Goal: Task Accomplishment & Management: Use online tool/utility

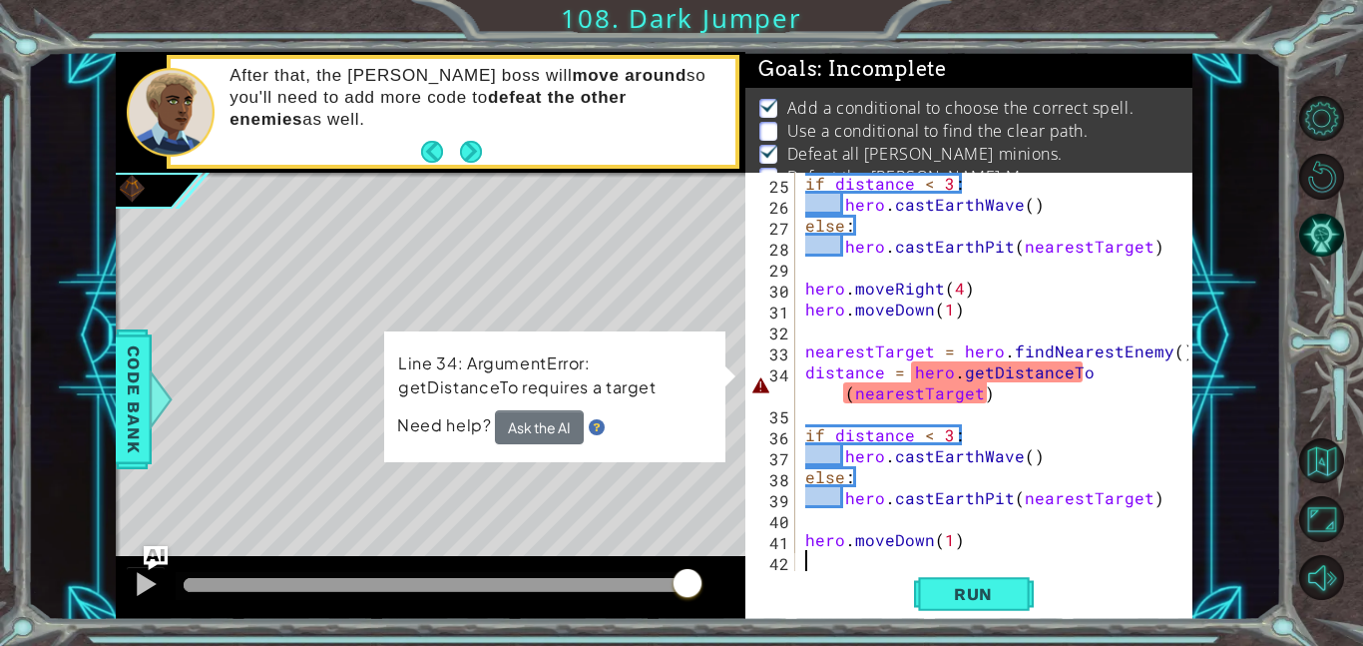
scroll to position [566, 0]
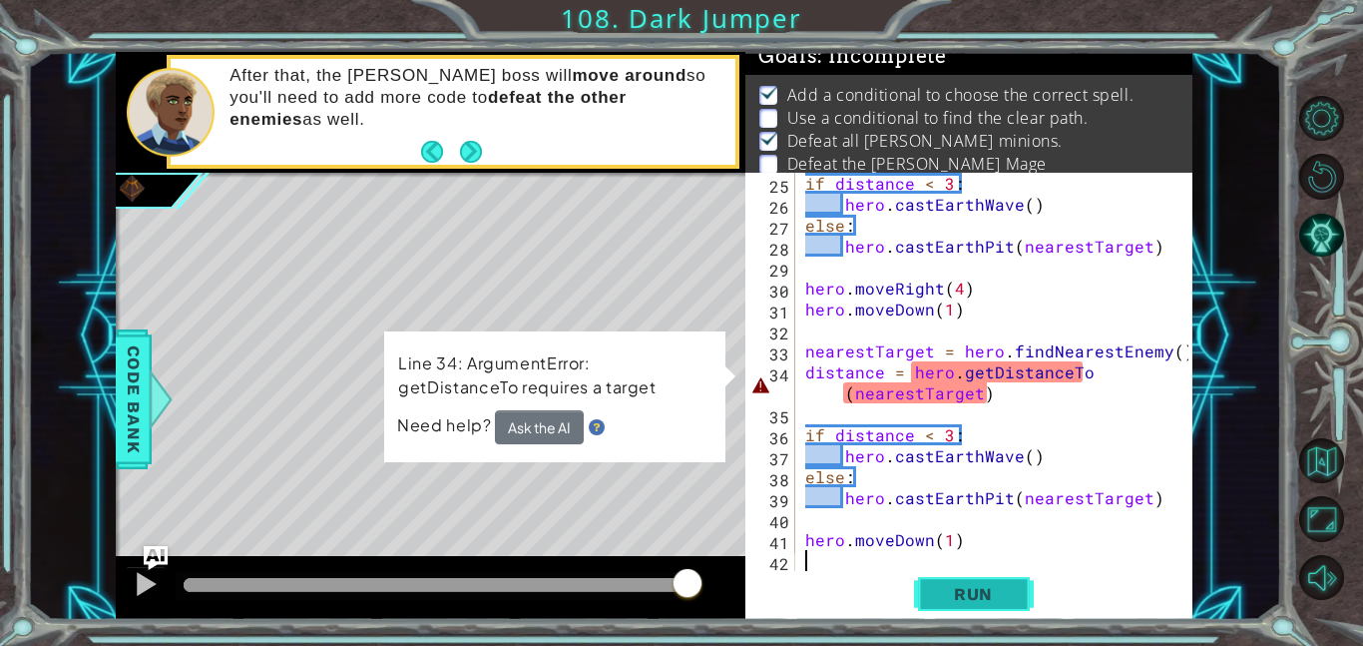
click at [933, 576] on button "Run" at bounding box center [974, 593] width 120 height 45
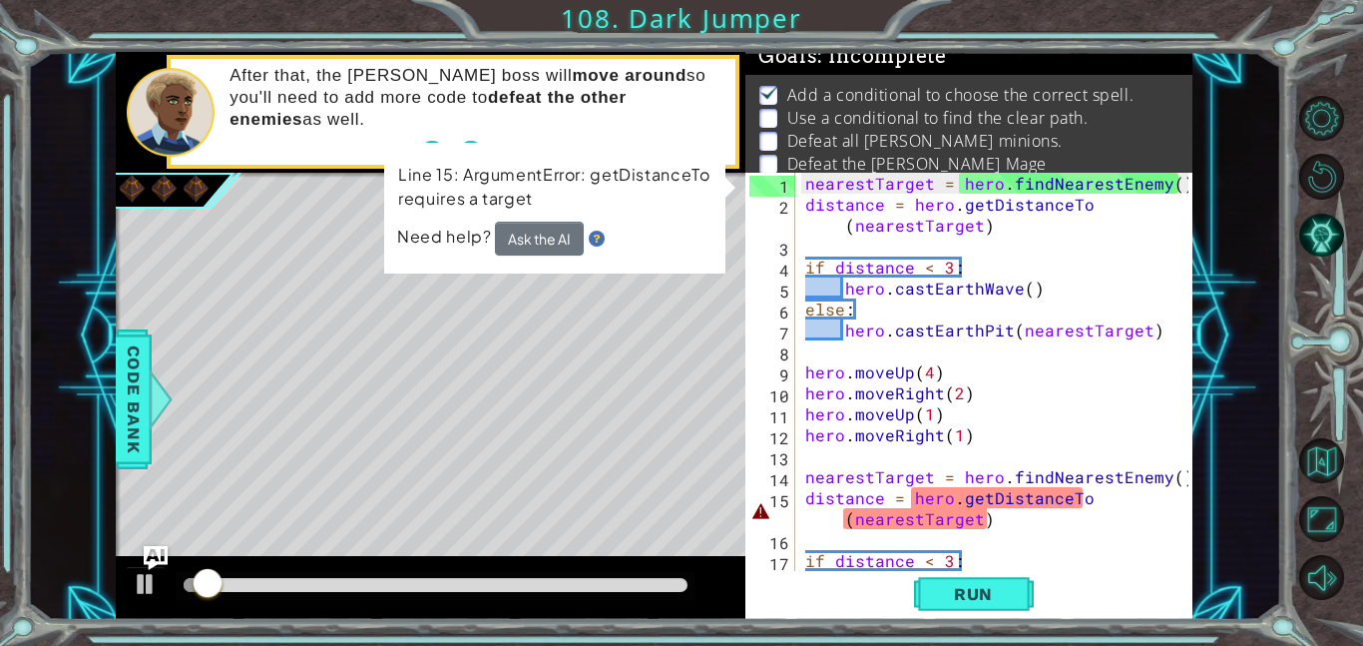
scroll to position [0, 0]
click at [1003, 547] on div "nearestTarget = hero . findNearestEnemy ( ) distance = hero . getDistanceTo ( n…" at bounding box center [999, 393] width 397 height 440
click at [978, 533] on div "nearestTarget = hero . findNearestEnemy ( ) distance = hero . getDistanceTo ( n…" at bounding box center [999, 393] width 397 height 440
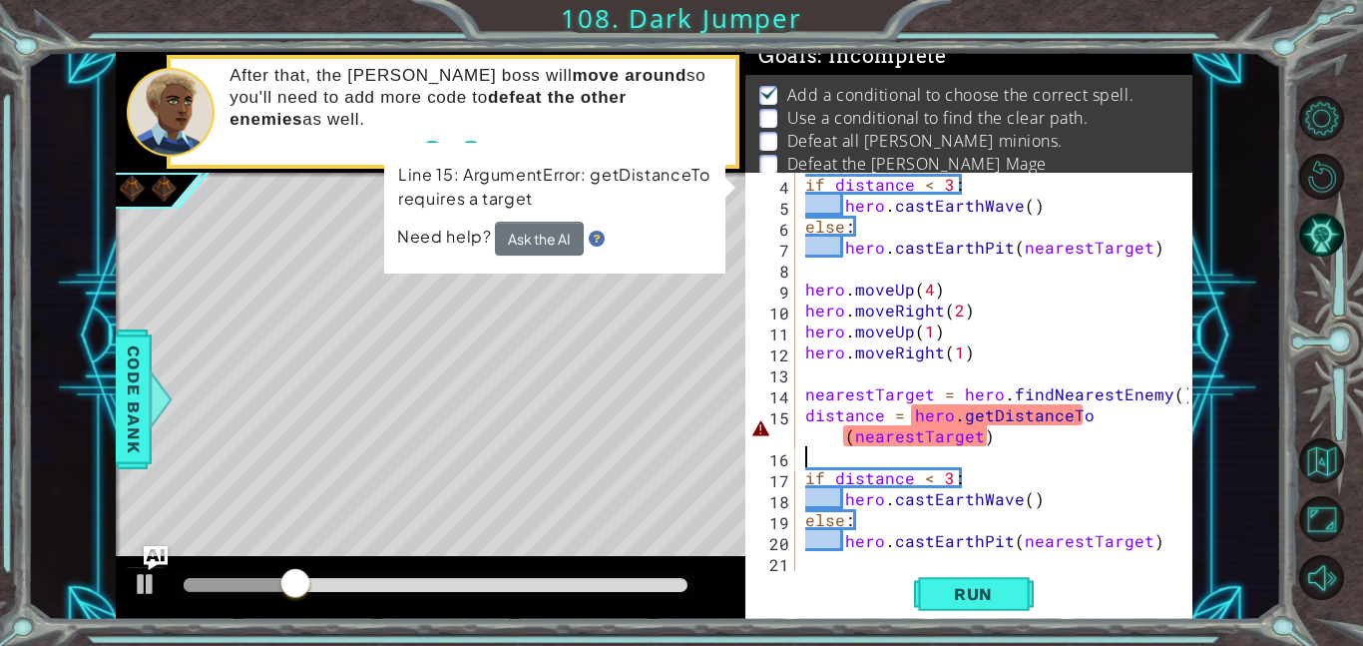
scroll to position [86, 0]
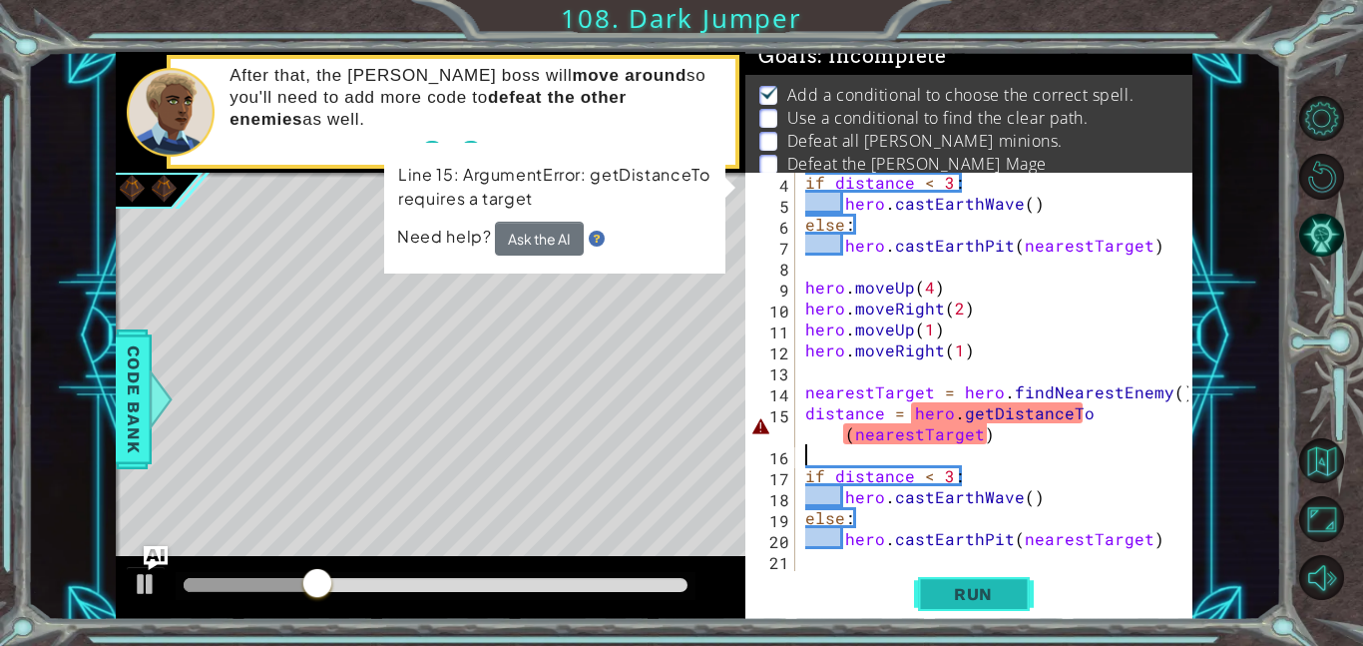
click at [994, 612] on button "Run" at bounding box center [974, 593] width 120 height 45
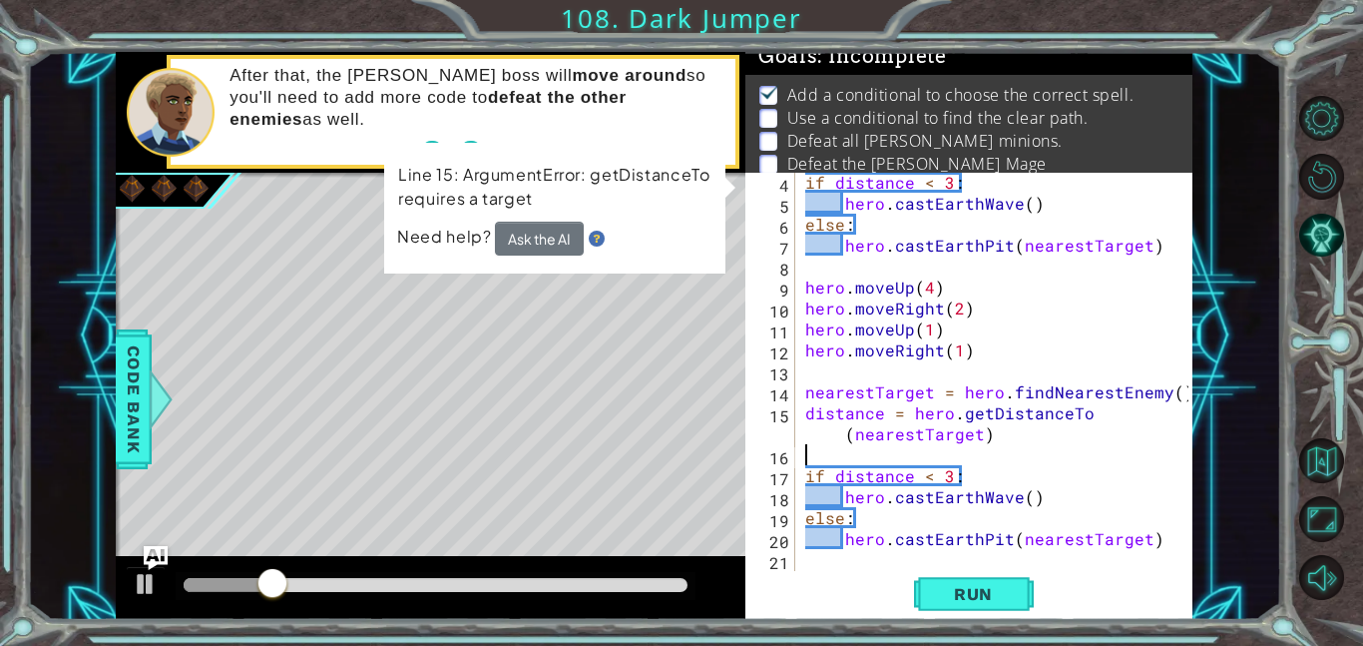
scroll to position [0, 0]
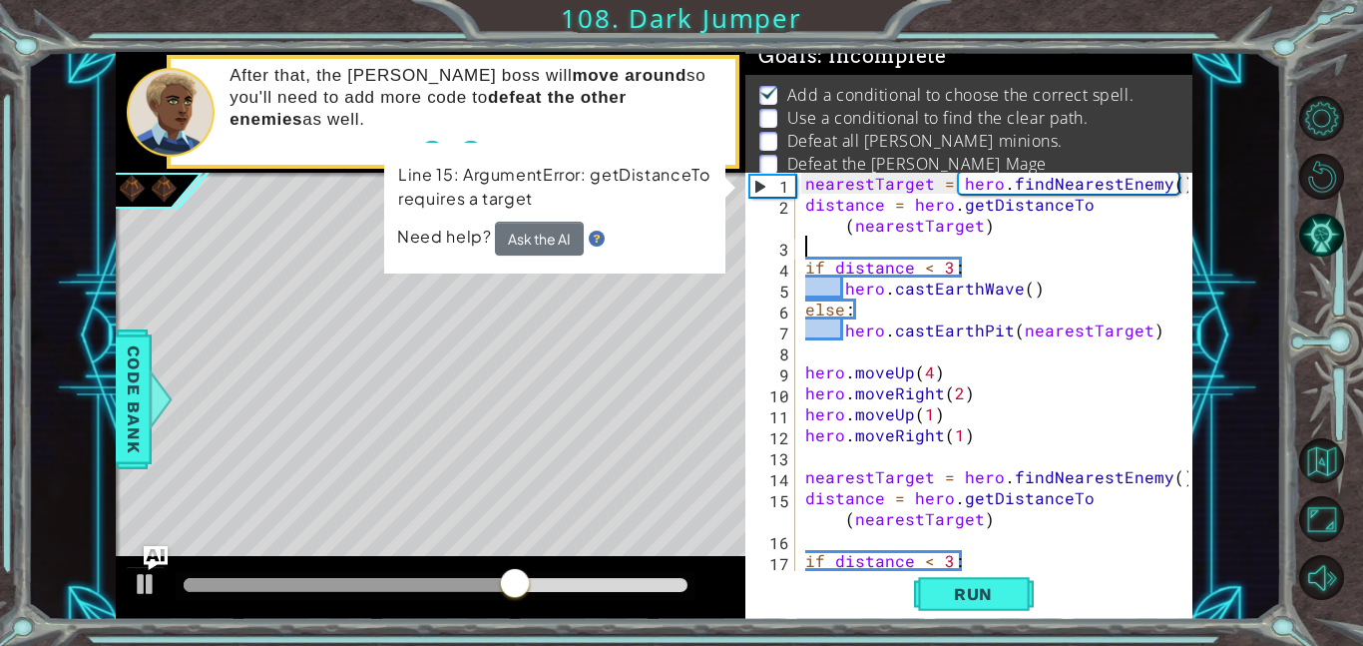
click at [1084, 241] on div "nearestTarget = hero . findNearestEnemy ( ) distance = hero . getDistanceTo ( n…" at bounding box center [999, 393] width 397 height 440
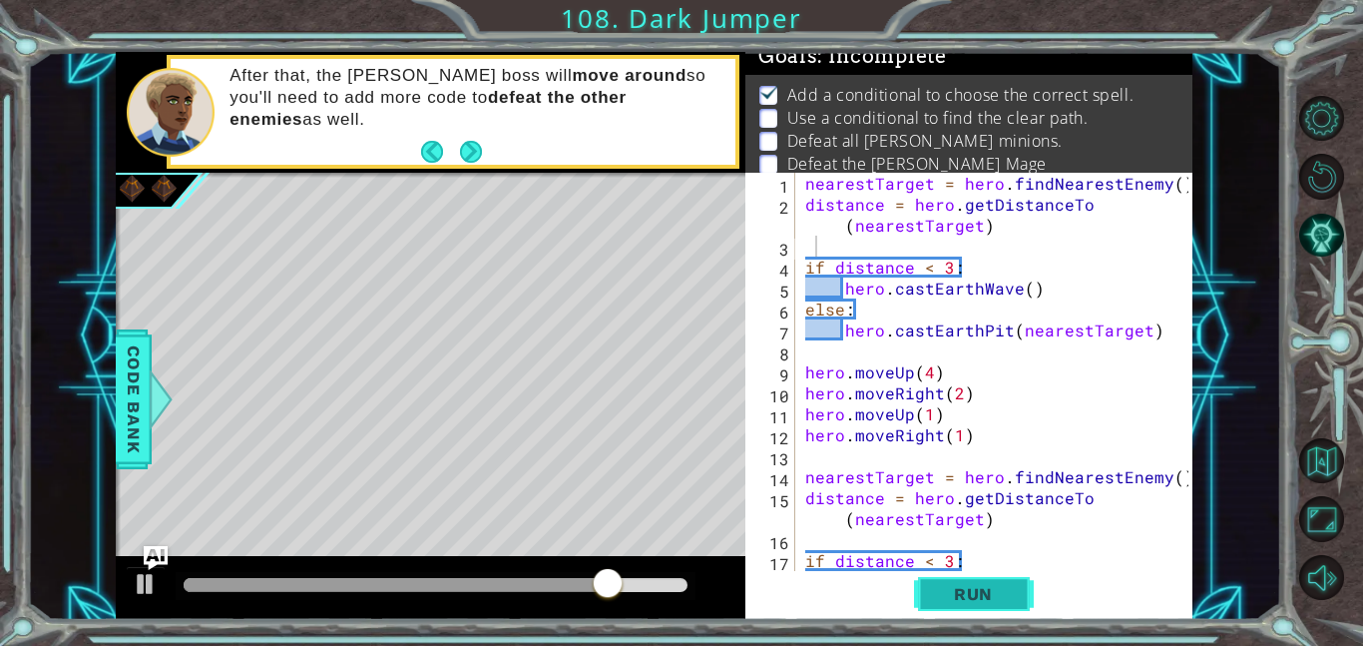
click at [992, 598] on span "Run" at bounding box center [973, 594] width 79 height 20
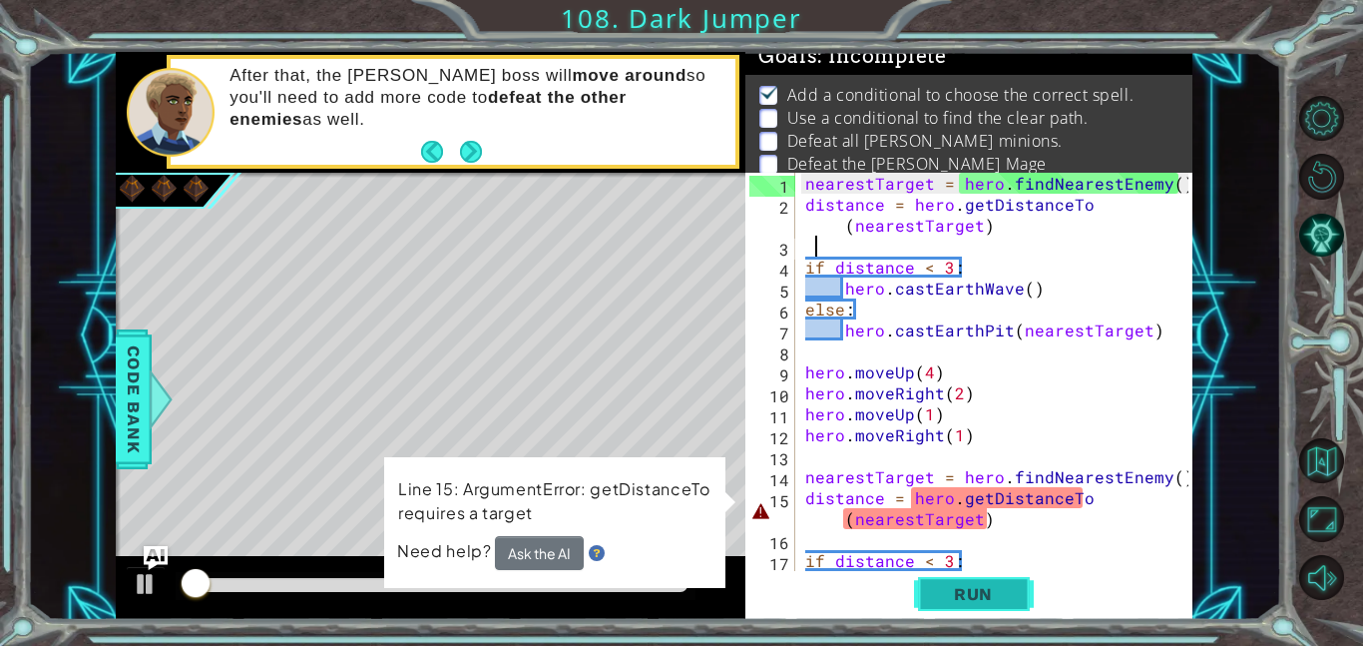
click at [992, 598] on span "Run" at bounding box center [973, 594] width 79 height 20
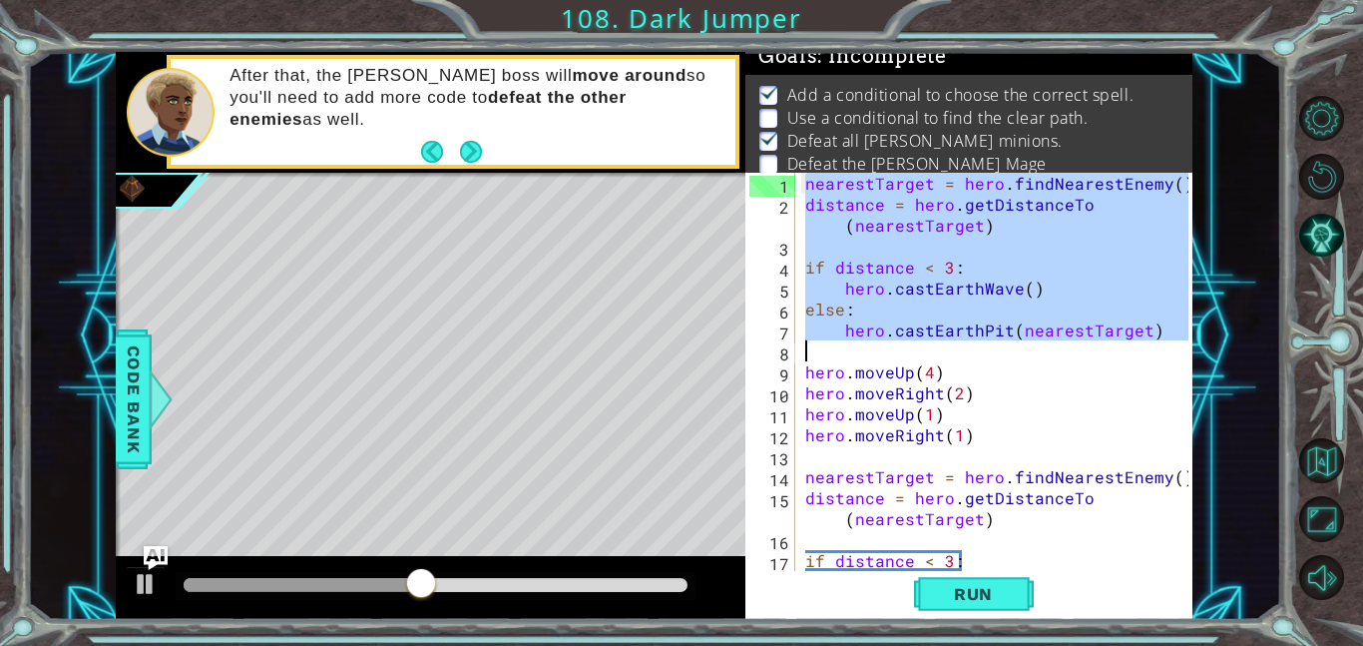
drag, startPoint x: 805, startPoint y: 185, endPoint x: 1161, endPoint y: 340, distance: 387.9
click at [1161, 340] on div "nearestTarget = hero . findNearestEnemy ( ) distance = hero . getDistanceTo ( n…" at bounding box center [999, 393] width 397 height 440
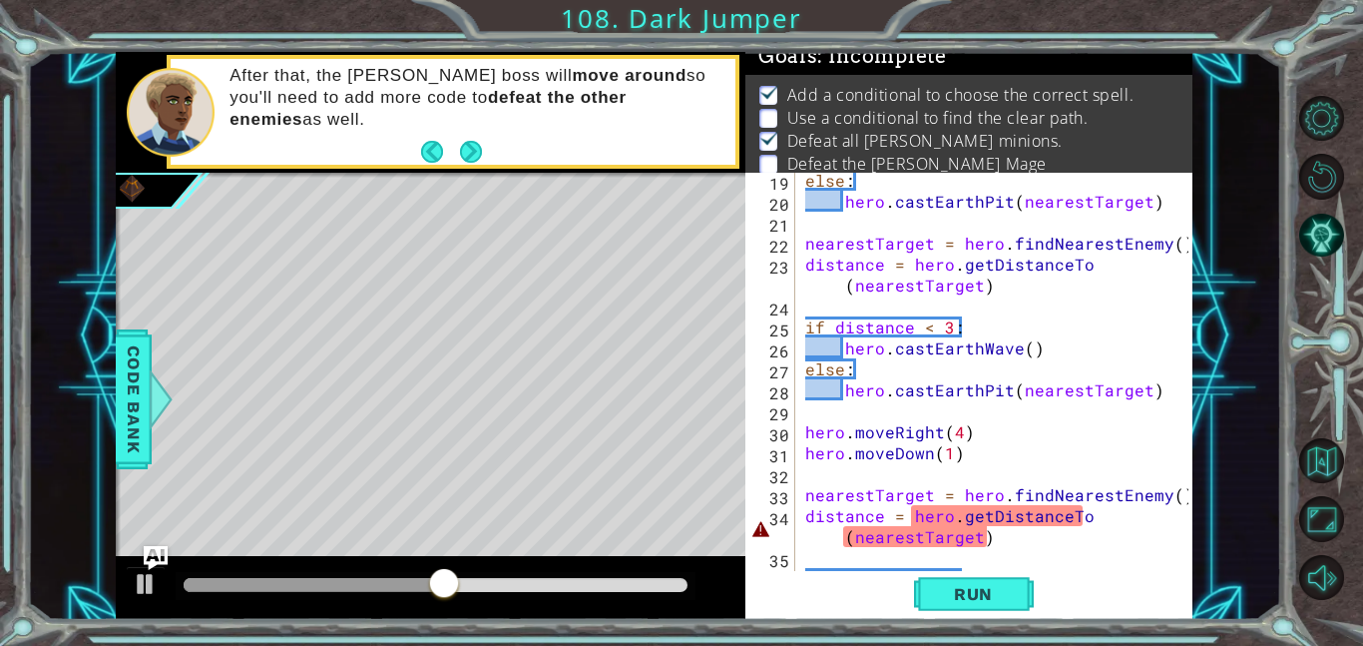
scroll to position [566, 0]
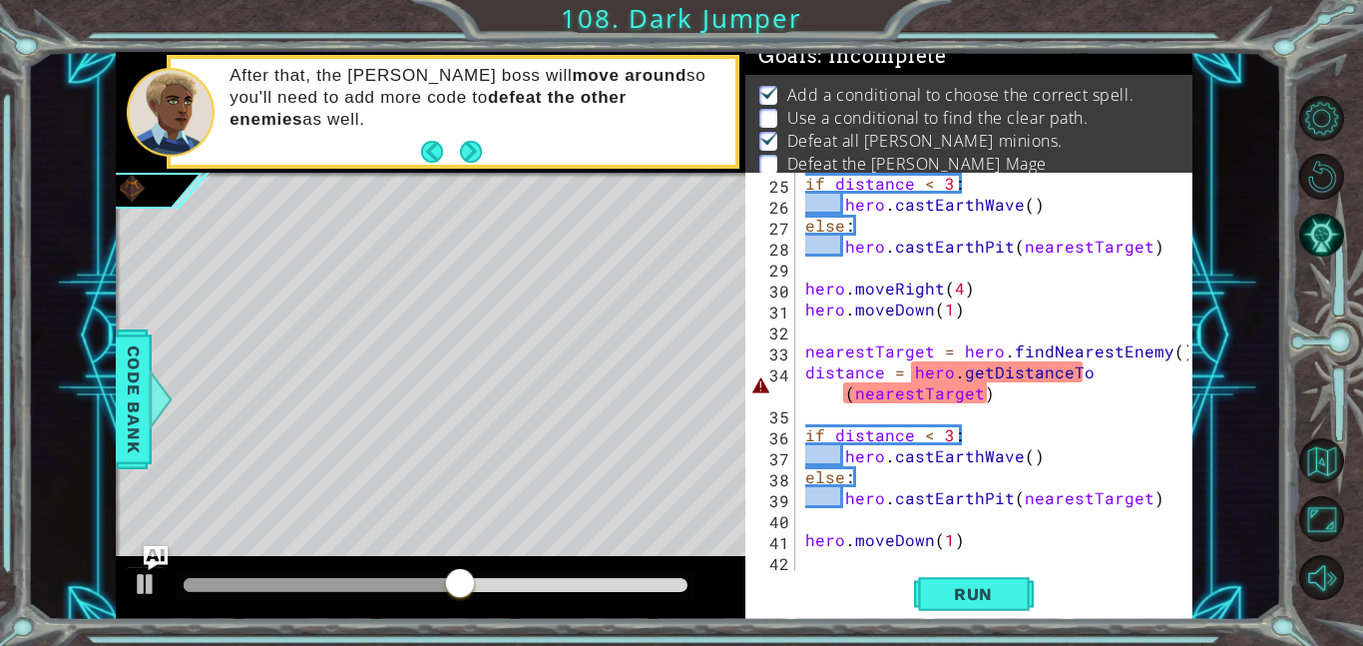
click at [1011, 544] on div "if distance < 3 : hero . castEarthWave ( ) else : hero . [GEOGRAPHIC_DATA] ( ne…" at bounding box center [999, 393] width 397 height 440
type textarea "hero.moveDown(1)"
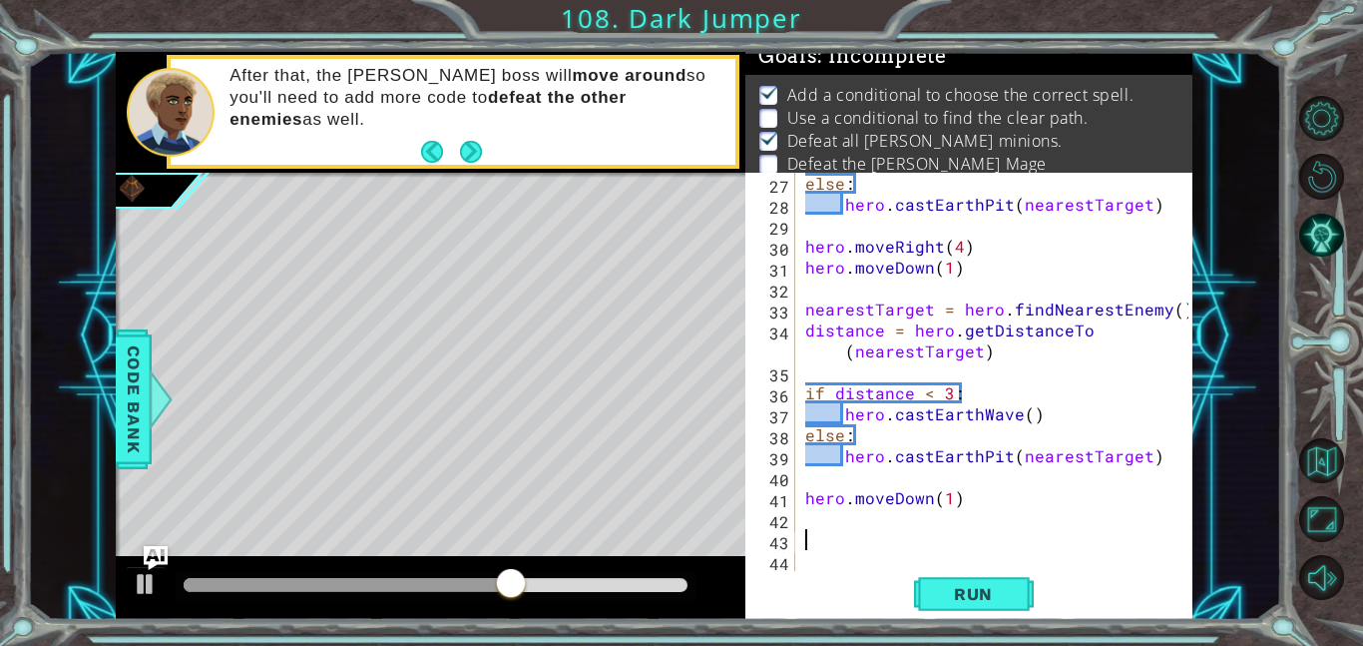
paste textarea "hero.castEarthPit(nearestTarget)"
type textarea "hero.castEarthPit(nearestTarget)"
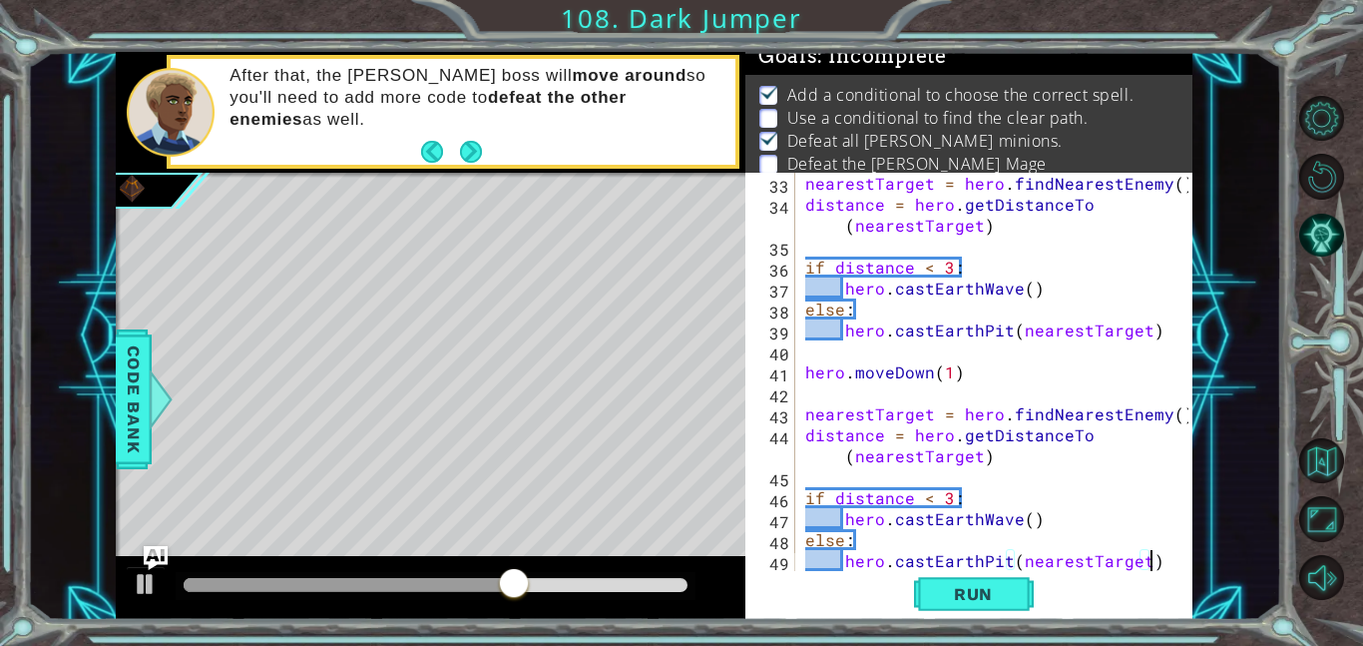
scroll to position [755, 0]
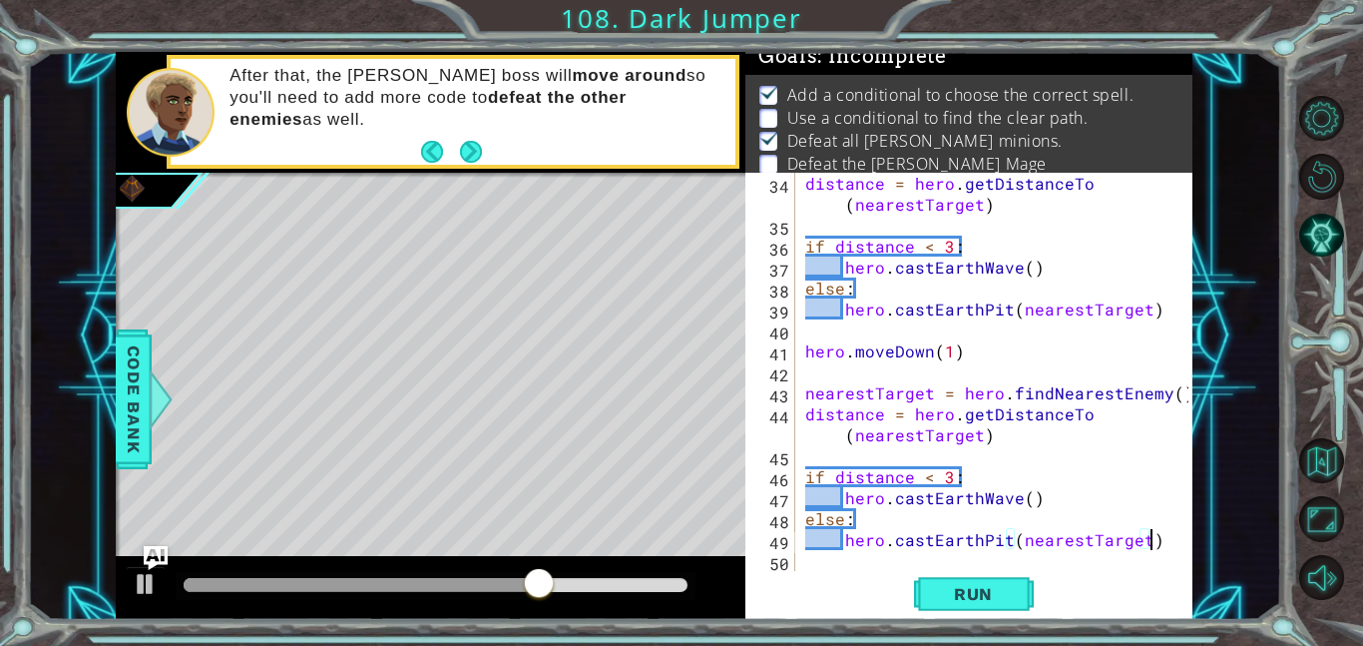
click at [841, 568] on div "distance = hero . getDistanceTo ( nearestTarget ) if distance < 3 : hero . cast…" at bounding box center [999, 403] width 397 height 461
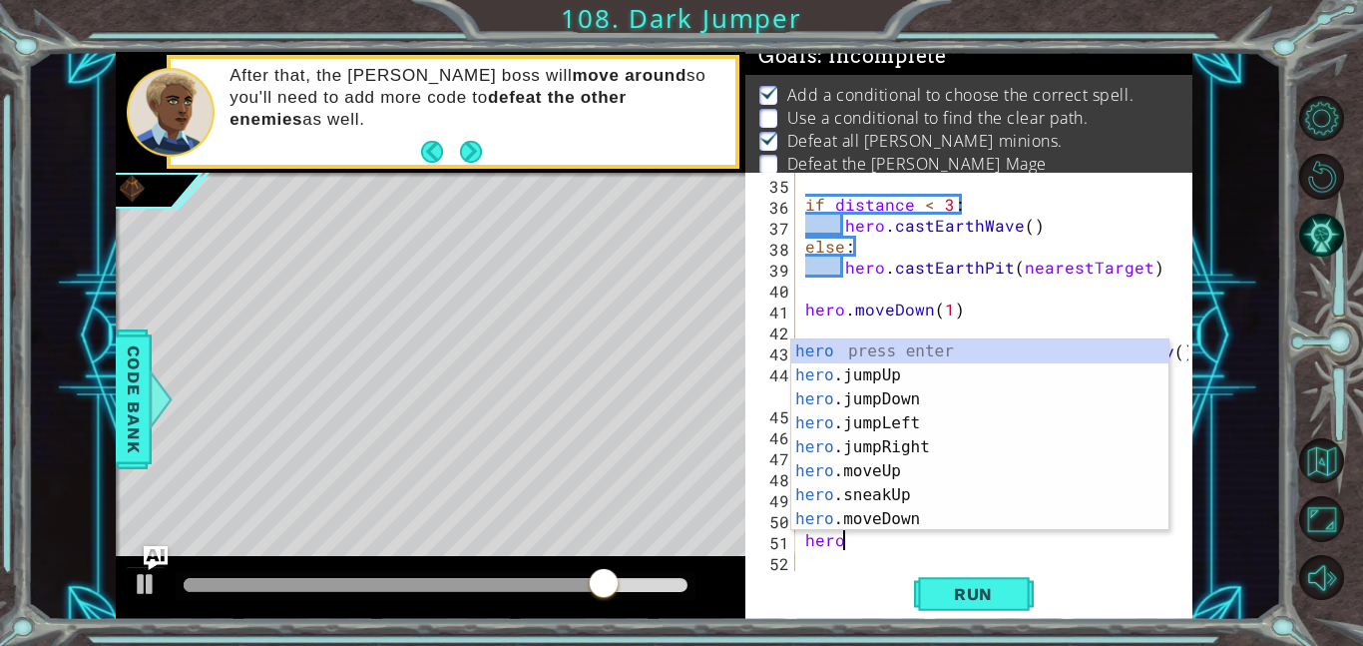
scroll to position [0, 1]
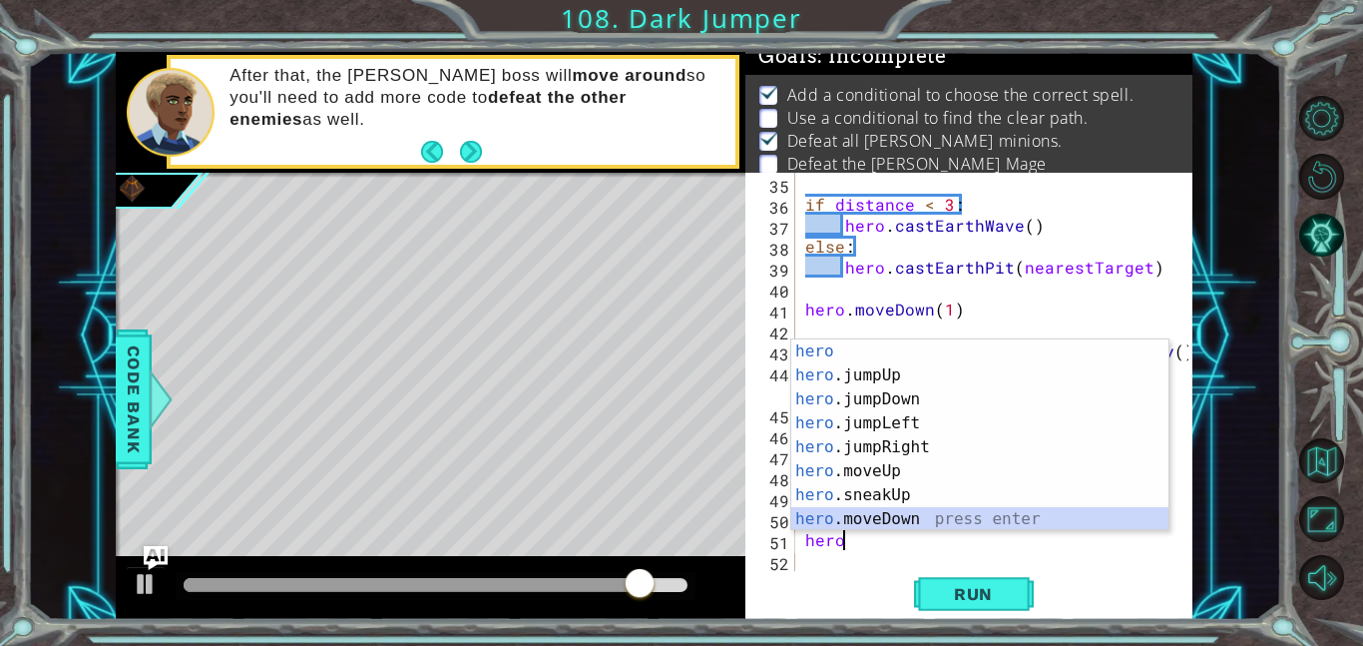
click at [920, 522] on div "hero press enter hero .jumpUp press enter hero .jumpDown press enter hero .jump…" at bounding box center [979, 459] width 377 height 240
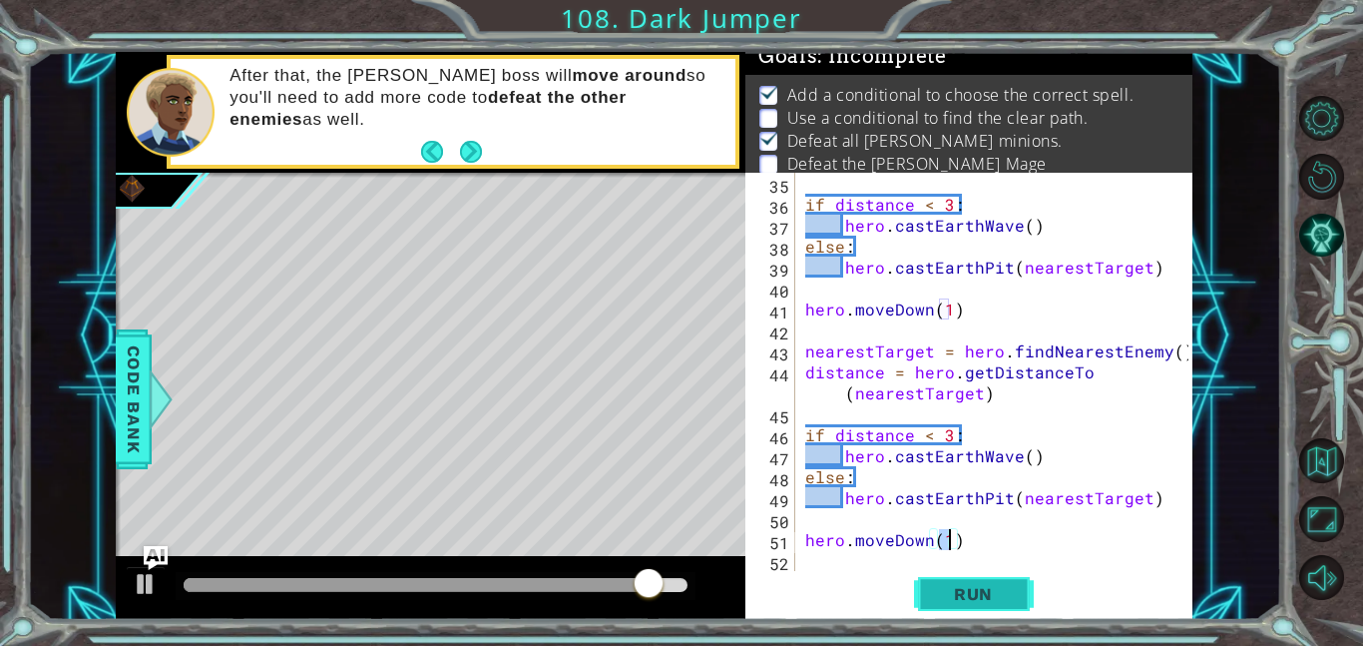
type textarea "hero.moveDown(1)"
click at [989, 601] on span "Run" at bounding box center [973, 594] width 79 height 20
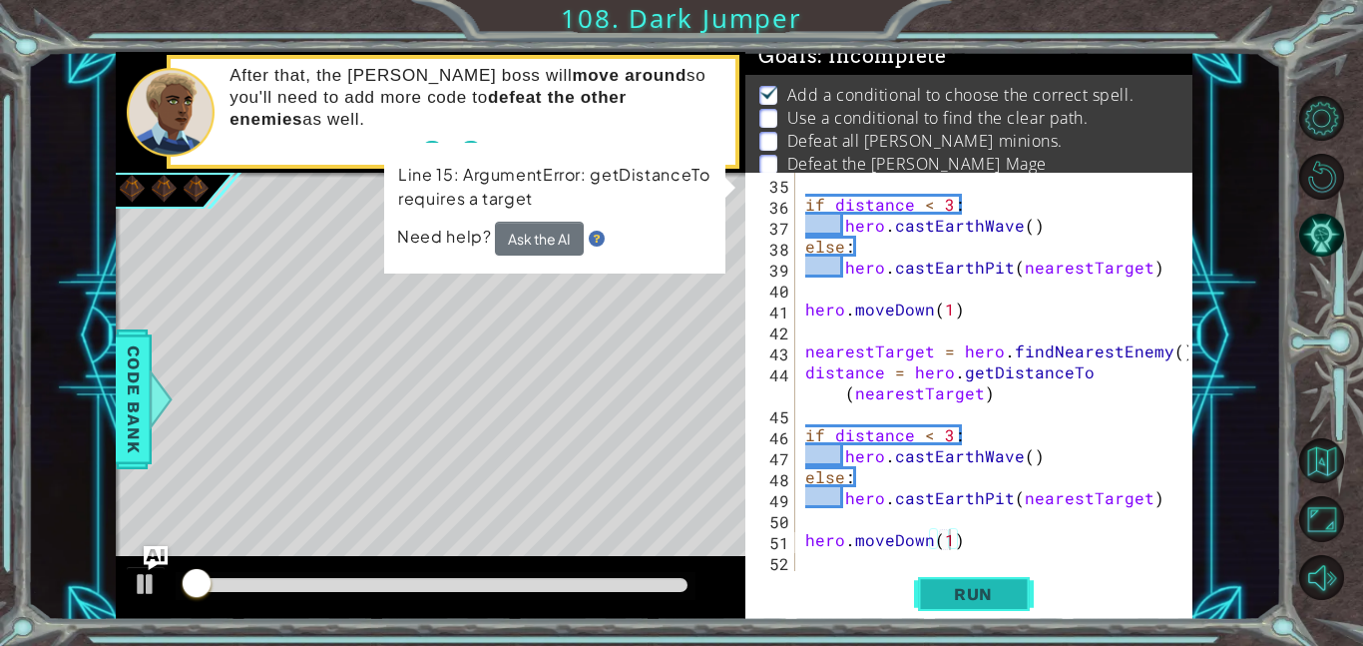
click at [989, 601] on span "Run" at bounding box center [973, 594] width 79 height 20
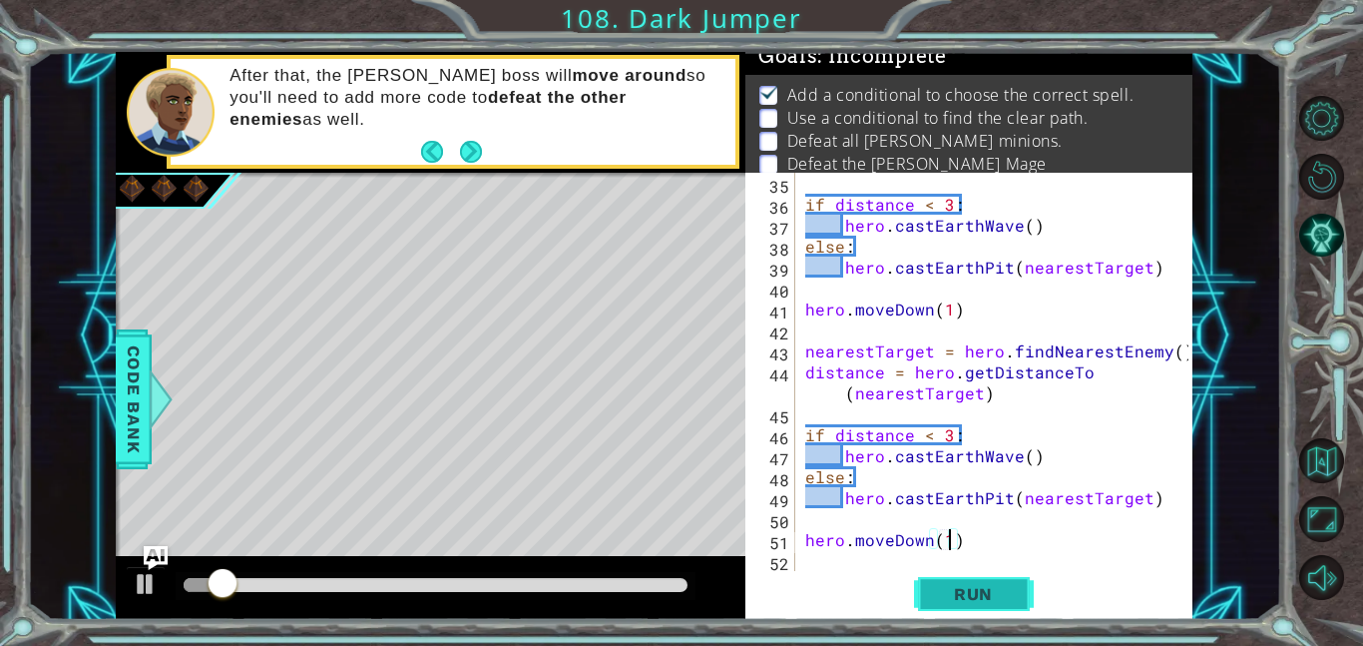
click at [989, 601] on span "Run" at bounding box center [973, 594] width 79 height 20
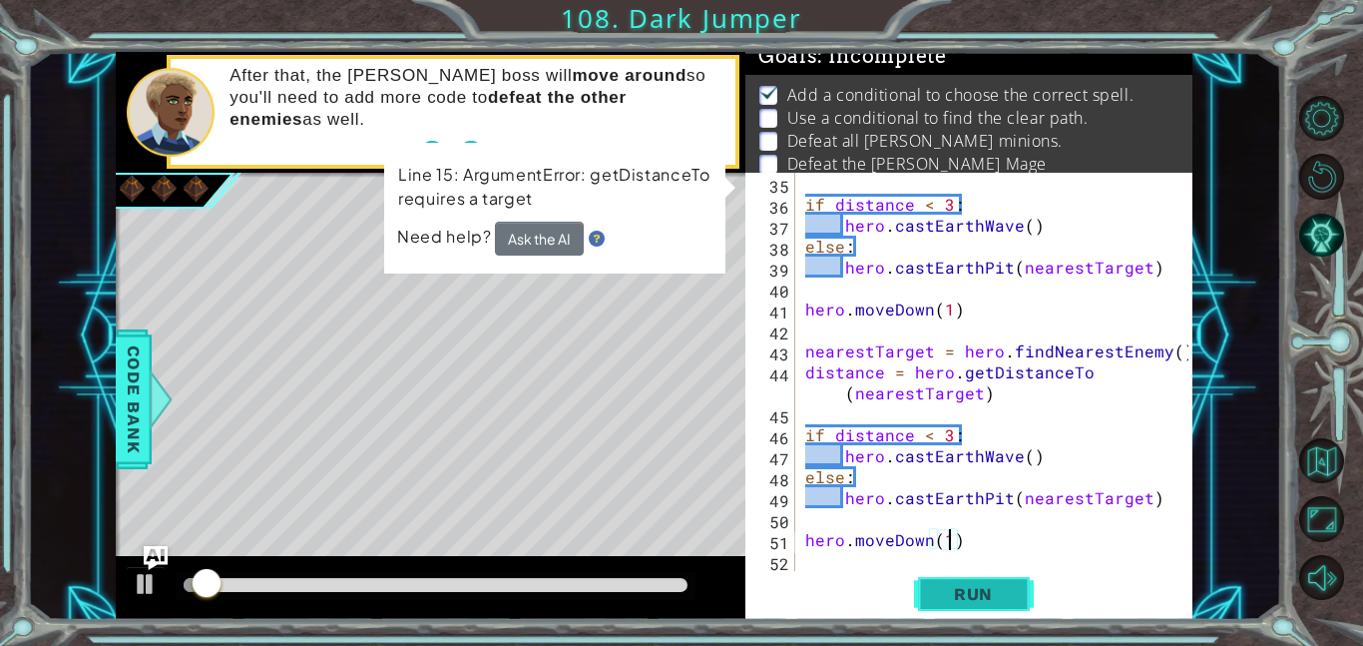
click at [920, 573] on button "Run" at bounding box center [974, 593] width 120 height 45
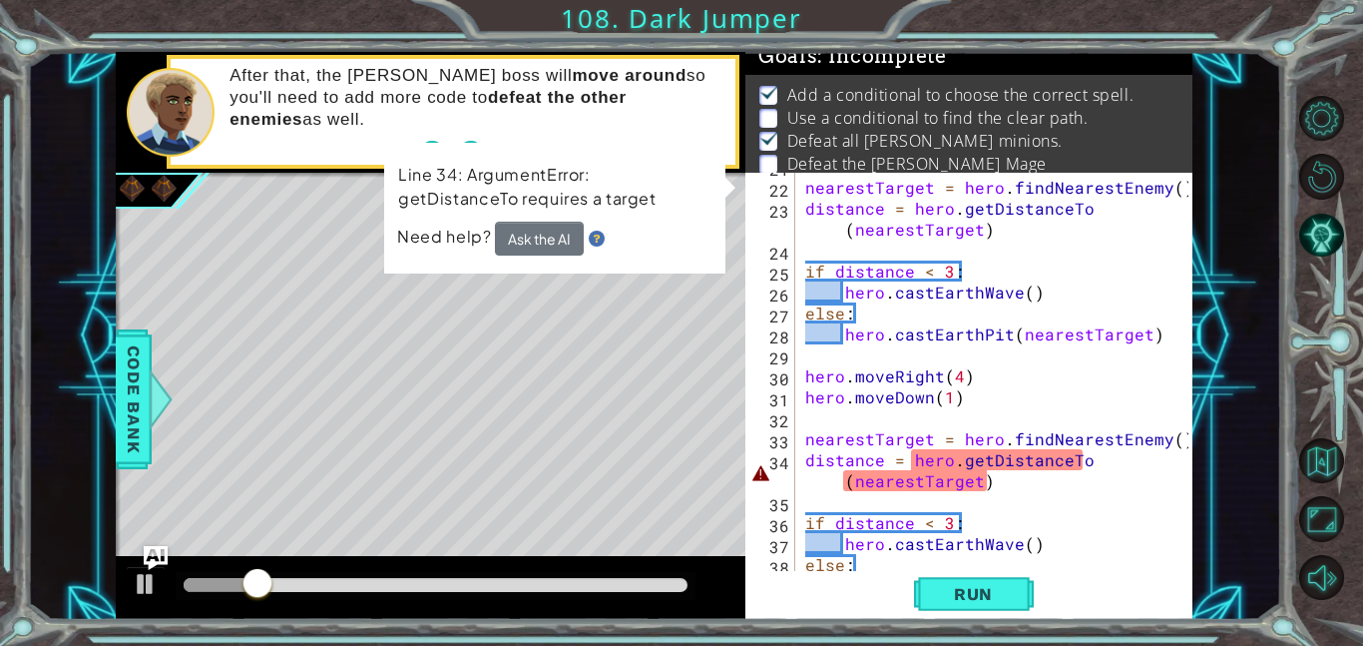
scroll to position [491, 0]
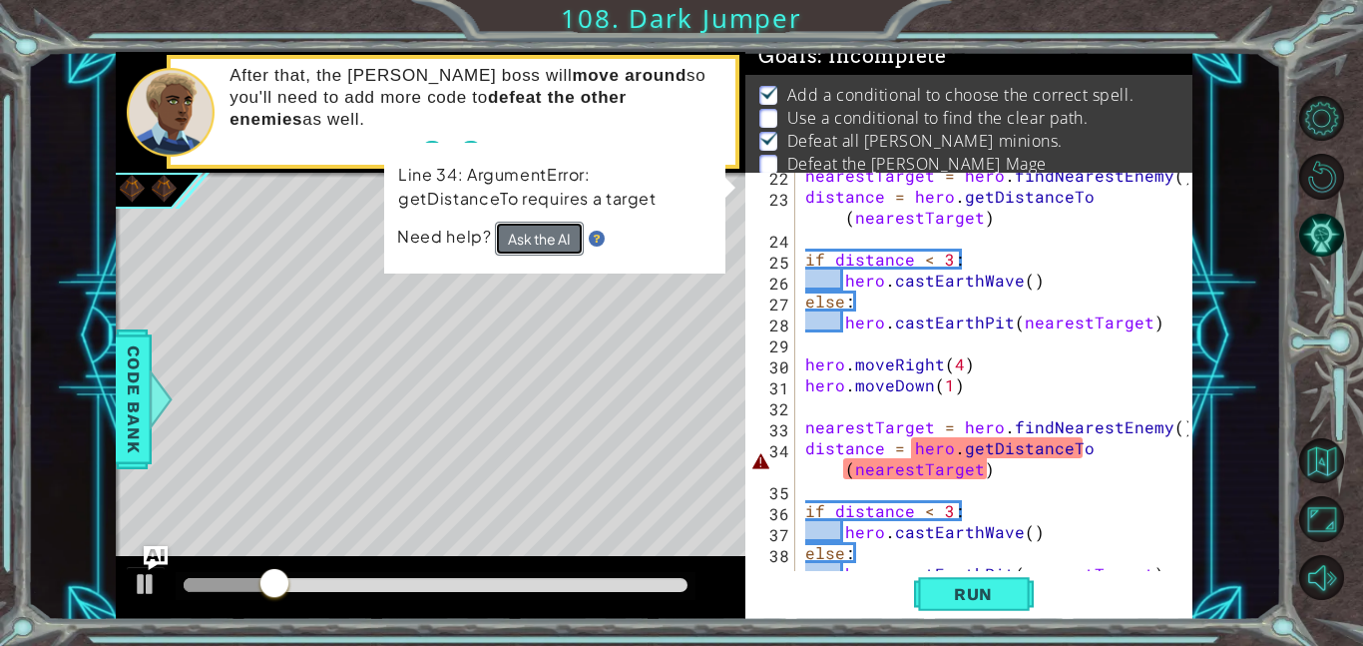
click at [541, 251] on button "Ask the AI" at bounding box center [539, 238] width 89 height 35
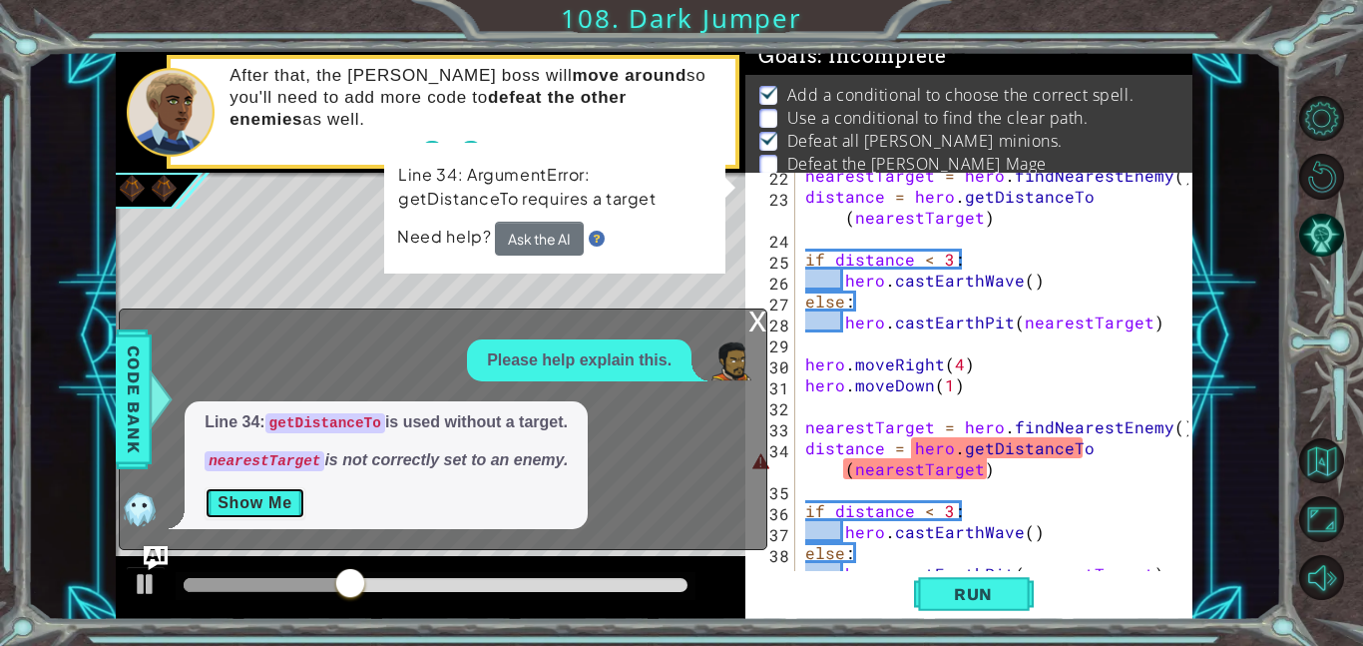
click at [254, 508] on button "Show Me" at bounding box center [255, 503] width 101 height 32
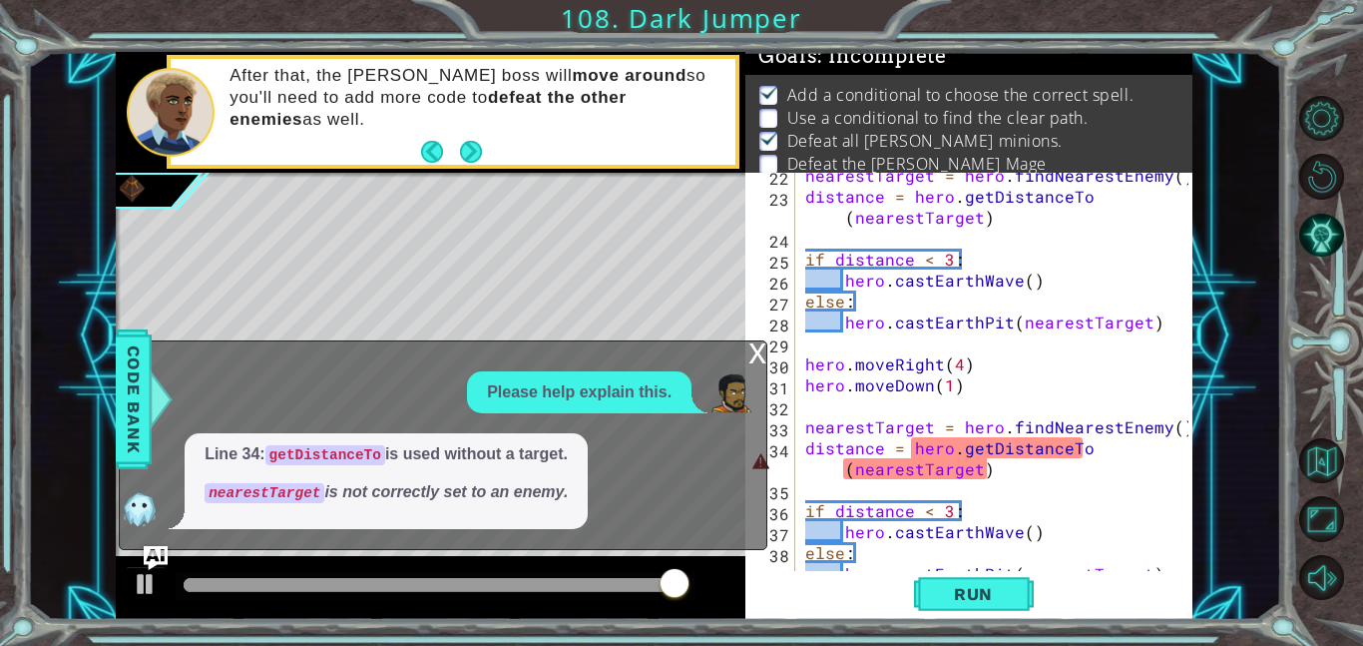
scroll to position [0, 0]
drag, startPoint x: 563, startPoint y: 556, endPoint x: 508, endPoint y: -55, distance: 613.3
click at [508, 0] on html "1 2 3 4 5 6 7 8 9 10 11 12 13 14 nearestTarget = hero . findNearestEnemy ( ) di…" at bounding box center [681, 323] width 1363 height 646
type textarea "nearestTarget = hero.findNearestEnemy() distance = hero.getDistanceTo(nearestTa…"
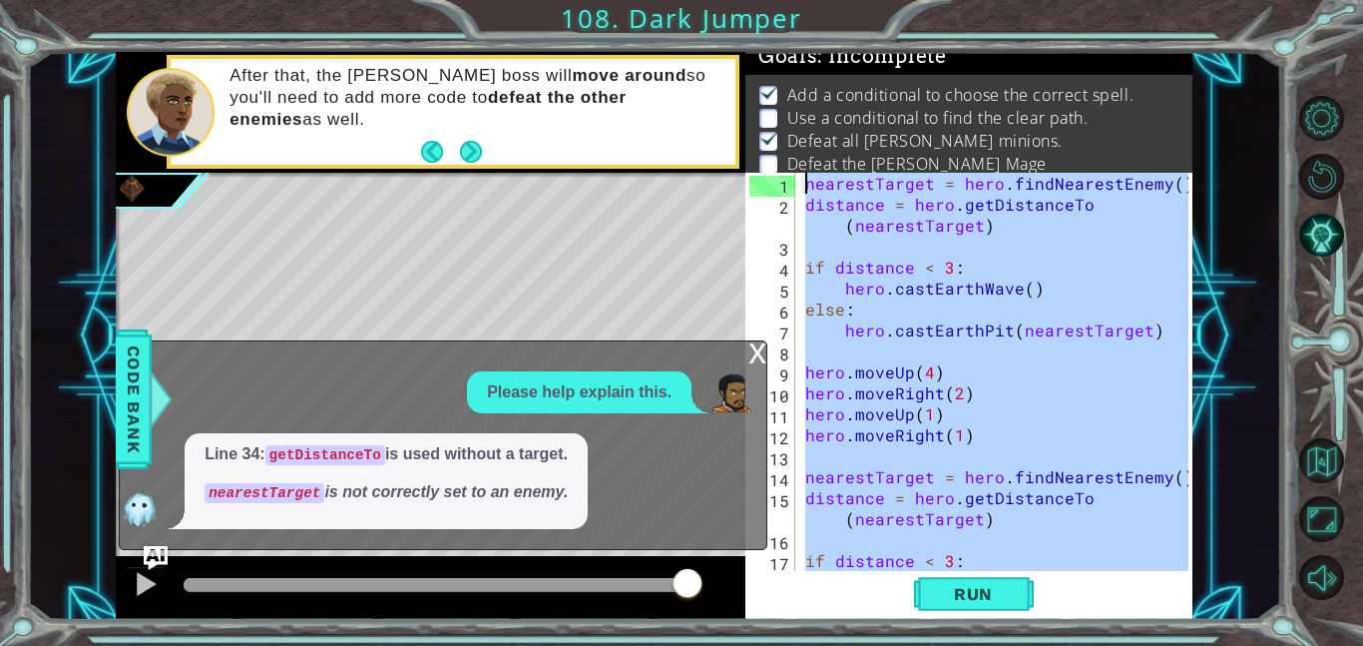
drag, startPoint x: 980, startPoint y: 547, endPoint x: 715, endPoint y: -121, distance: 718.6
click at [715, 0] on html "nearestTarget = hero.findNearestEnemy() distance = hero.getDistanceTo(nearestTa…" at bounding box center [681, 323] width 1363 height 646
click at [599, 512] on div "Line 34: getDistanceTo is used without a target. nearestTarget is not correctly…" at bounding box center [438, 481] width 637 height 96
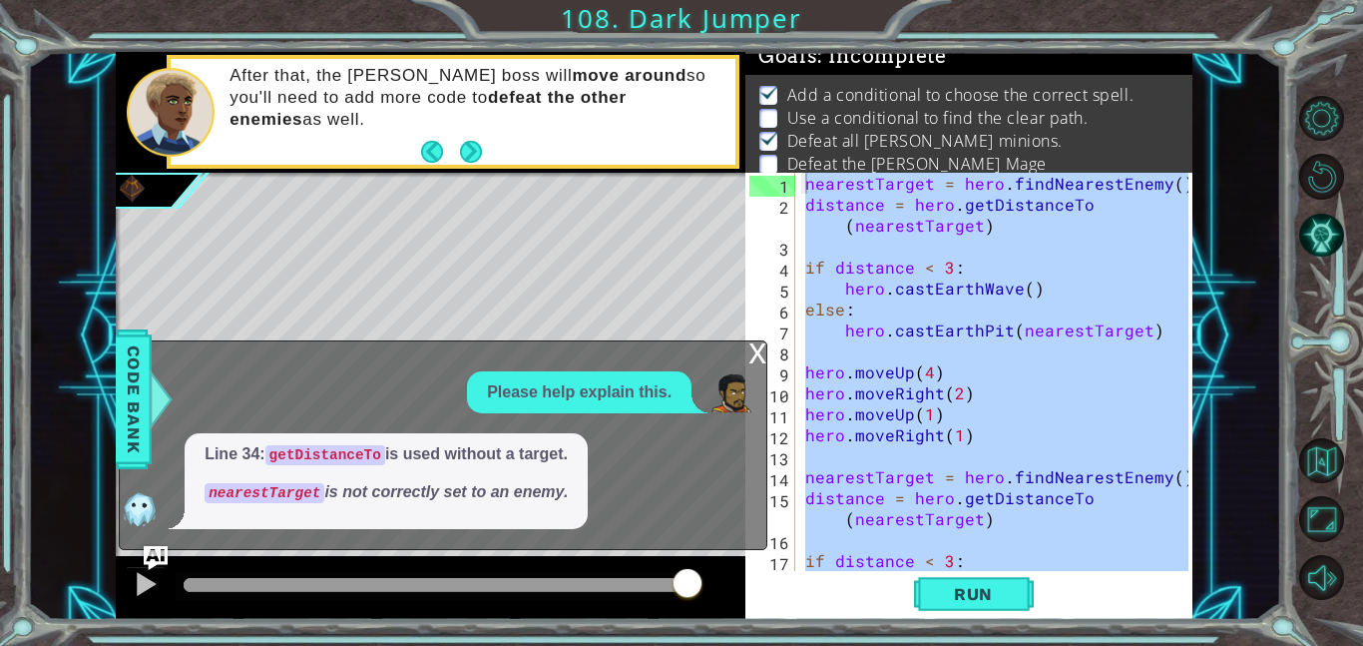
click at [757, 351] on div "x" at bounding box center [758, 351] width 18 height 20
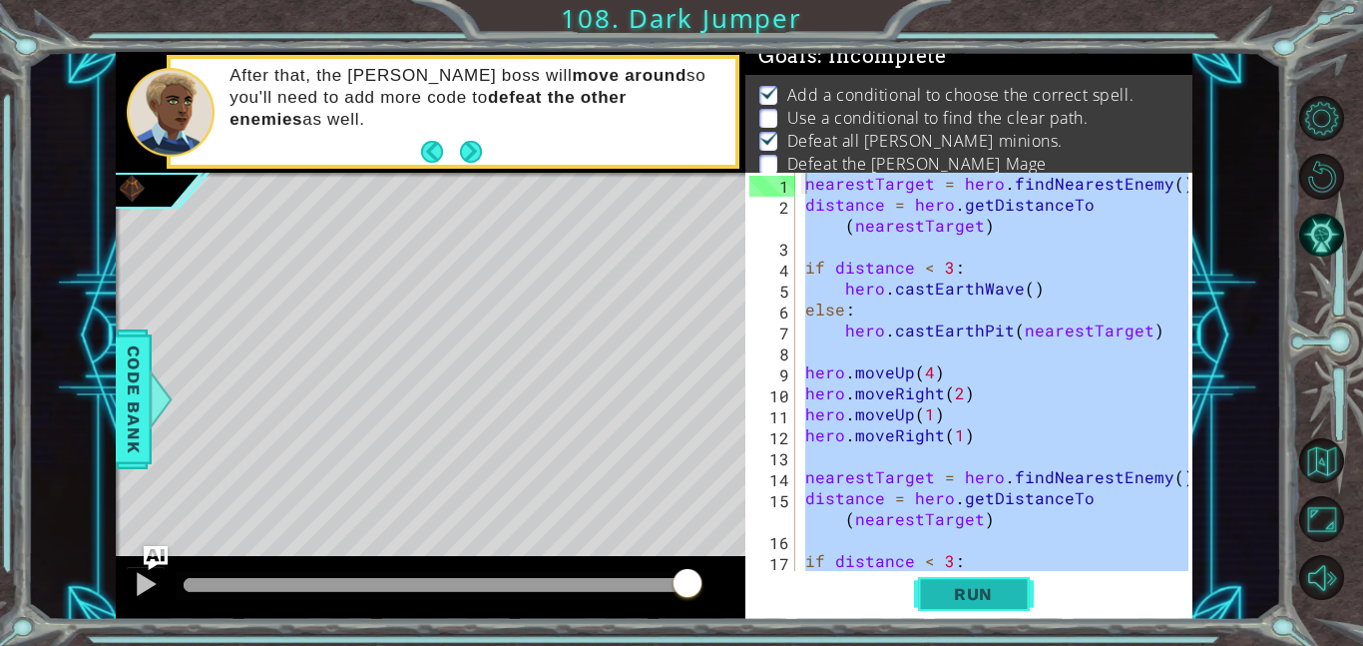
click at [924, 599] on button "Run" at bounding box center [974, 593] width 120 height 45
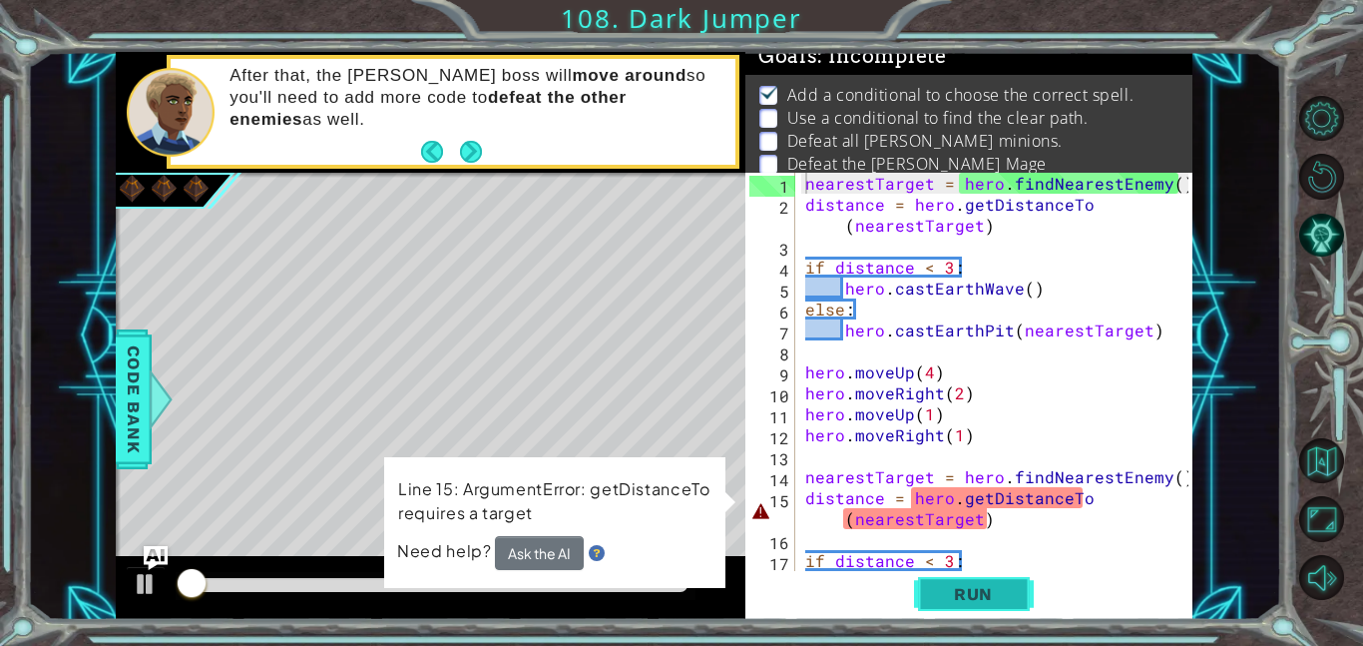
click at [924, 596] on button "Run" at bounding box center [974, 593] width 120 height 45
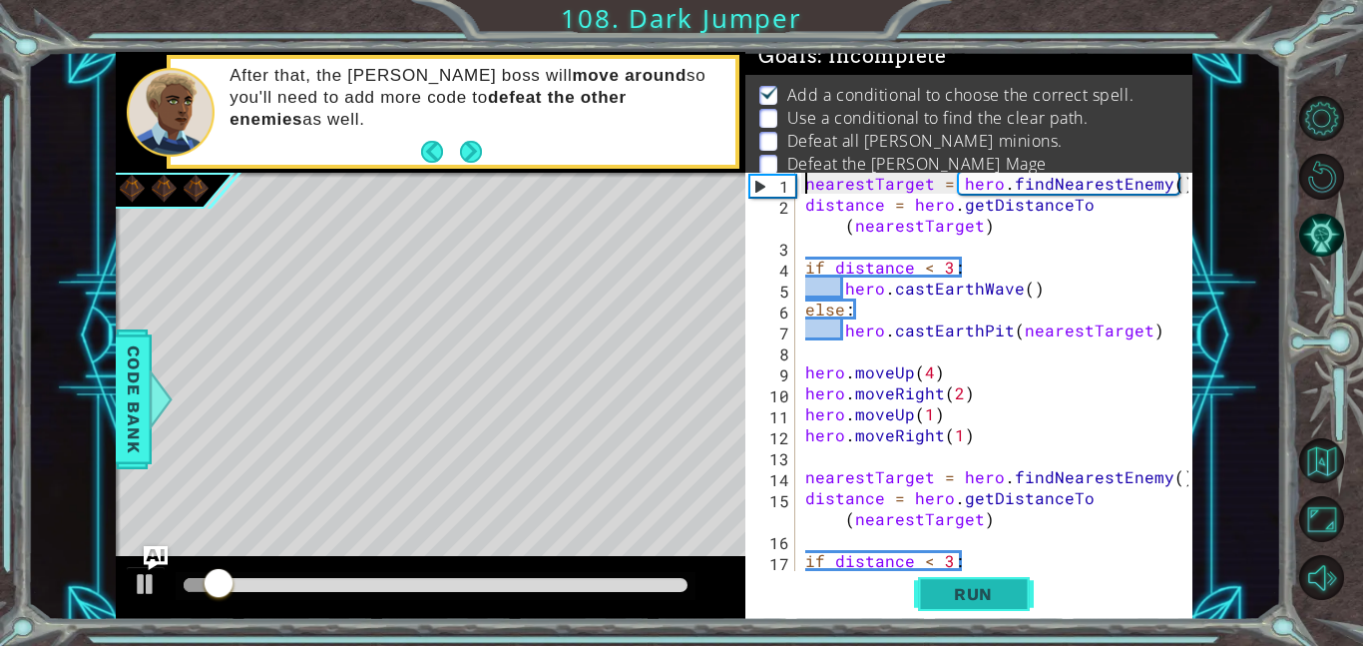
click at [924, 595] on button "Run" at bounding box center [974, 593] width 120 height 45
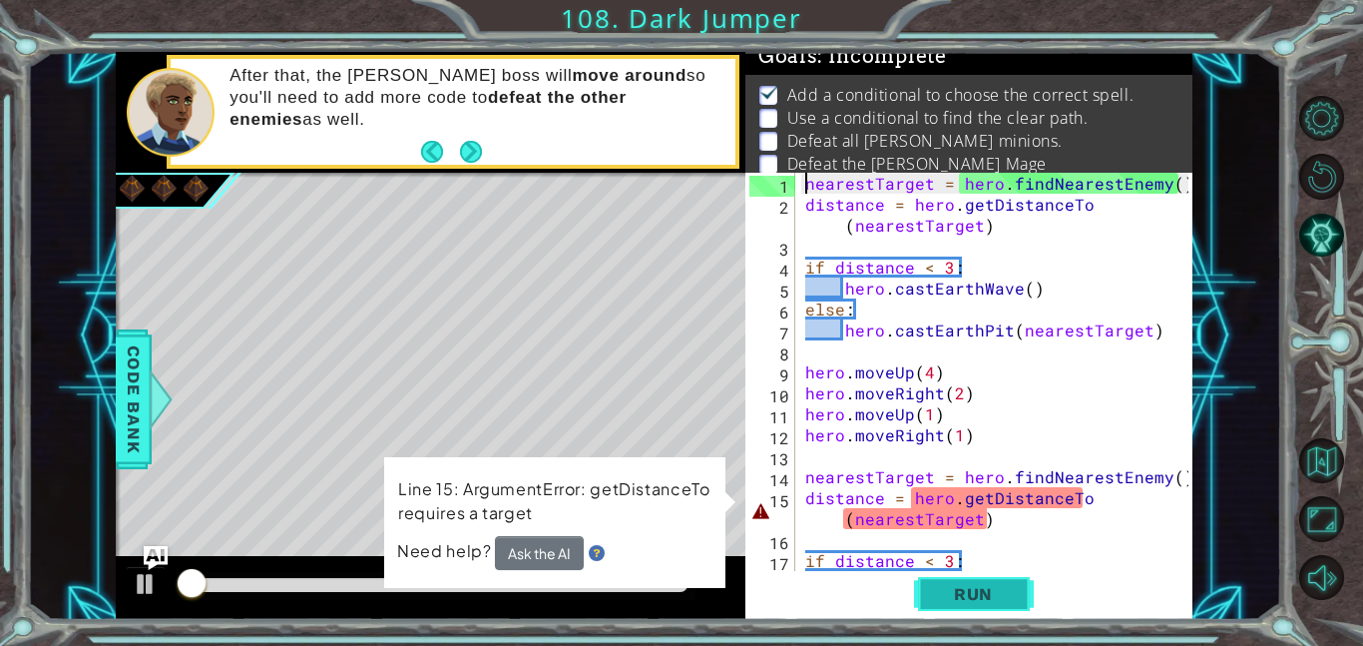
click at [924, 594] on button "Run" at bounding box center [974, 593] width 120 height 45
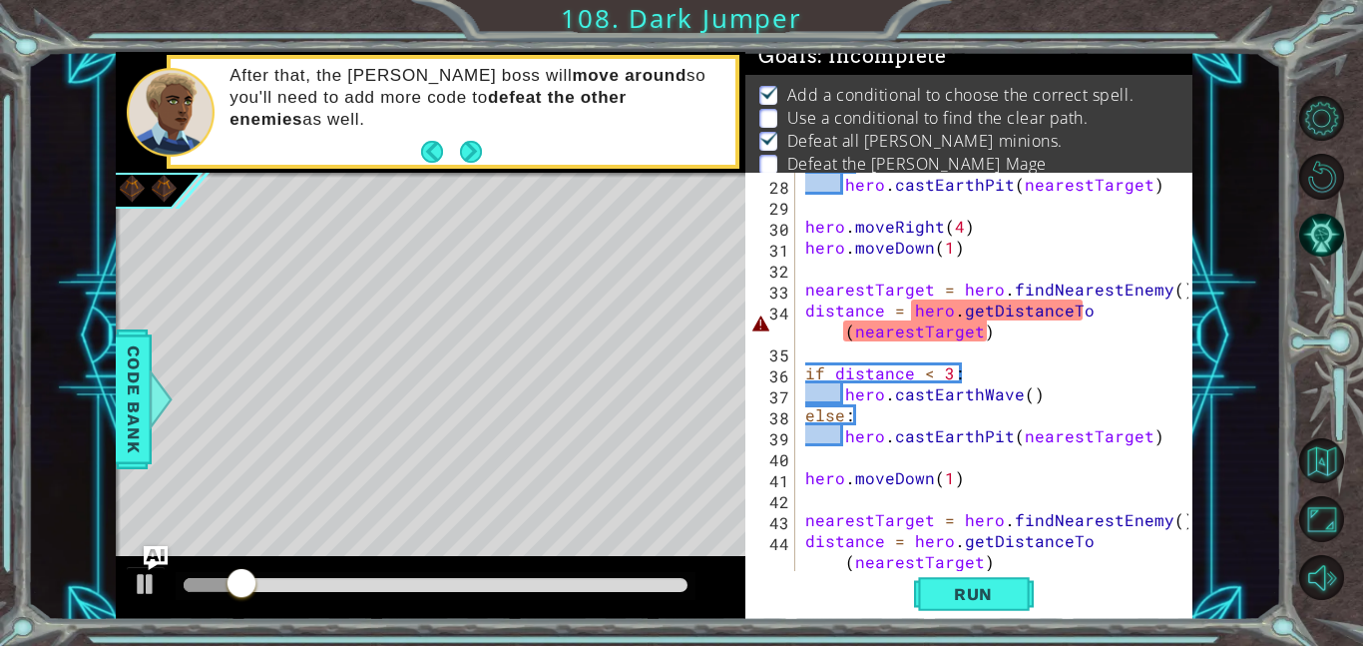
scroll to position [629, 0]
click at [901, 329] on div "hero . [GEOGRAPHIC_DATA] ( nearestTarget ) hero . moveRight ( 4 ) hero . [GEOGR…" at bounding box center [999, 393] width 397 height 440
click at [872, 318] on div "hero . [GEOGRAPHIC_DATA] ( nearestTarget ) hero . moveRight ( 4 ) hero . [GEOGR…" at bounding box center [999, 393] width 397 height 440
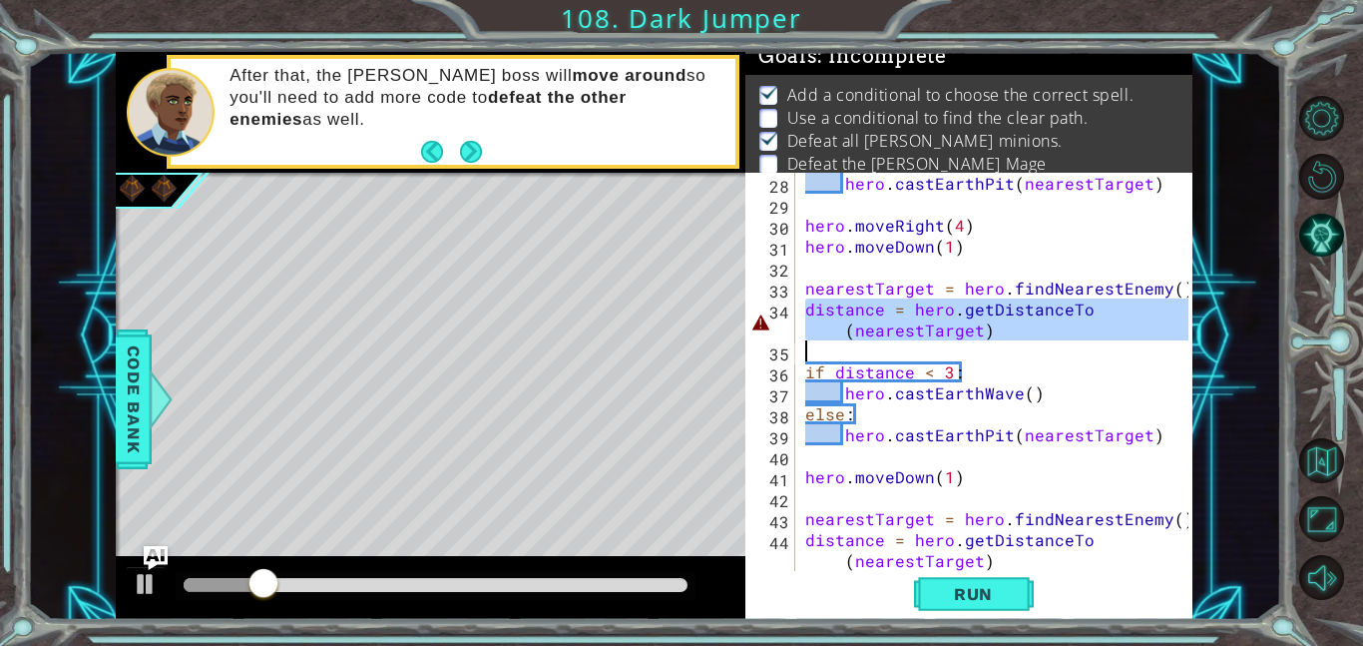
click at [872, 318] on div "hero . [GEOGRAPHIC_DATA] ( nearestTarget ) hero . moveRight ( 4 ) hero . [GEOGR…" at bounding box center [994, 372] width 387 height 398
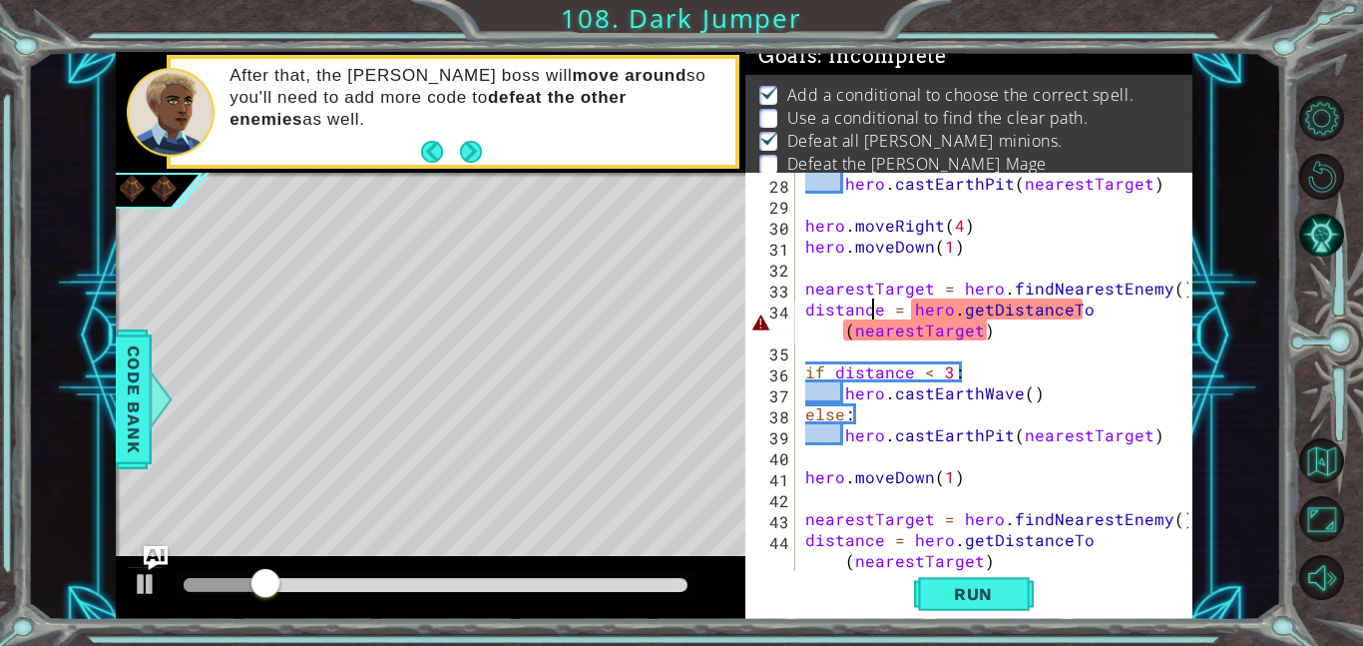
click at [872, 318] on div "hero . [GEOGRAPHIC_DATA] ( nearestTarget ) hero . moveRight ( 4 ) hero . [GEOGR…" at bounding box center [999, 393] width 397 height 440
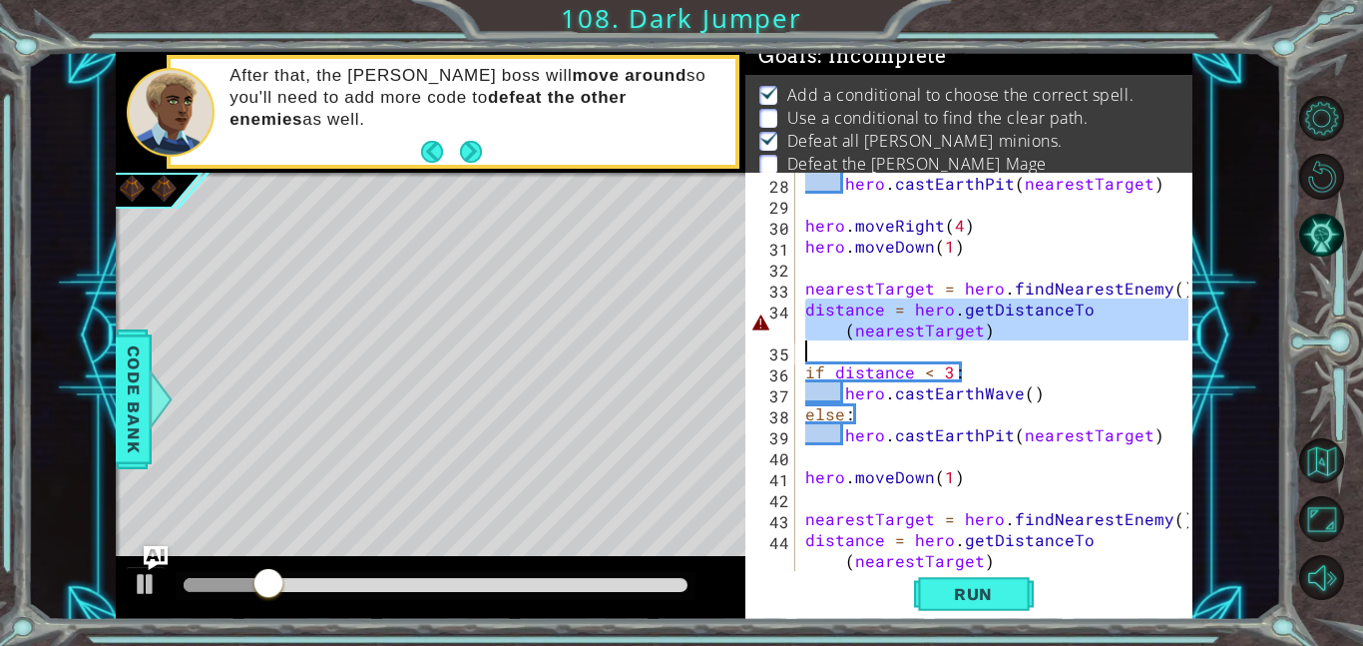
click at [872, 318] on div "hero . [GEOGRAPHIC_DATA] ( nearestTarget ) hero . moveRight ( 4 ) hero . [GEOGR…" at bounding box center [999, 393] width 397 height 440
click at [872, 318] on div "hero . [GEOGRAPHIC_DATA] ( nearestTarget ) hero . moveRight ( 4 ) hero . [GEOGR…" at bounding box center [994, 372] width 387 height 398
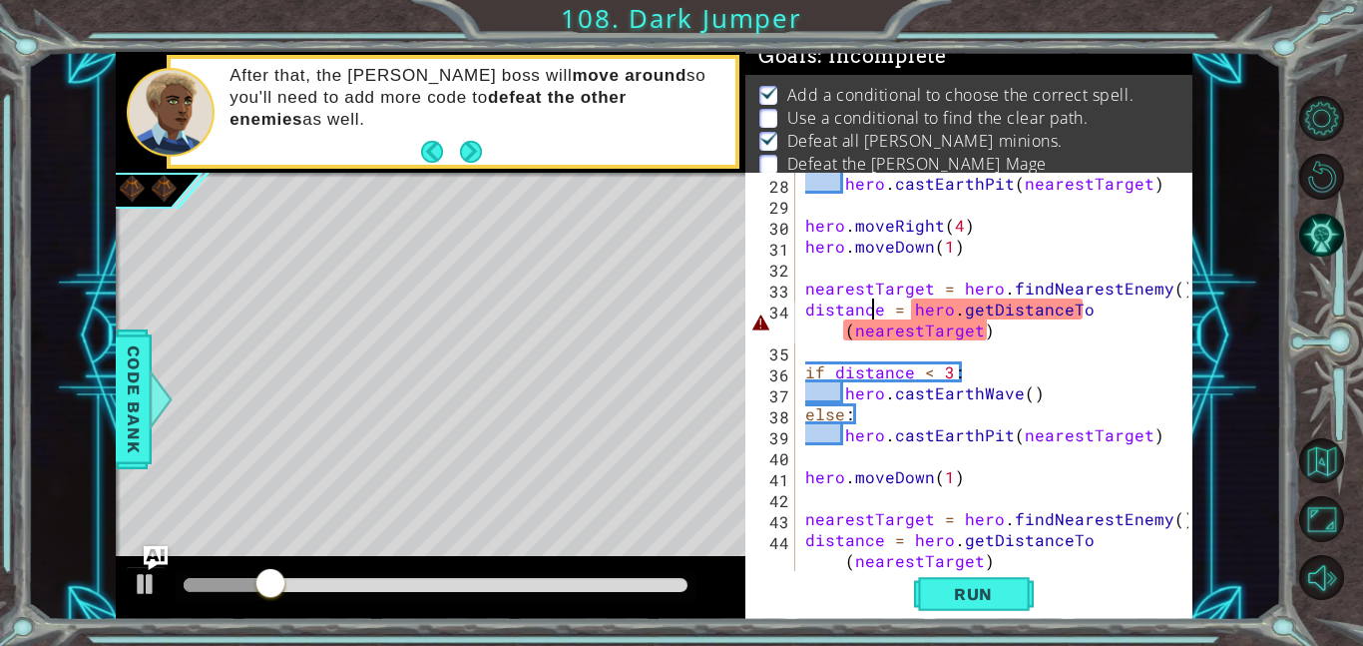
click at [872, 318] on div "hero . [GEOGRAPHIC_DATA] ( nearestTarget ) hero . moveRight ( 4 ) hero . [GEOGR…" at bounding box center [999, 393] width 397 height 440
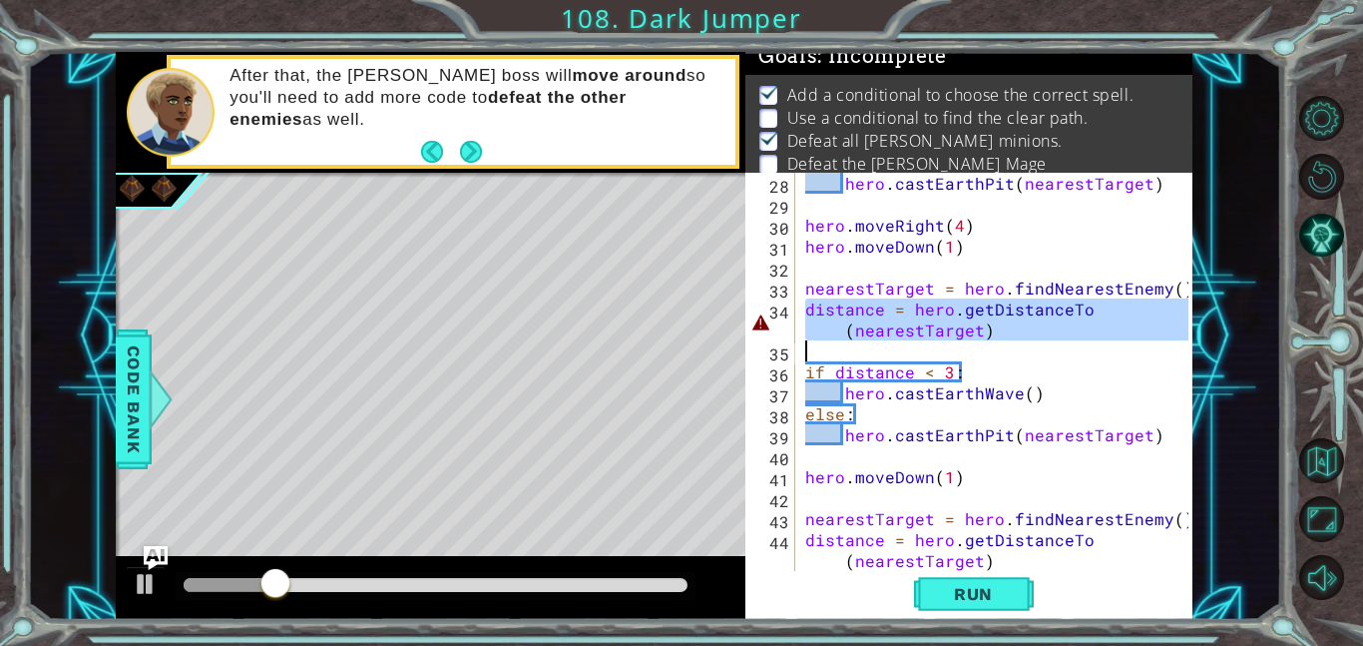
click at [872, 318] on div "hero . [GEOGRAPHIC_DATA] ( nearestTarget ) hero . moveRight ( 4 ) hero . [GEOGR…" at bounding box center [994, 372] width 387 height 398
click at [872, 318] on div "hero . [GEOGRAPHIC_DATA] ( nearestTarget ) hero . moveRight ( 4 ) hero . [GEOGR…" at bounding box center [999, 393] width 397 height 440
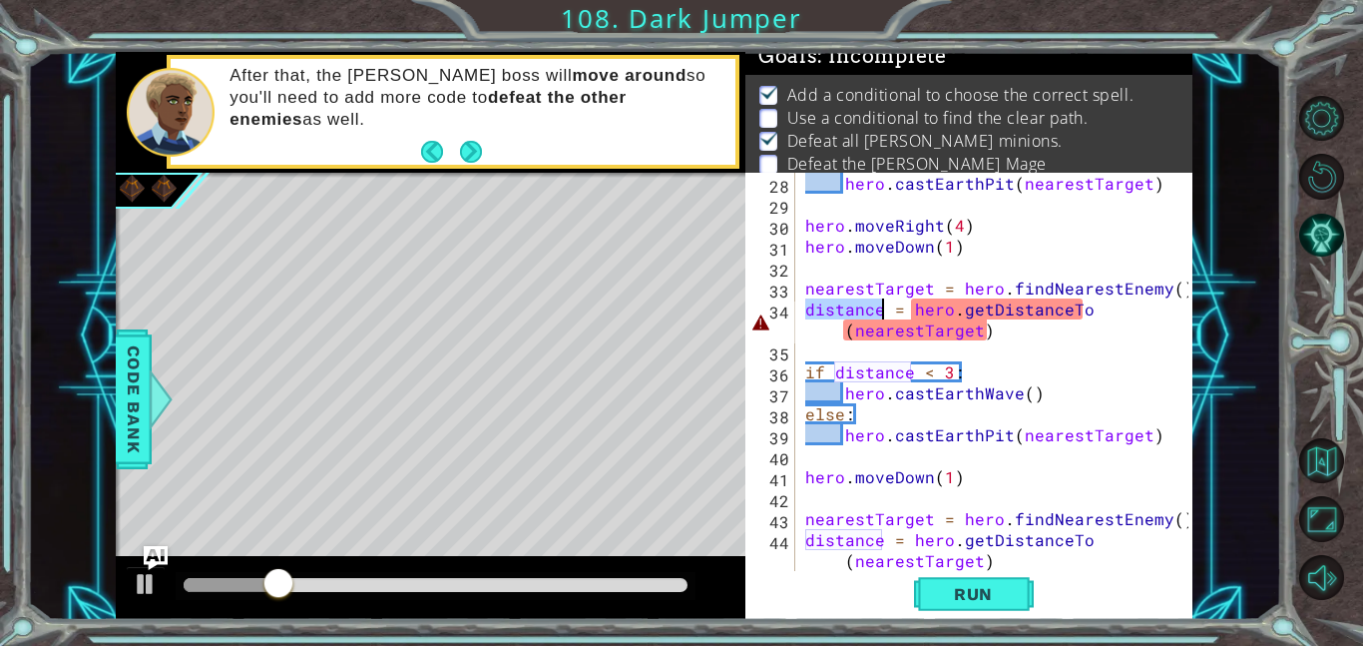
click at [872, 318] on div "hero . [GEOGRAPHIC_DATA] ( nearestTarget ) hero . moveRight ( 4 ) hero . [GEOGR…" at bounding box center [999, 393] width 397 height 440
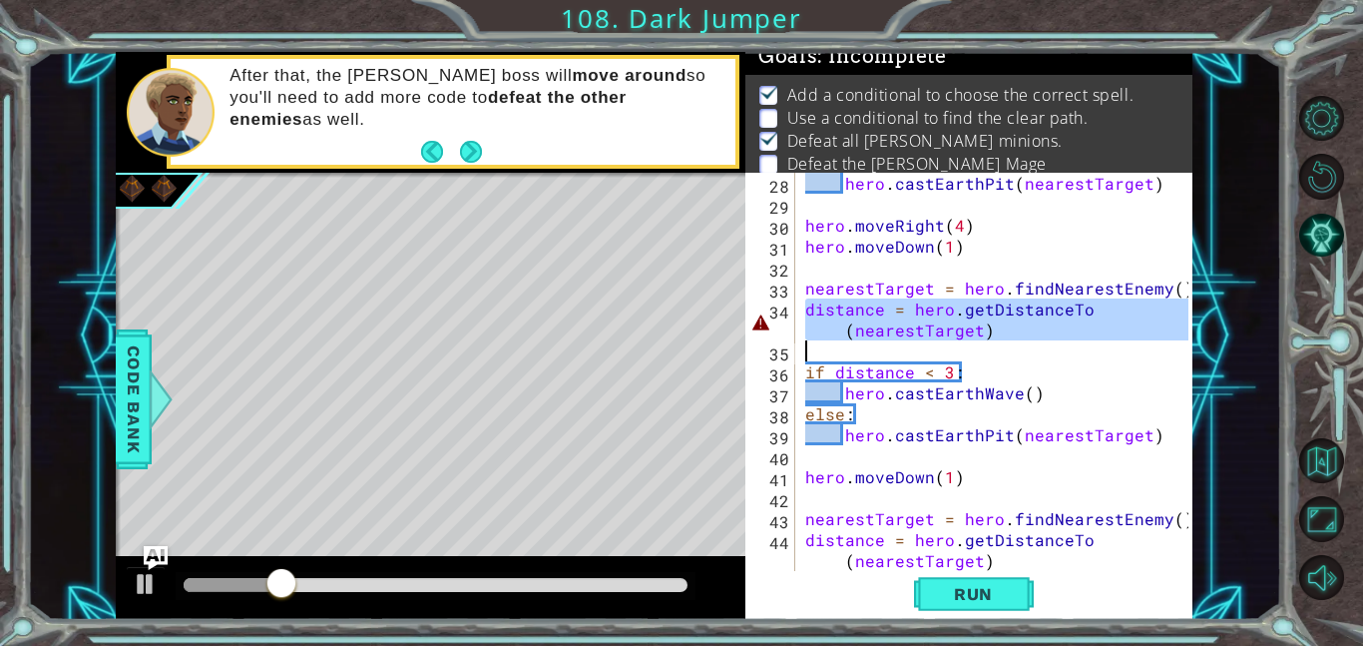
click at [872, 318] on div "hero . [GEOGRAPHIC_DATA] ( nearestTarget ) hero . moveRight ( 4 ) hero . [GEOGR…" at bounding box center [994, 372] width 387 height 398
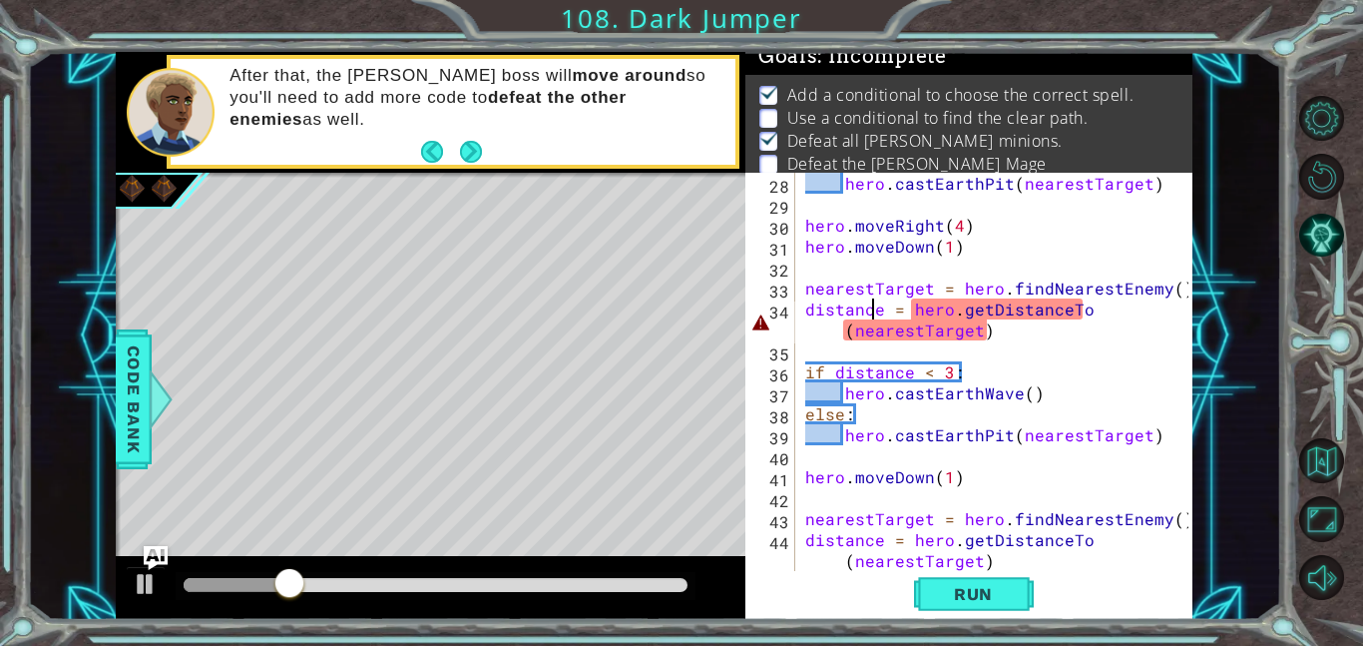
click at [874, 321] on div "hero . [GEOGRAPHIC_DATA] ( nearestTarget ) hero . moveRight ( 4 ) hero . [GEOGR…" at bounding box center [999, 393] width 397 height 440
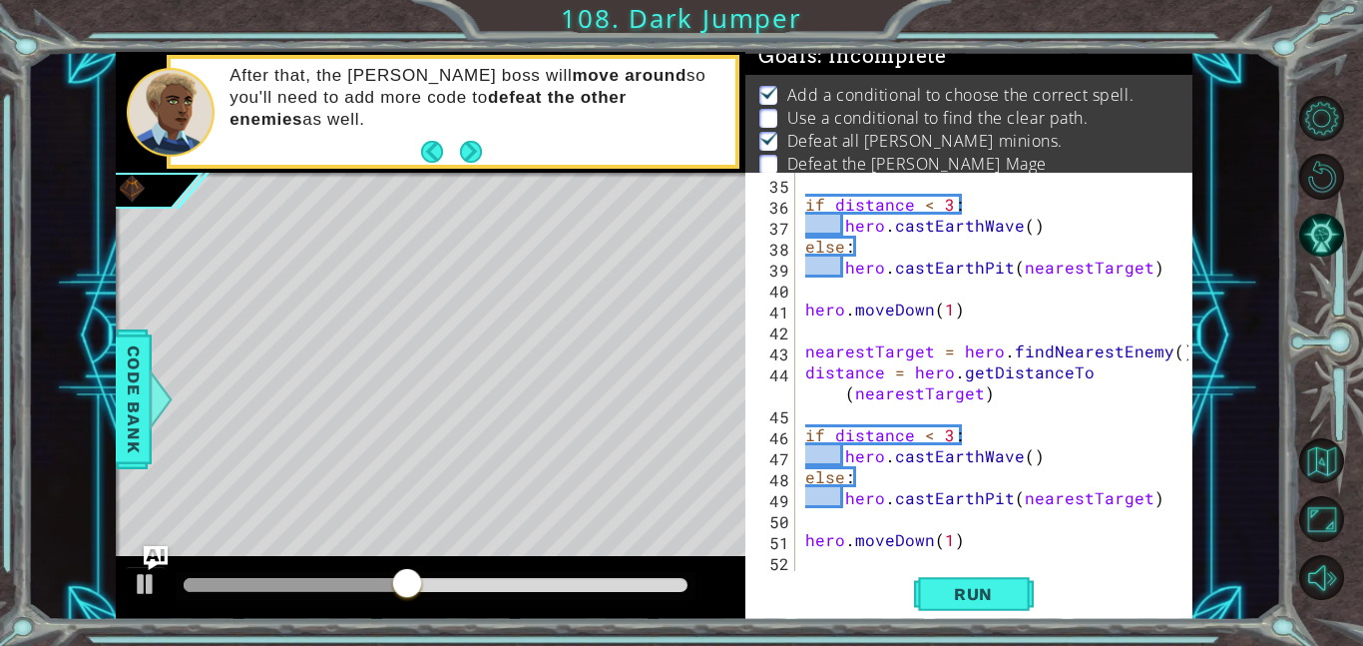
scroll to position [796, 0]
click at [948, 431] on div "if distance < 3 : hero . castEarthWave ( ) else : hero . [GEOGRAPHIC_DATA] ( ne…" at bounding box center [999, 393] width 397 height 440
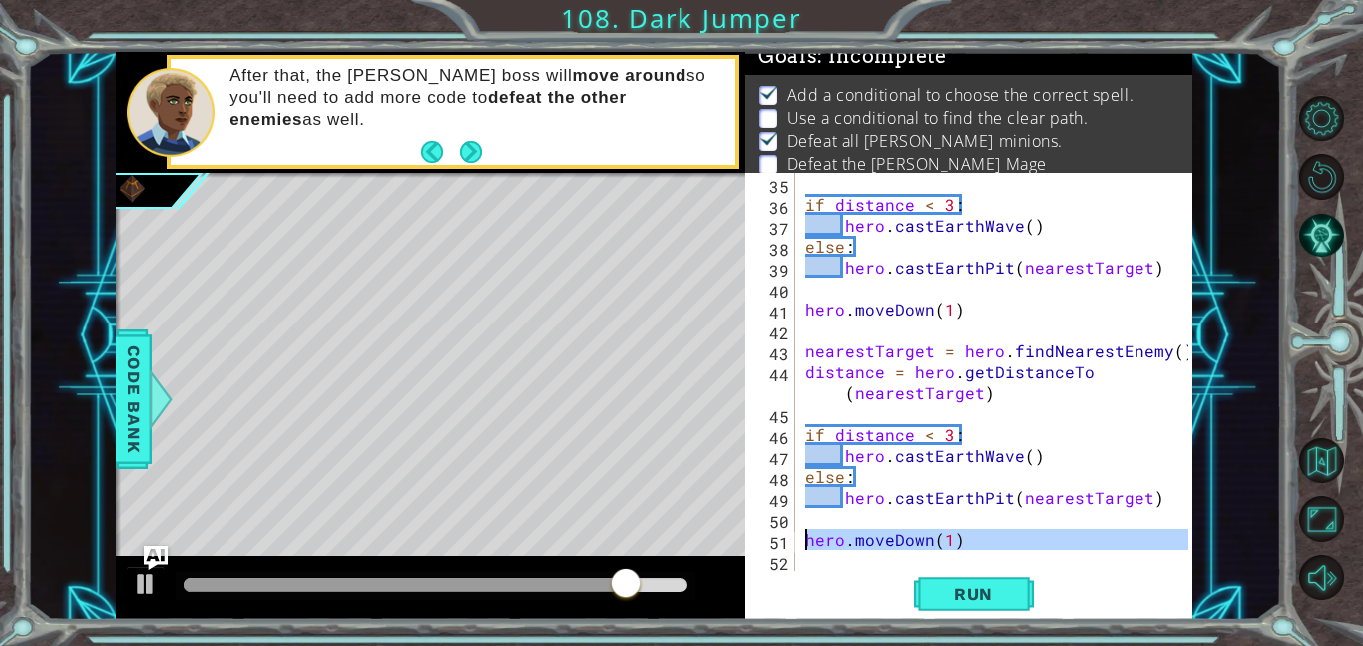
drag, startPoint x: 992, startPoint y: 554, endPoint x: 800, endPoint y: 544, distance: 191.9
click at [801, 544] on div "if distance < 3 : hero . castEarthWave ( ) else : hero . [GEOGRAPHIC_DATA] ( ne…" at bounding box center [999, 393] width 397 height 440
type textarea "hero.moveDown(1)"
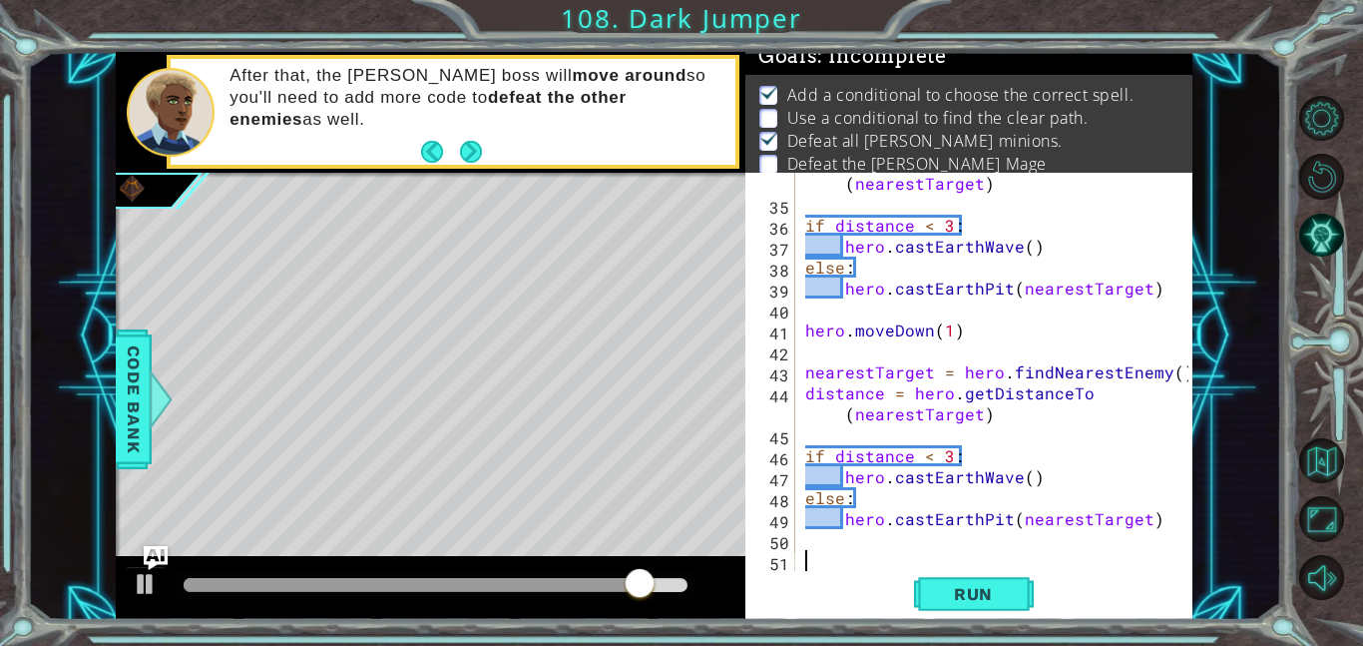
scroll to position [776, 0]
click at [948, 332] on div "distance = hero . getDistanceTo ( nearestTarget ) if distance < 3 : hero . cast…" at bounding box center [999, 382] width 397 height 461
click at [989, 598] on span "Run" at bounding box center [973, 594] width 79 height 20
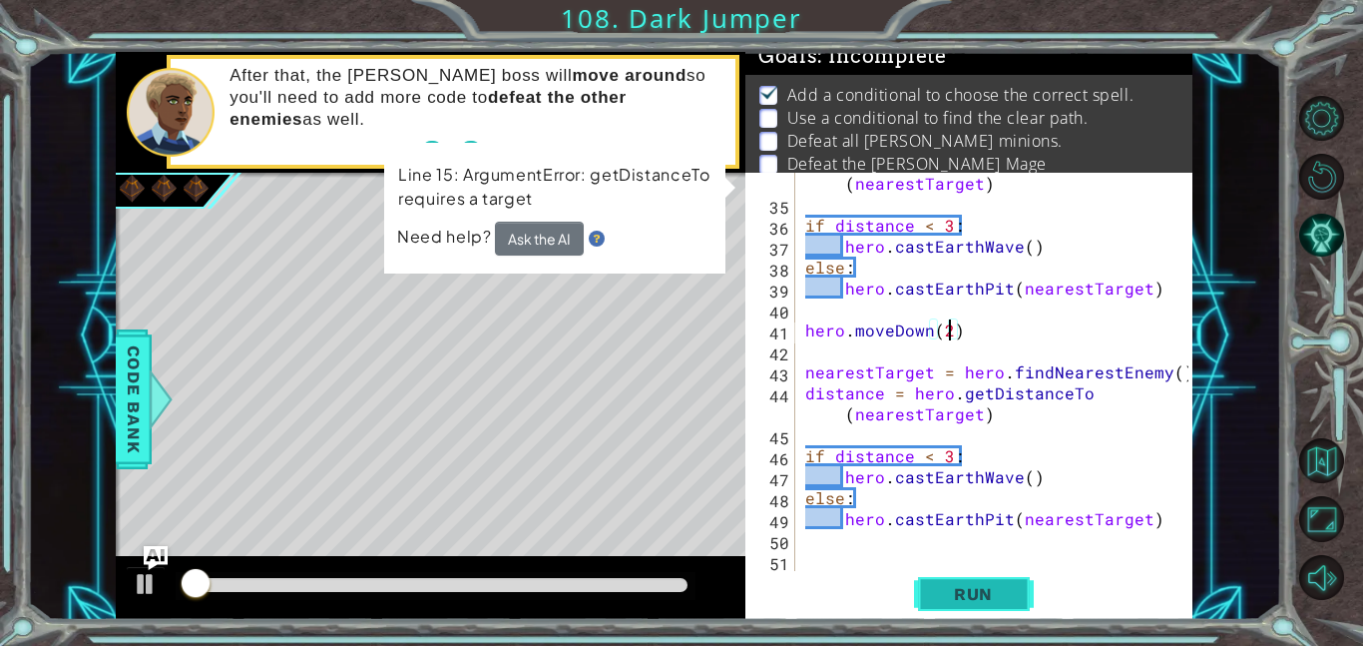
click at [989, 598] on span "Run" at bounding box center [973, 594] width 79 height 20
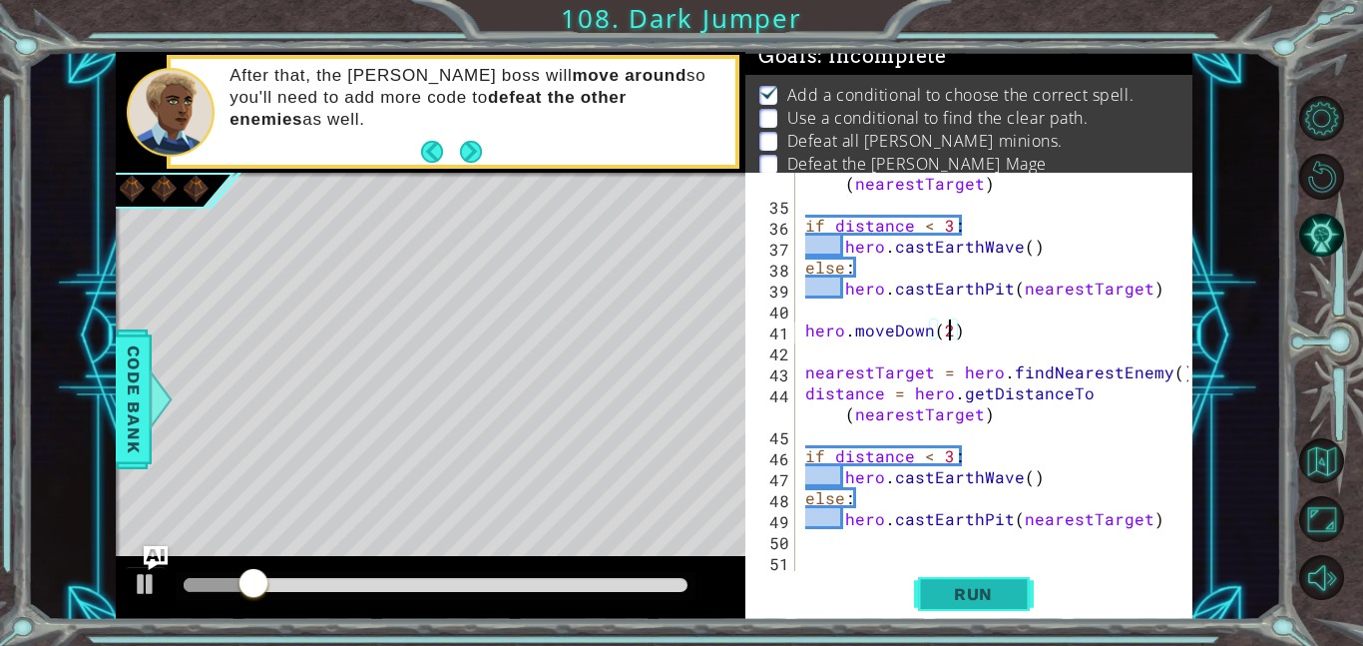
click at [989, 598] on span "Run" at bounding box center [973, 594] width 79 height 20
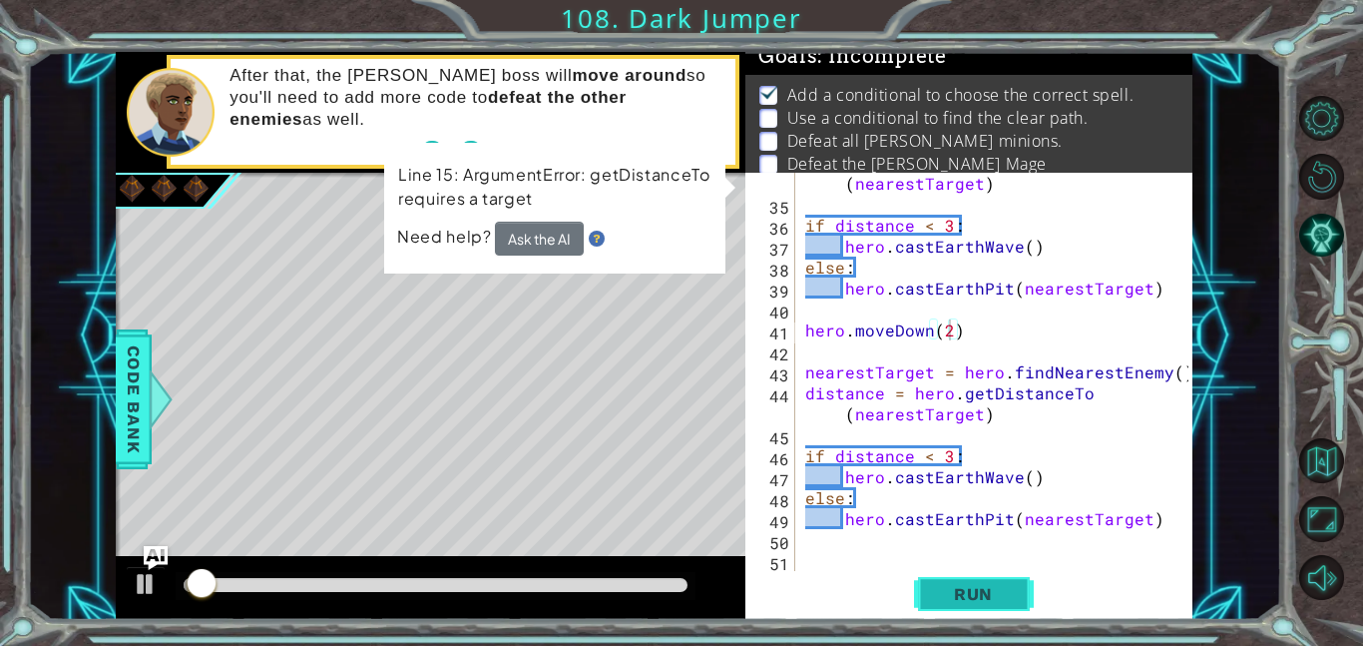
click at [986, 600] on span "Run" at bounding box center [973, 594] width 79 height 20
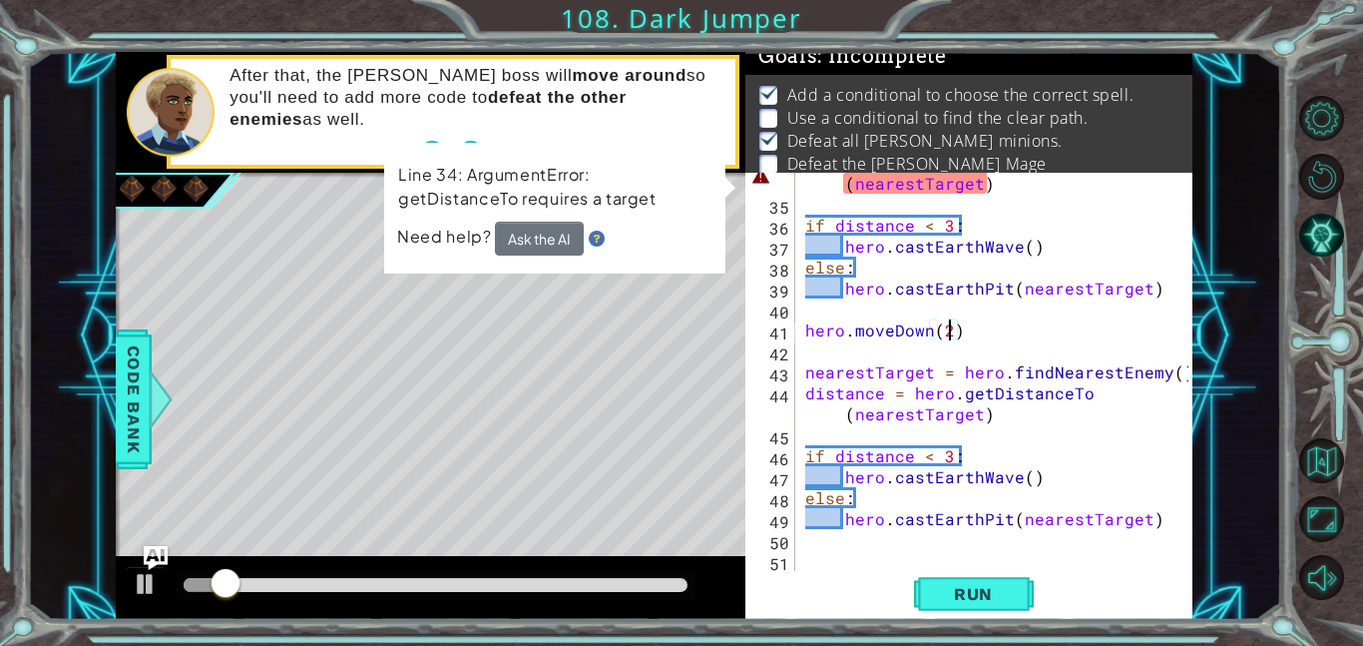
click at [529, 217] on td "Line 34: ArgumentError: getDistanceTo requires a target" at bounding box center [555, 191] width 316 height 64
click at [539, 239] on button "Ask the AI" at bounding box center [539, 238] width 90 height 36
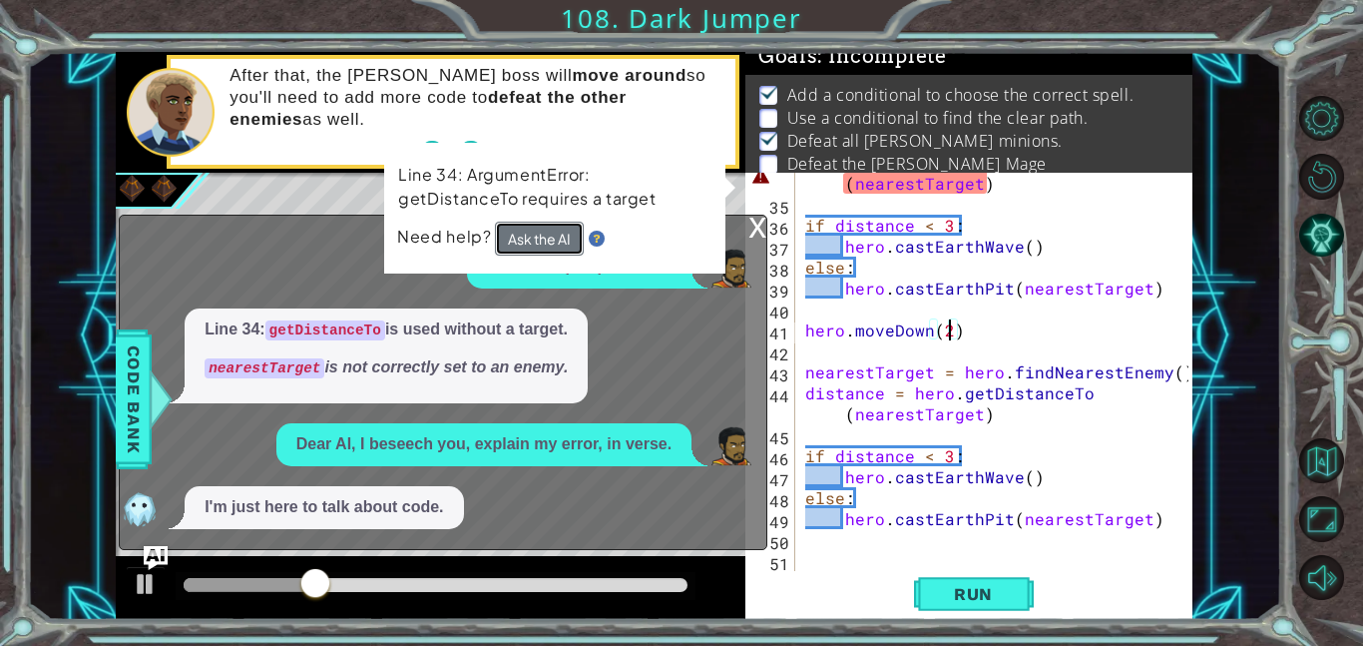
click at [541, 235] on button "Ask the AI" at bounding box center [539, 238] width 89 height 35
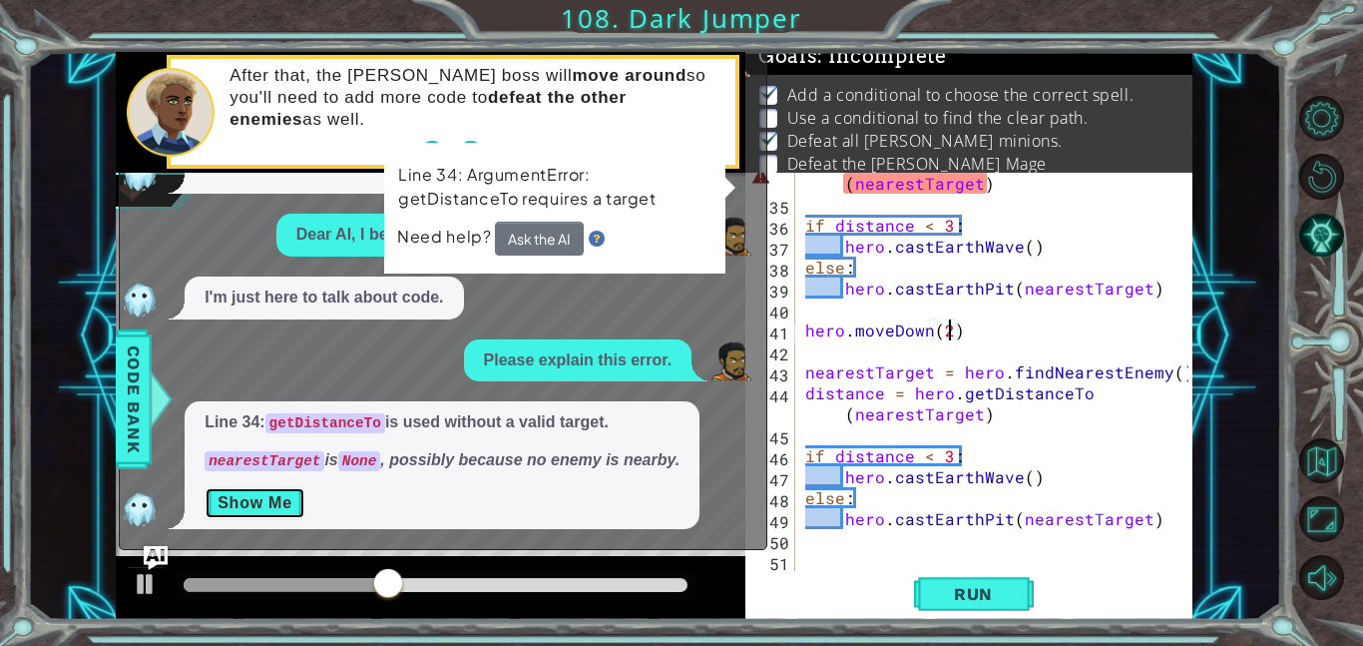
click at [245, 512] on button "Show Me" at bounding box center [255, 503] width 101 height 32
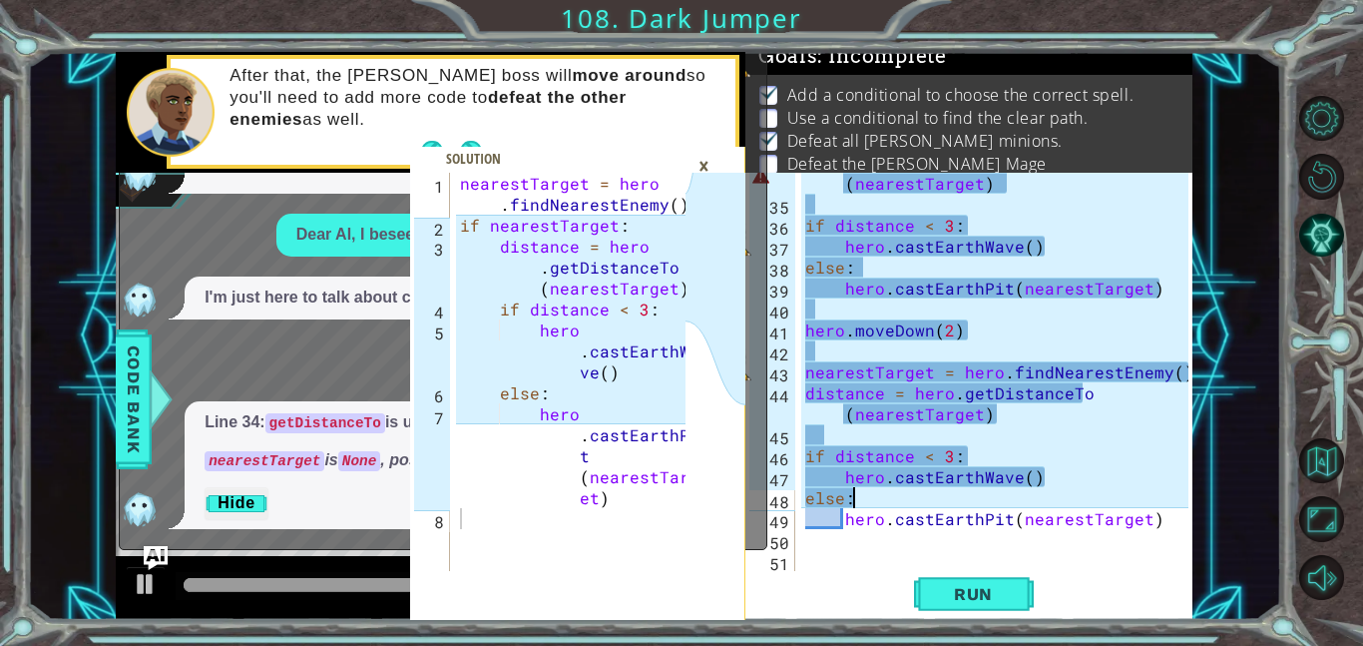
click at [860, 499] on div "distance = hero . getDistanceTo ( nearestTarget ) if distance < 3 : hero . cast…" at bounding box center [999, 382] width 397 height 461
type textarea "else:"
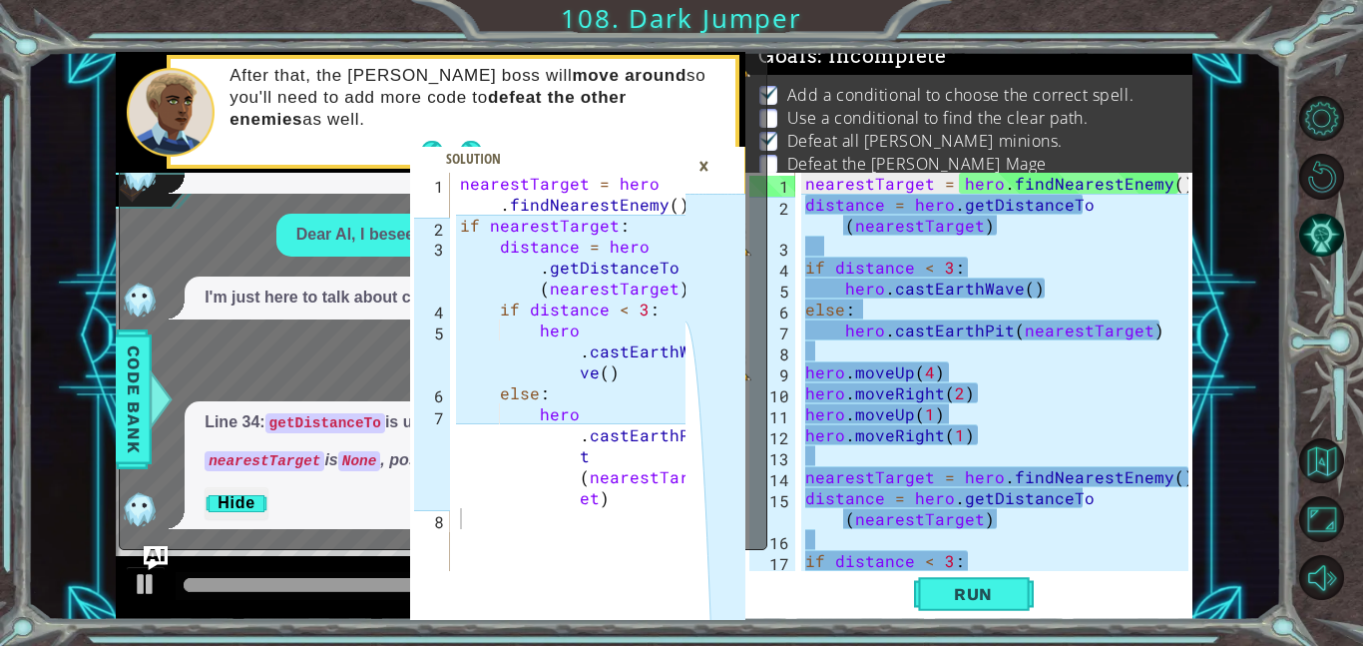
scroll to position [776, 0]
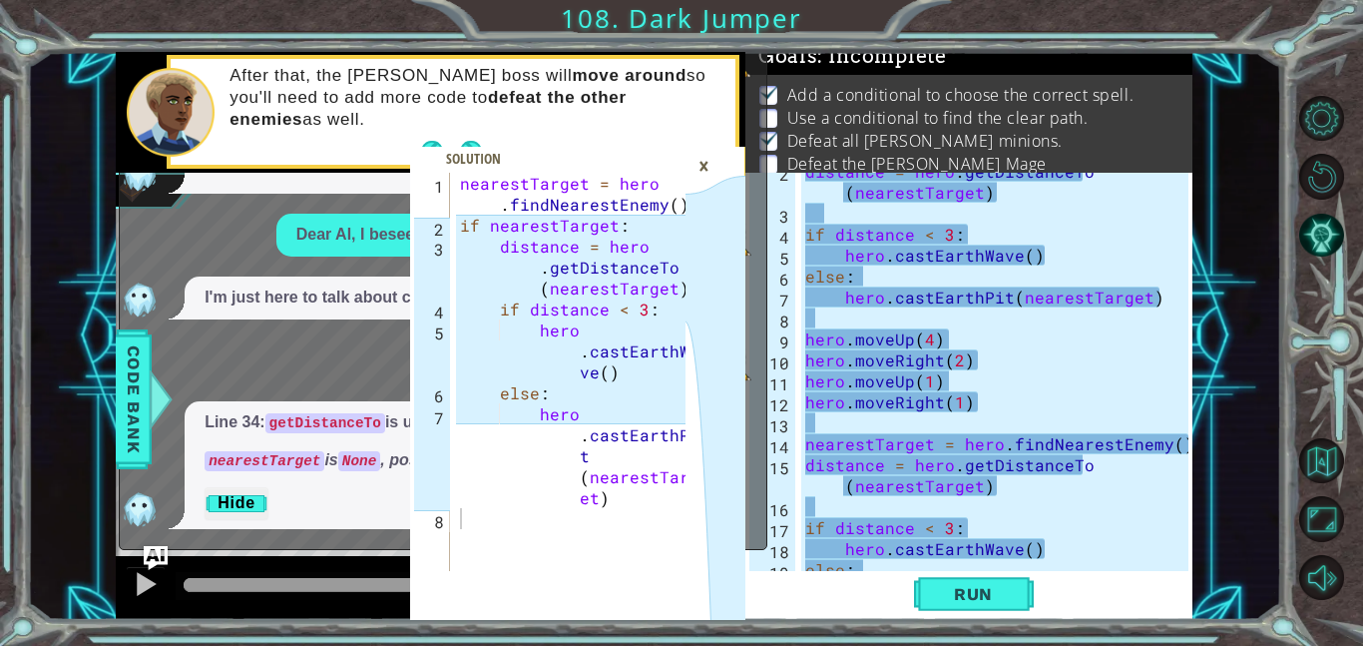
scroll to position [100, 0]
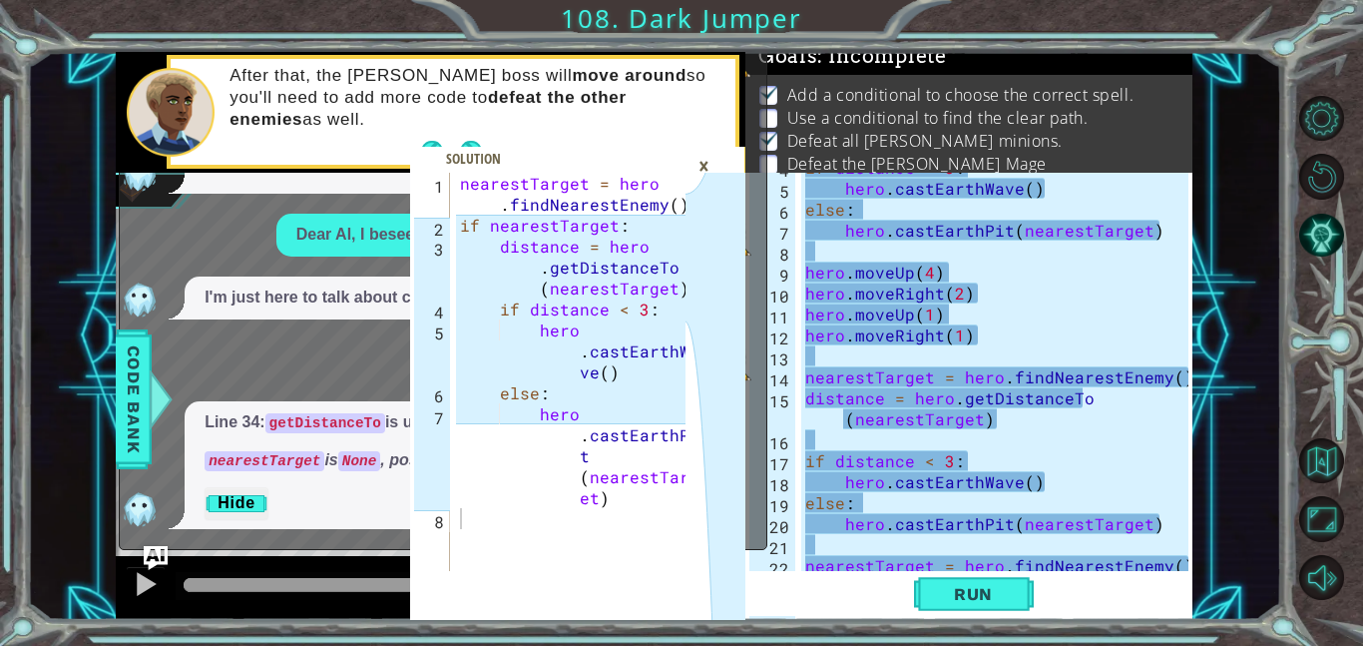
type textarea "nearestTarget = hero.findNearestEnemy)"
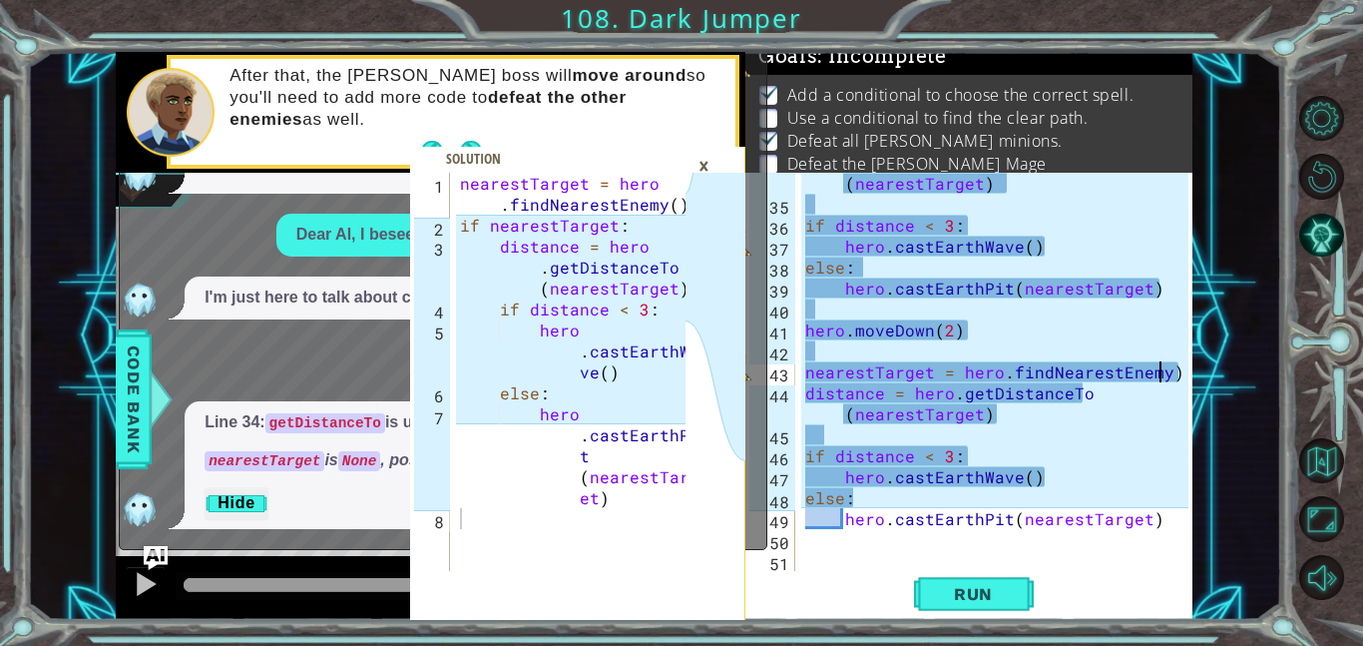
scroll to position [776, 0]
drag, startPoint x: 1186, startPoint y: 536, endPoint x: 1174, endPoint y: 536, distance: 12.0
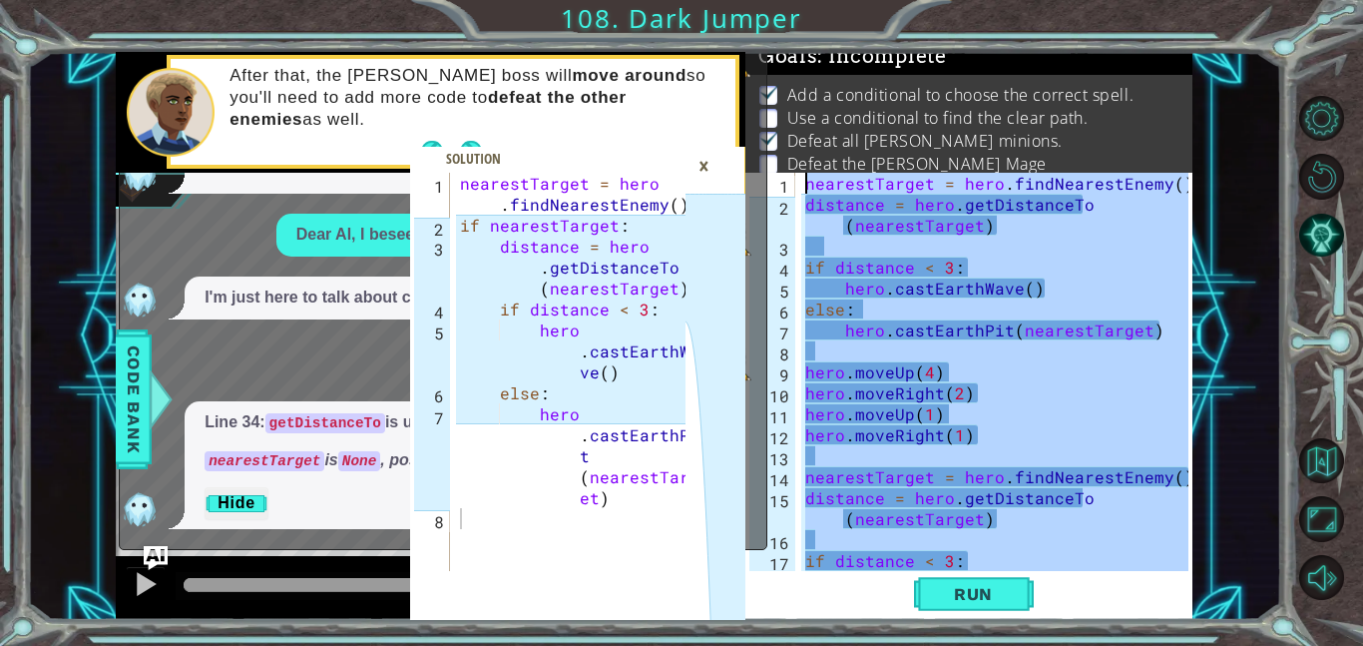
scroll to position [0, 0]
drag, startPoint x: 1174, startPoint y: 536, endPoint x: 804, endPoint y: -38, distance: 682.5
click at [804, 0] on html "nearestTarget = hero.findNearestEnemy() distance = hero.getDistanceTo(nearestTa…" at bounding box center [681, 323] width 1363 height 646
type textarea "nearestTarget = hero.findNearestEnemy() distance = hero.getDistanceTo(nearestTa…"
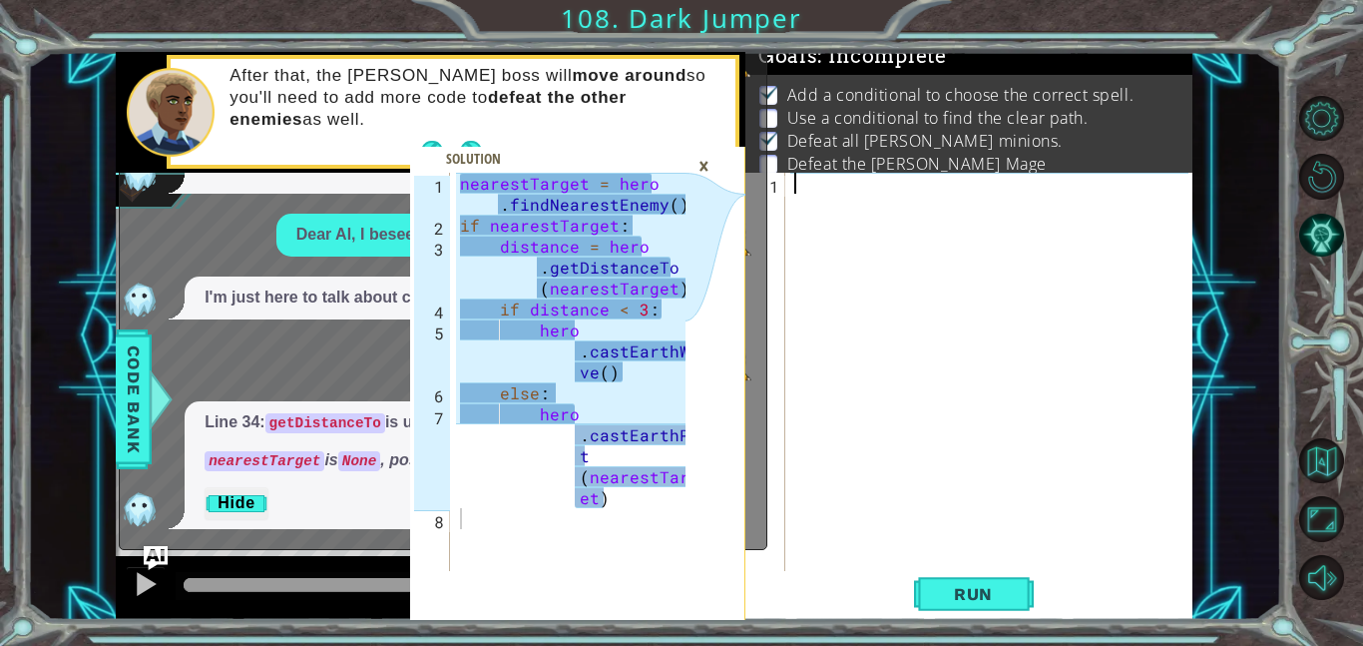
paste textarea "Code Area"
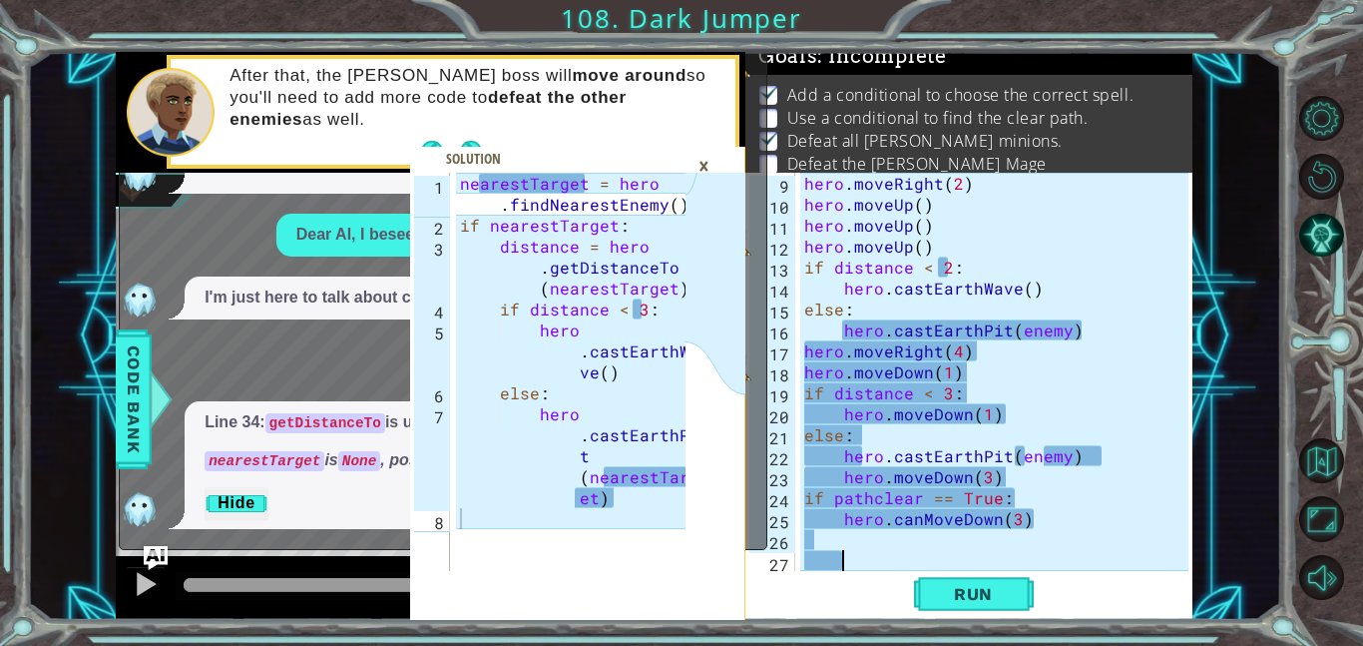
scroll to position [168, 0]
click at [713, 168] on div "×" at bounding box center [704, 166] width 31 height 34
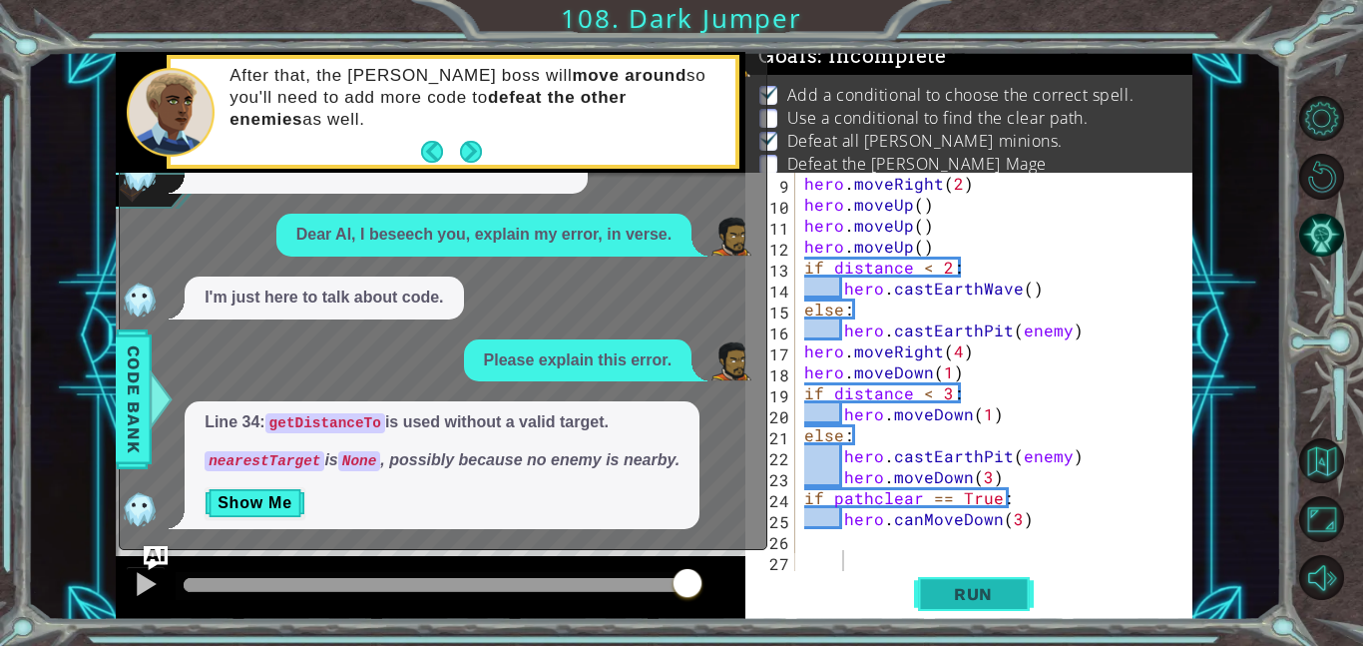
click at [990, 592] on span "Run" at bounding box center [973, 594] width 79 height 20
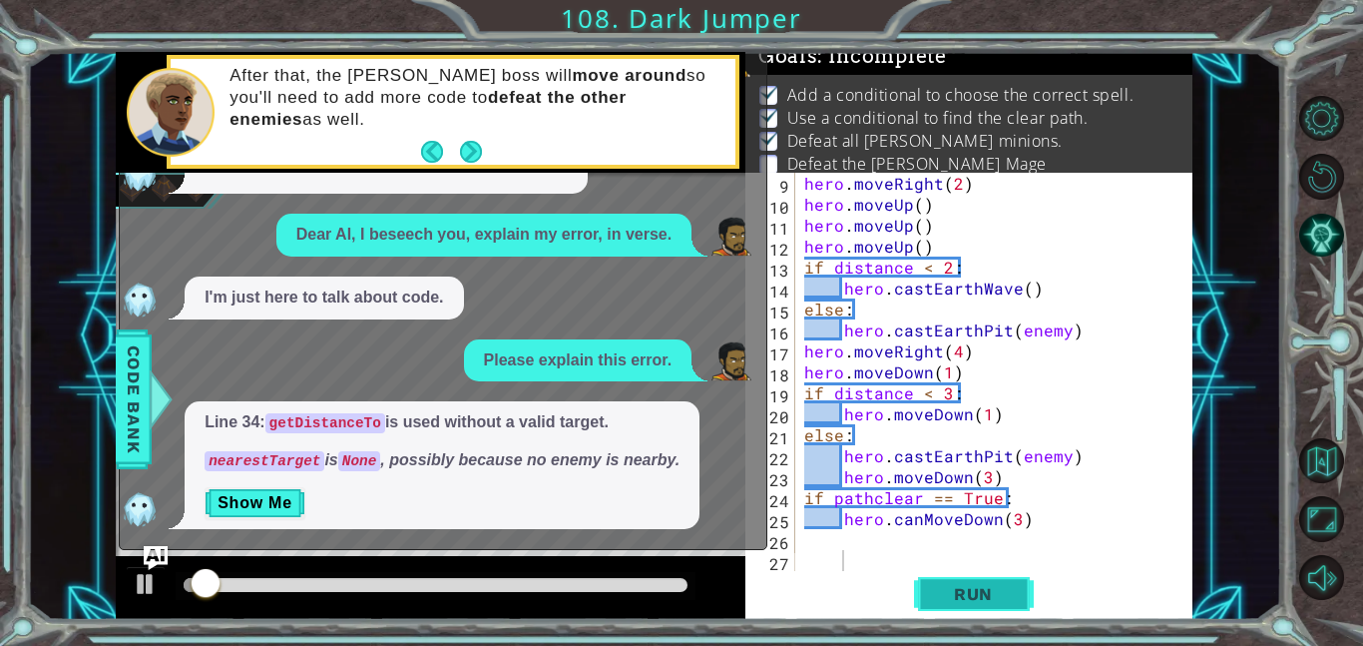
click at [990, 592] on span "Run" at bounding box center [973, 594] width 79 height 20
click at [161, 554] on img "Ask AI" at bounding box center [156, 558] width 26 height 26
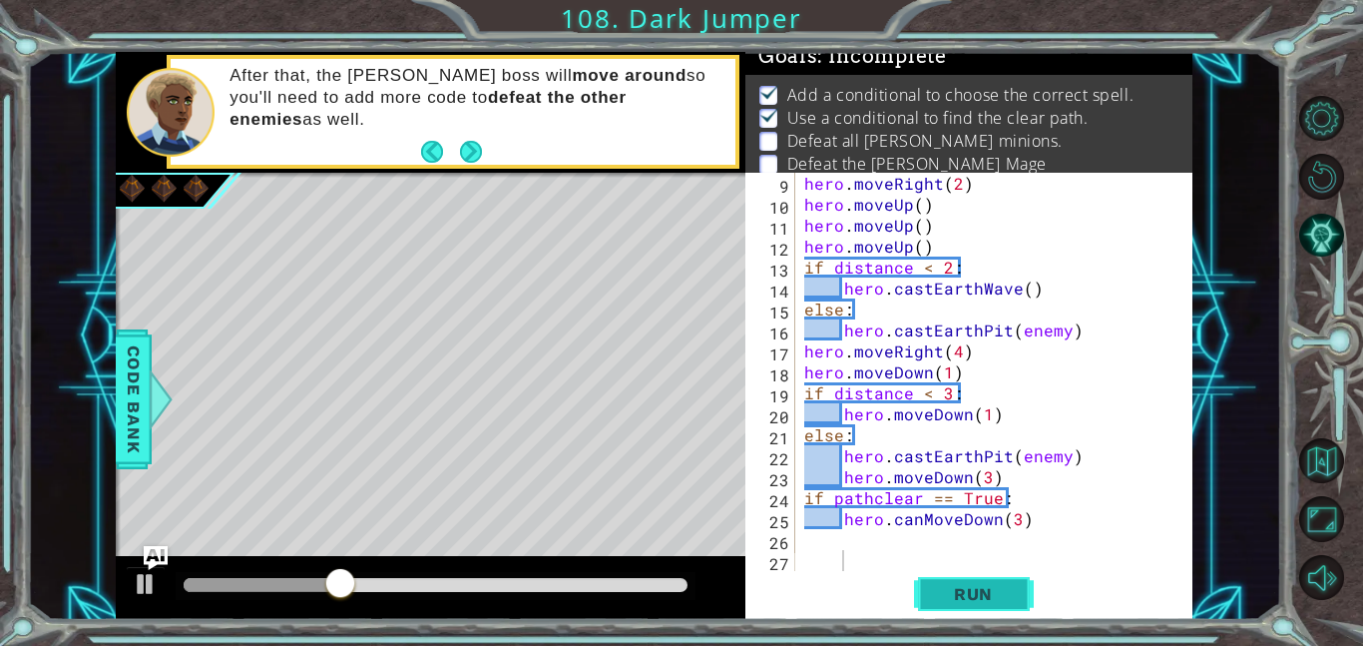
click at [969, 599] on span "Run" at bounding box center [973, 594] width 79 height 20
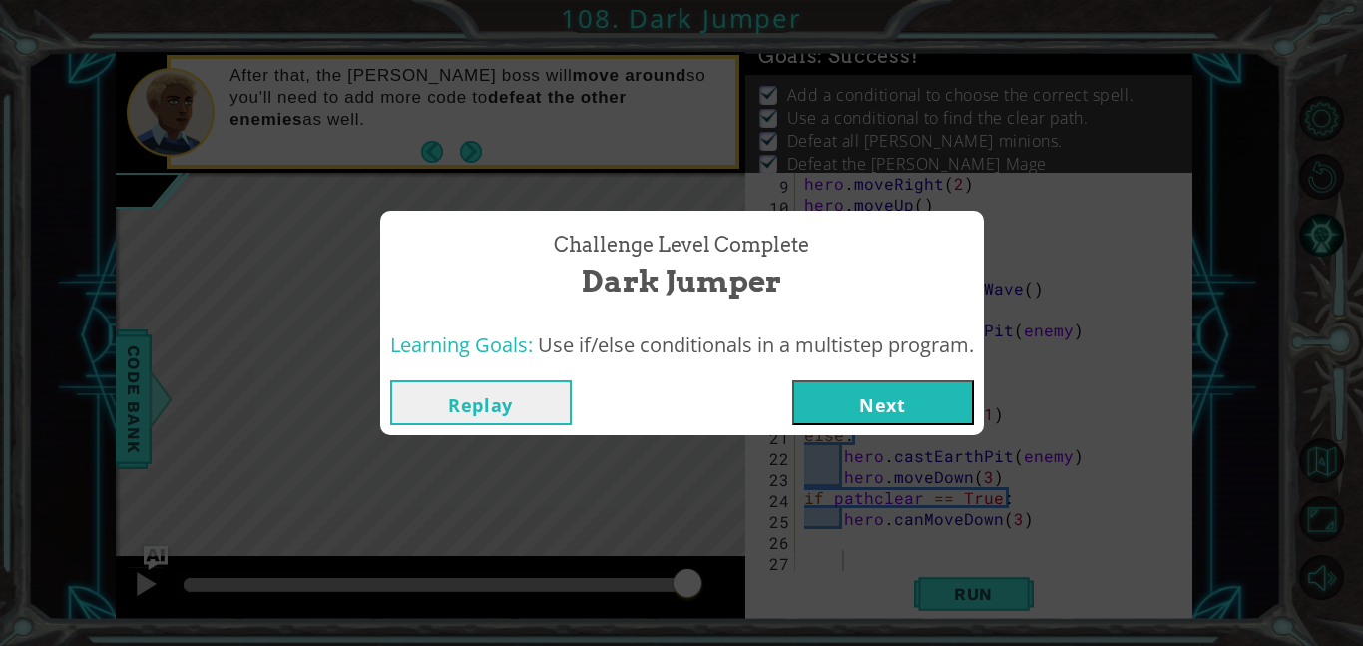
click at [943, 416] on button "Next" at bounding box center [883, 402] width 182 height 45
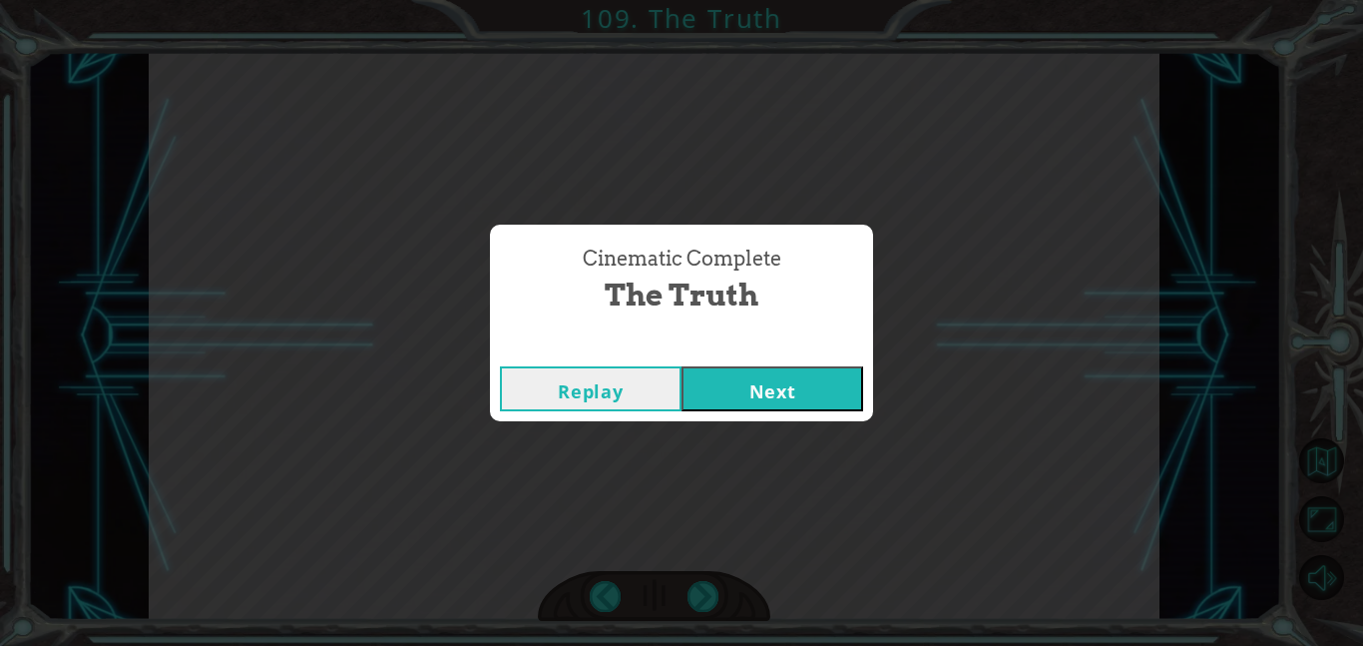
click at [726, 376] on button "Next" at bounding box center [773, 388] width 182 height 45
click at [737, 374] on button "Next" at bounding box center [773, 388] width 182 height 45
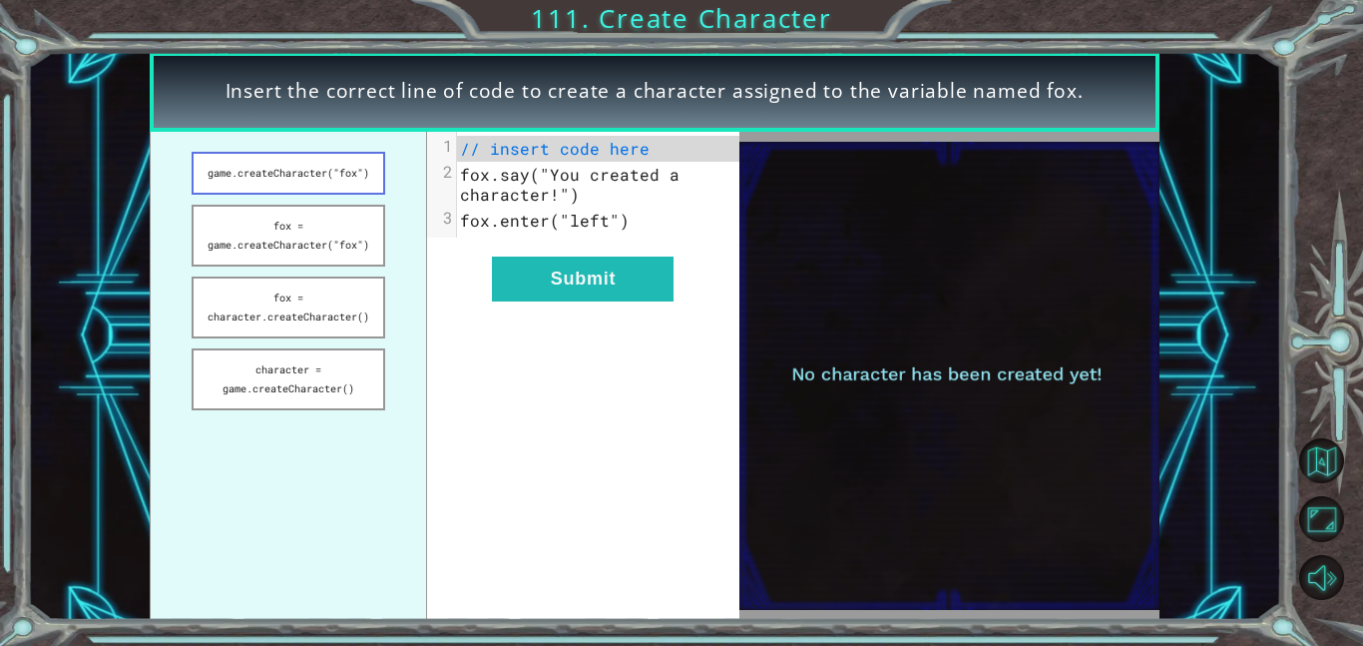
click at [291, 180] on button "game.createCharacter("fox")" at bounding box center [289, 173] width 194 height 43
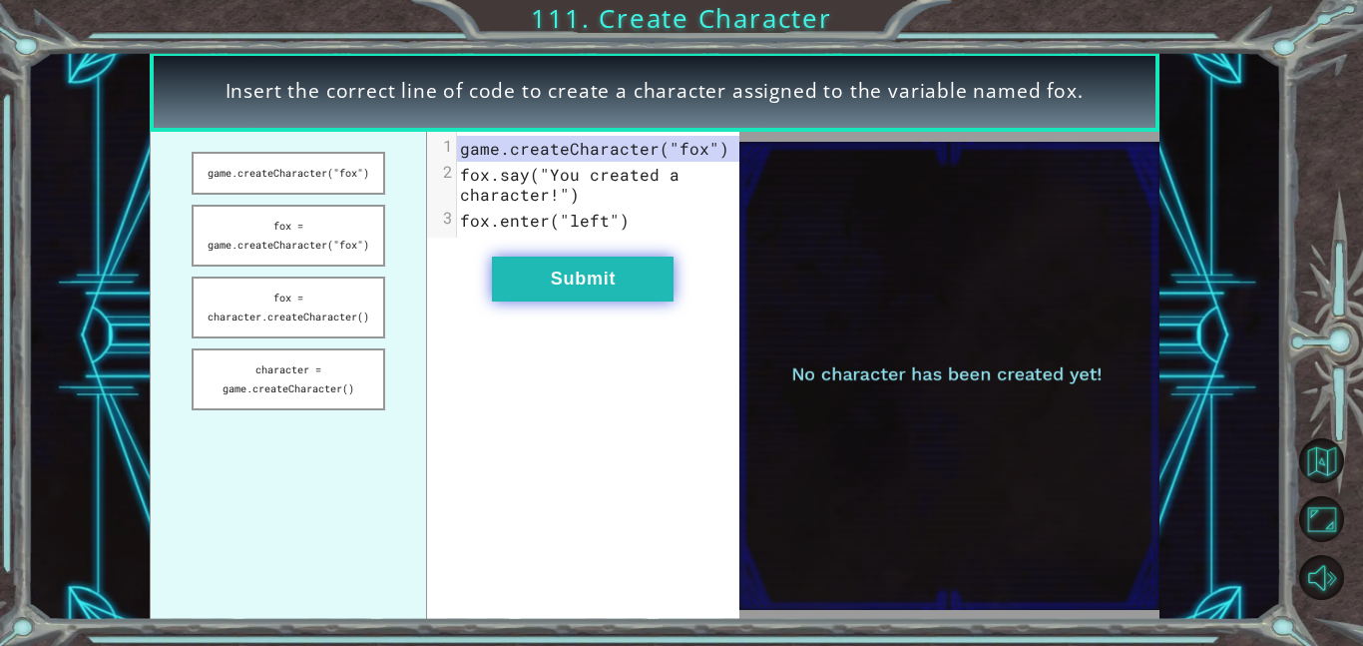
click at [546, 262] on button "Submit" at bounding box center [583, 279] width 182 height 45
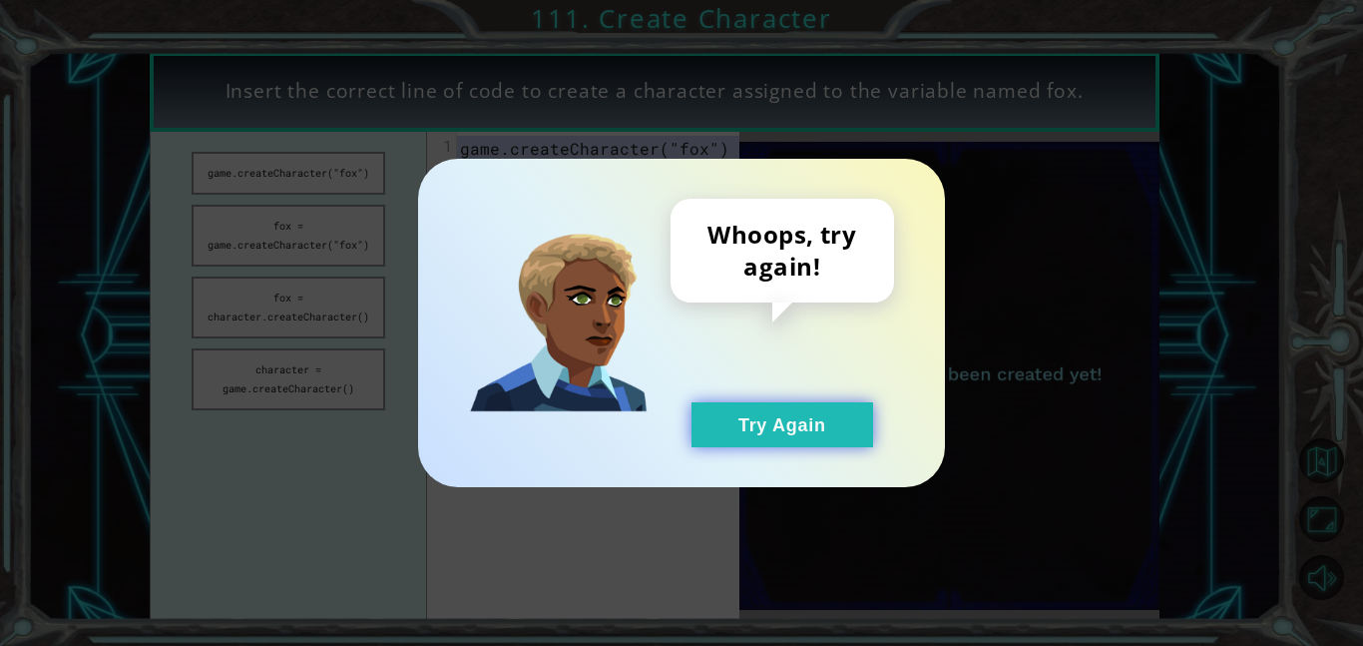
click at [727, 412] on button "Try Again" at bounding box center [783, 424] width 182 height 45
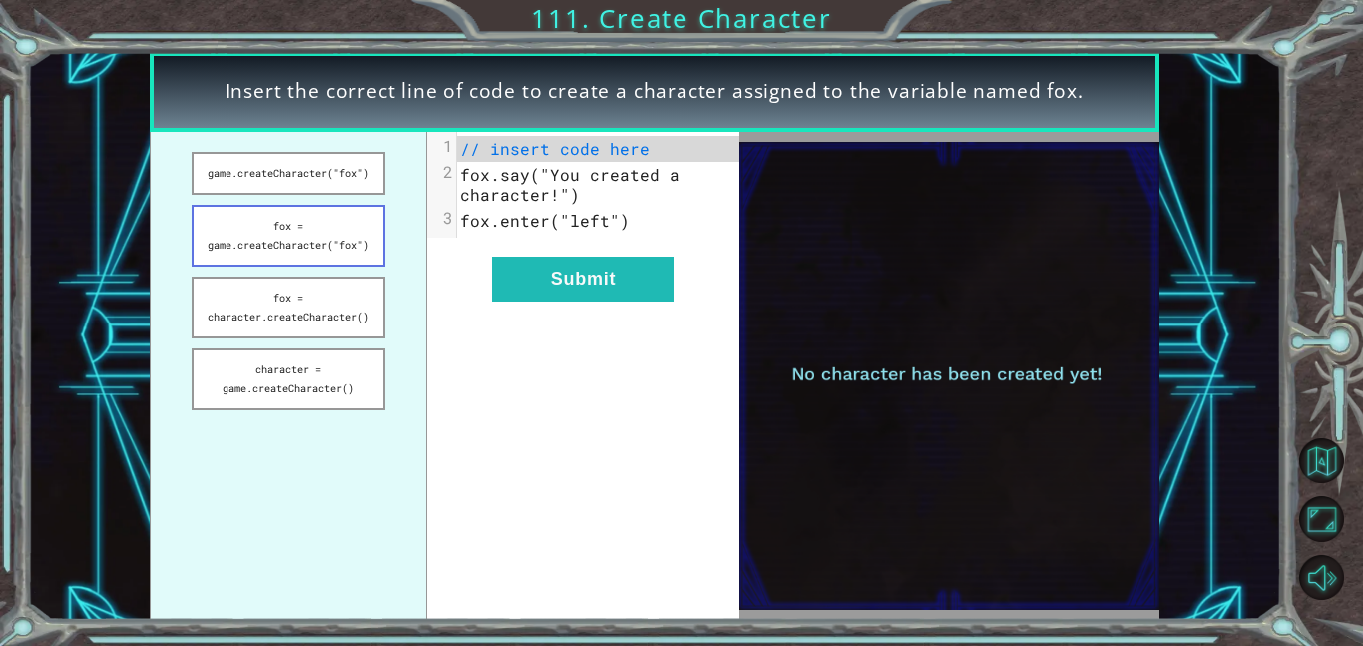
click at [335, 234] on button "fox = game.createCharacter("fox")" at bounding box center [289, 236] width 194 height 62
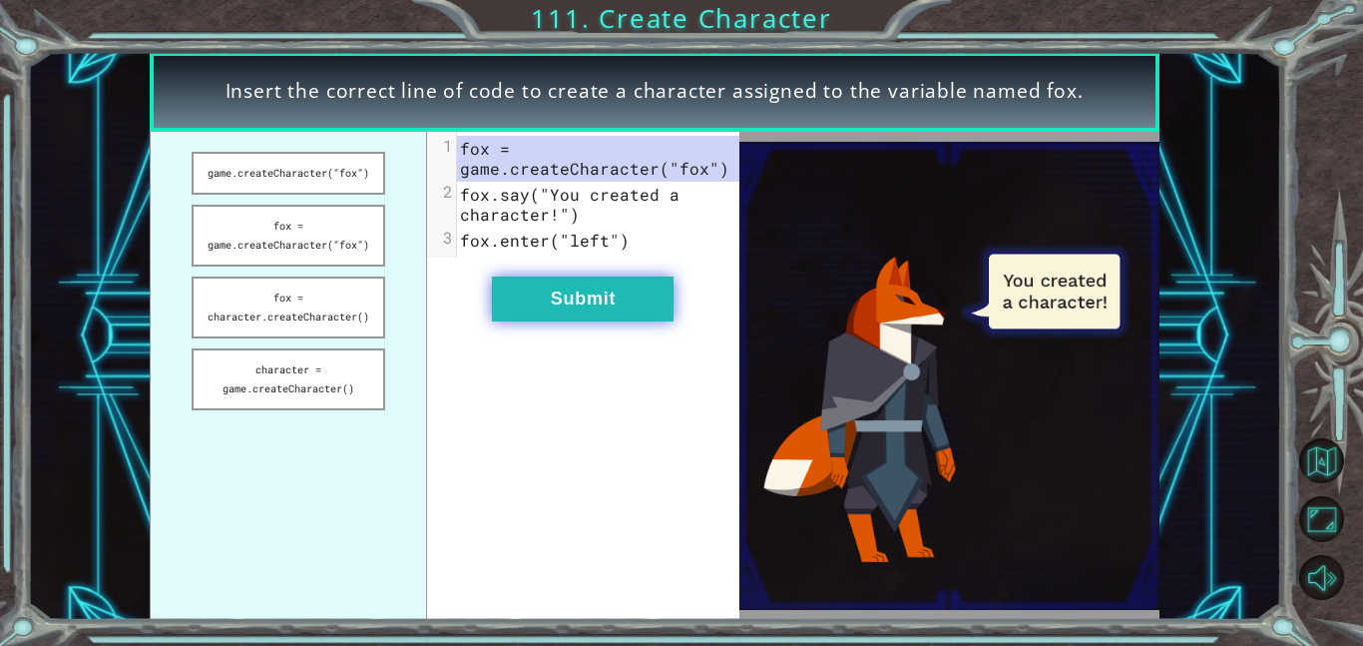
click at [647, 316] on button "Submit" at bounding box center [583, 298] width 182 height 45
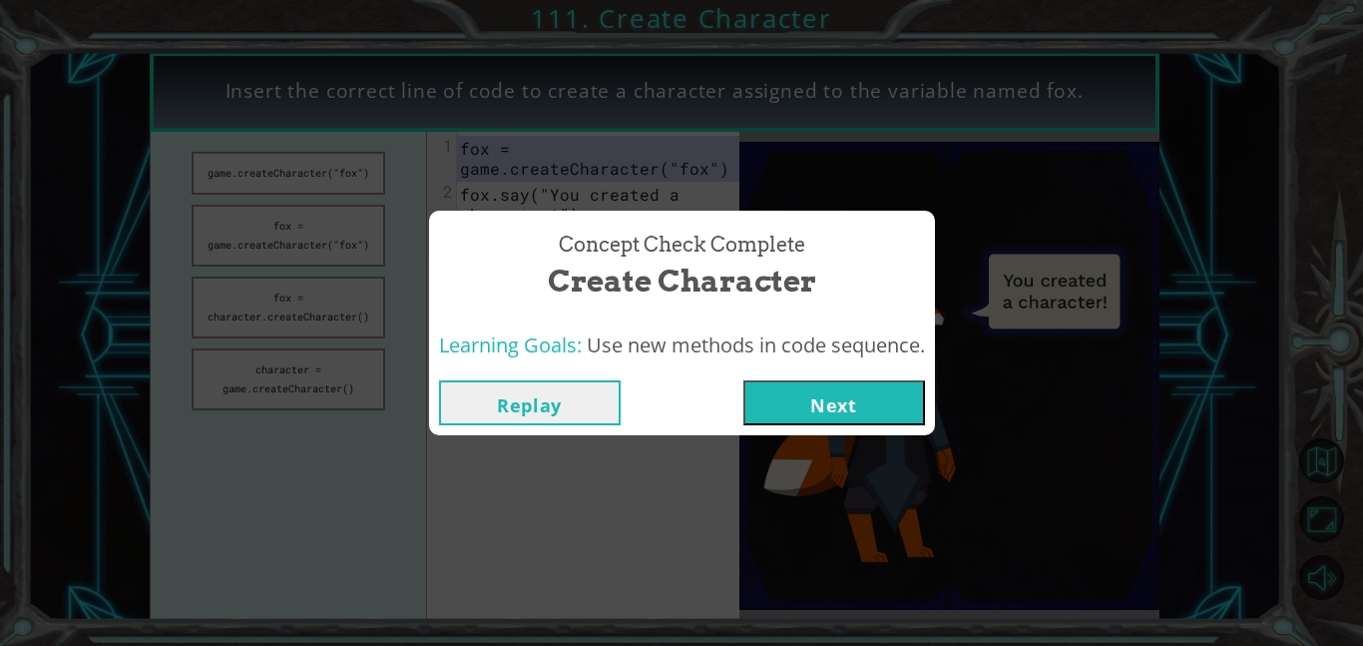
click at [825, 417] on button "Next" at bounding box center [835, 402] width 182 height 45
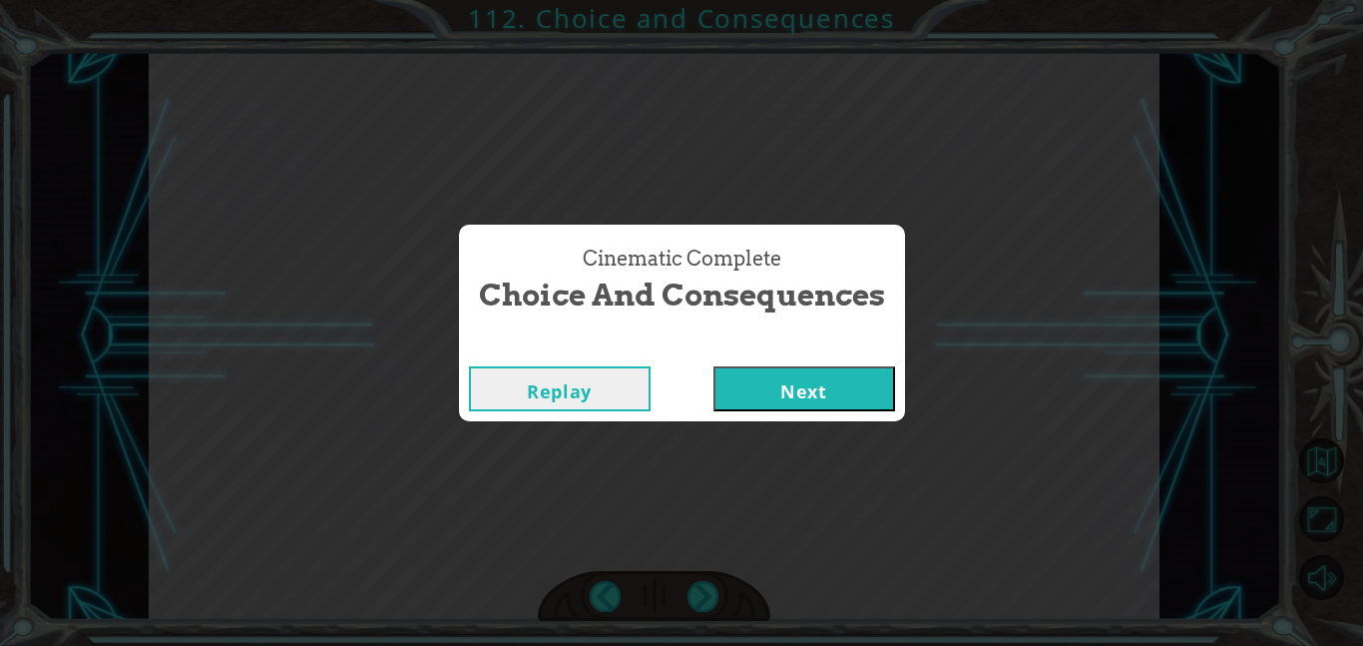
click at [842, 381] on button "Next" at bounding box center [805, 388] width 182 height 45
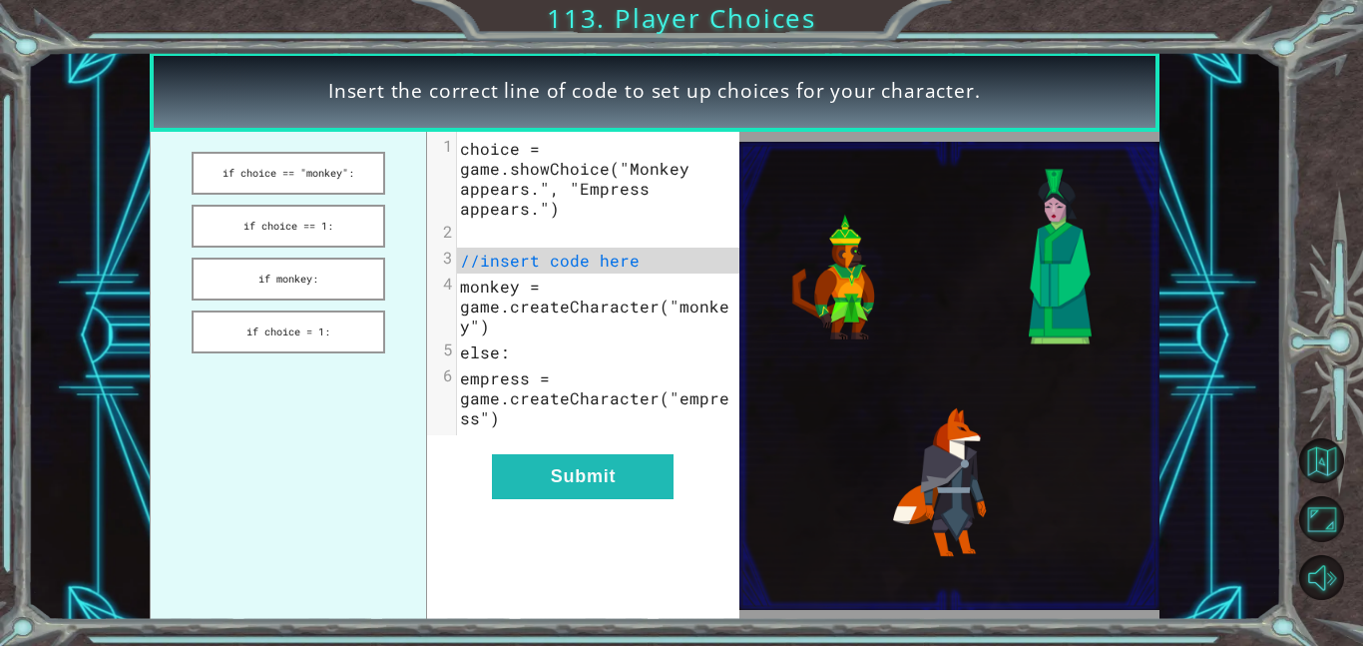
click at [275, 256] on ul "if choice == "monkey": if choice == 1: if monkey: if choice = 1:" at bounding box center [289, 376] width 278 height 488
click at [284, 281] on button "if monkey:" at bounding box center [289, 279] width 194 height 43
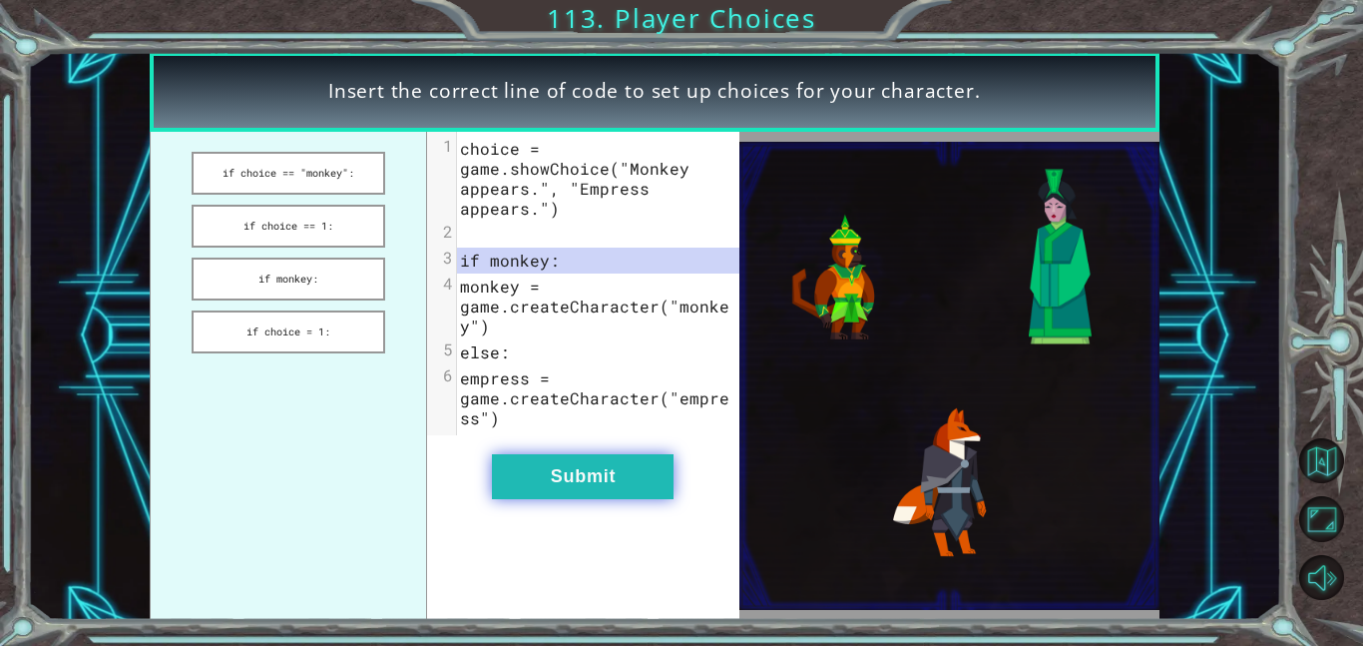
click at [615, 482] on button "Submit" at bounding box center [583, 476] width 182 height 45
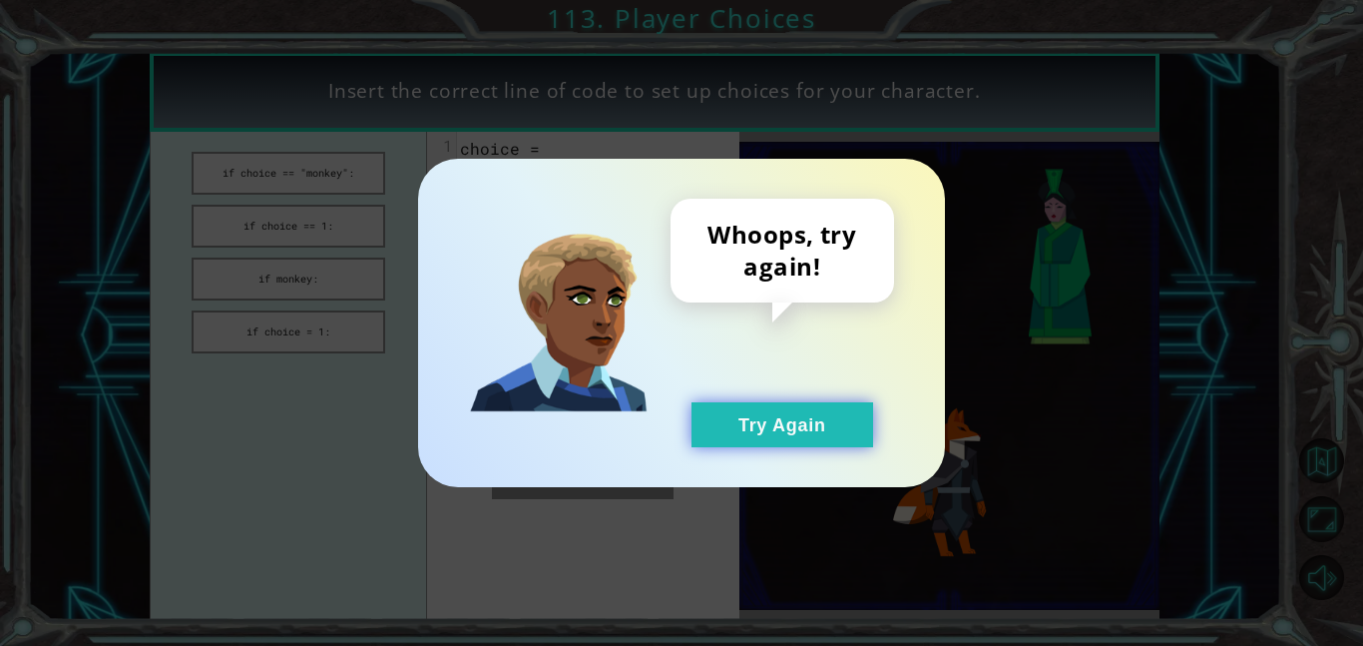
click at [869, 445] on button "Try Again" at bounding box center [783, 424] width 182 height 45
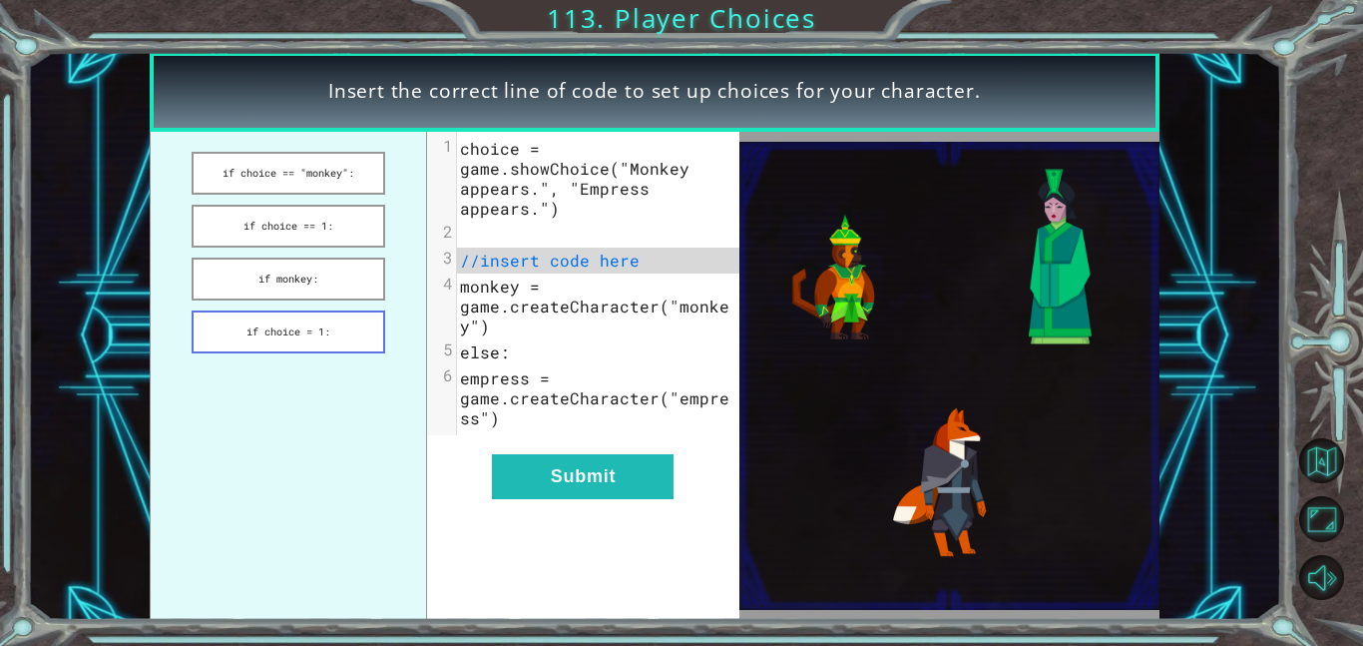
click at [318, 341] on button "if choice = 1:" at bounding box center [289, 331] width 194 height 43
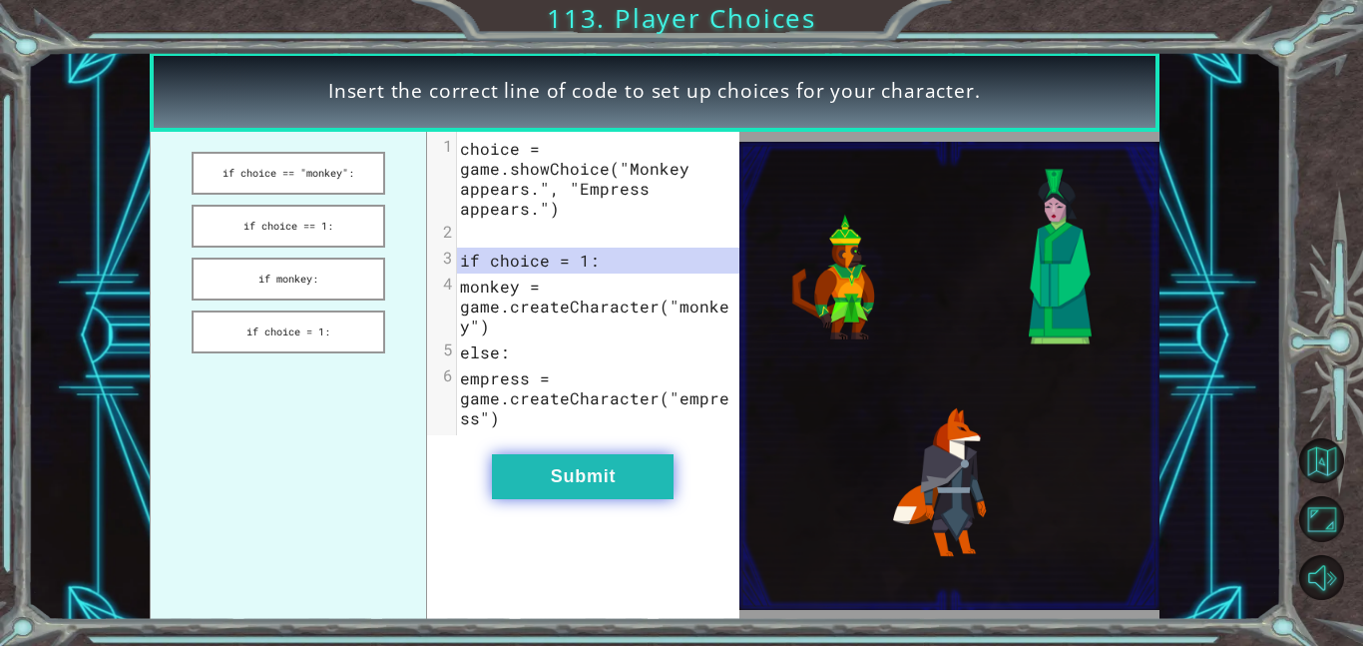
click at [537, 489] on button "Submit" at bounding box center [583, 476] width 182 height 45
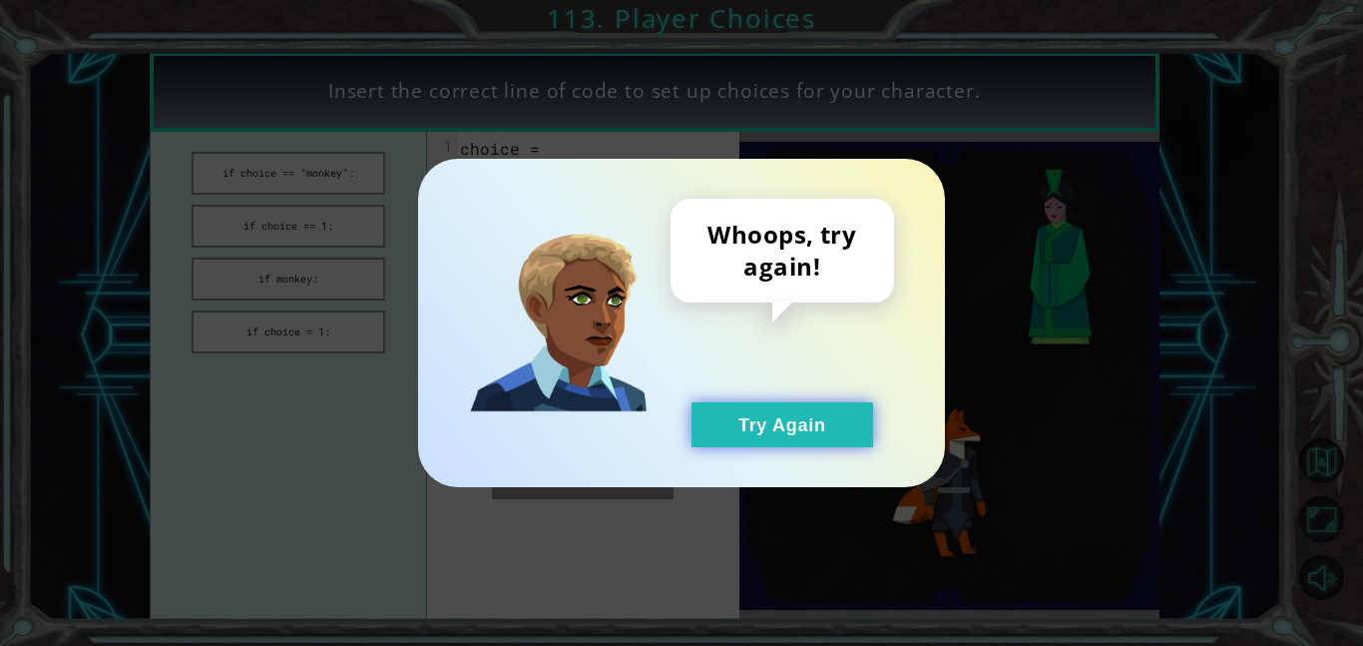
click at [754, 425] on button "Try Again" at bounding box center [783, 424] width 182 height 45
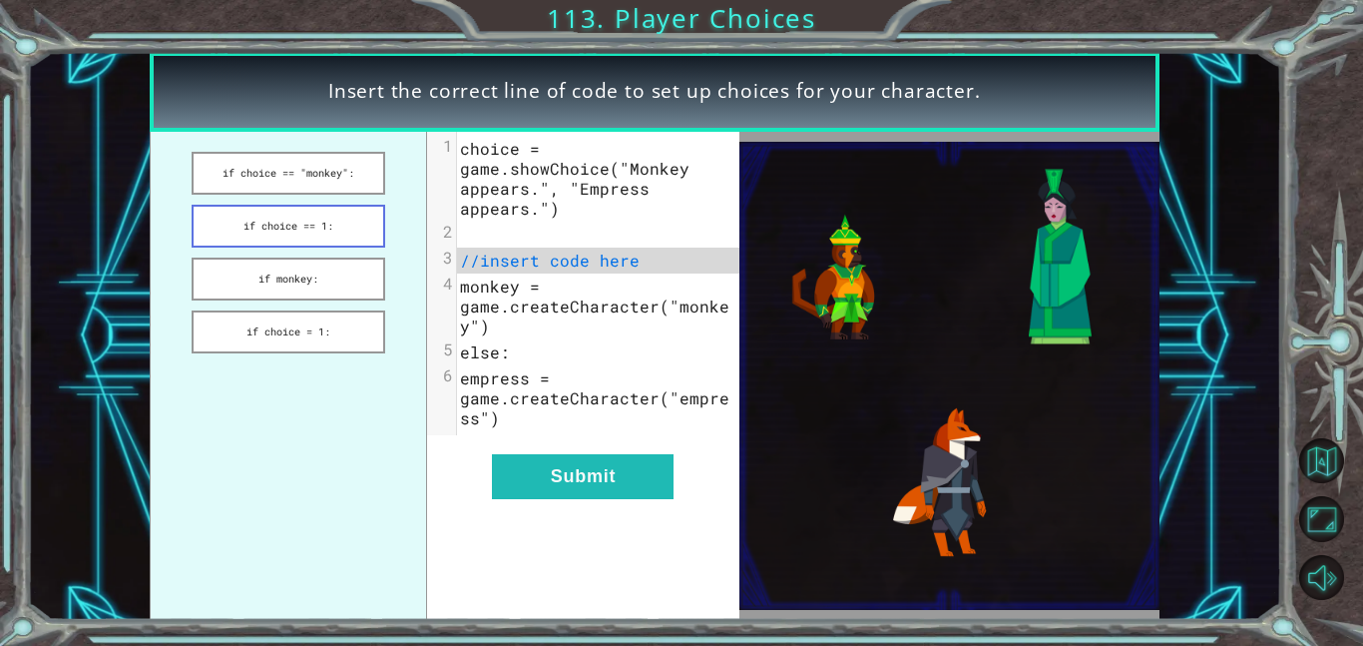
click at [267, 230] on button "if choice == 1:" at bounding box center [289, 226] width 194 height 43
click at [266, 226] on button "if choice == 1:" at bounding box center [289, 226] width 194 height 43
click at [541, 511] on div "xxxxxxxxxx 6 1 choice = game.showChoice("Monkey appears.", "Empress appears.") …" at bounding box center [582, 376] width 311 height 488
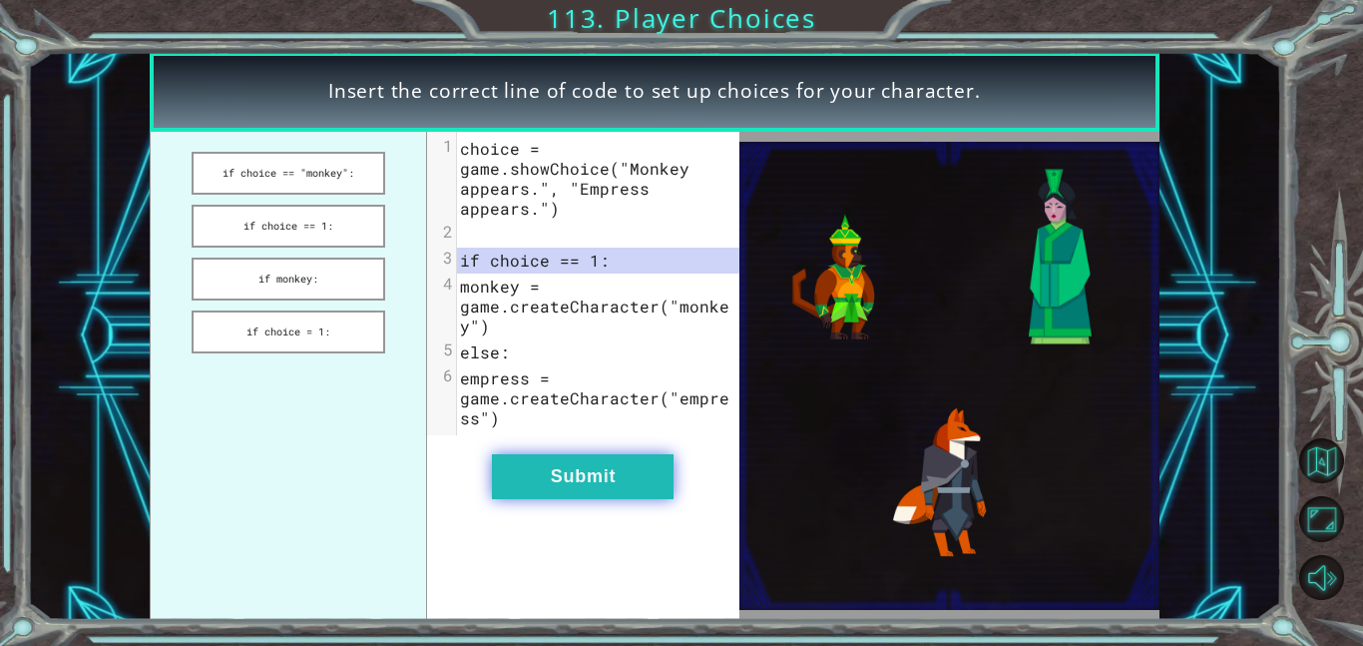
click at [527, 477] on button "Submit" at bounding box center [583, 476] width 182 height 45
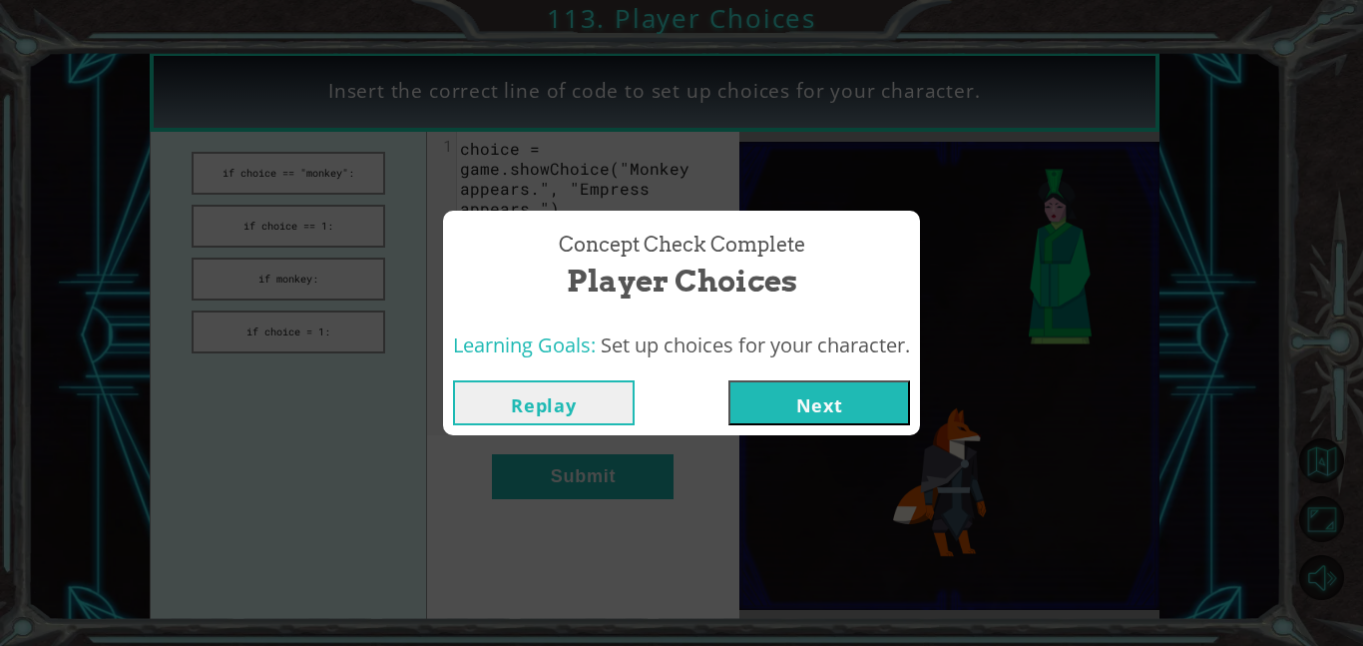
drag, startPoint x: 847, startPoint y: 415, endPoint x: 549, endPoint y: 440, distance: 299.5
click at [549, 440] on div "Concept Check Complete Player Choices Learning Goals: Set up choices for your c…" at bounding box center [681, 323] width 1363 height 646
click at [530, 404] on button "Replay" at bounding box center [544, 402] width 182 height 45
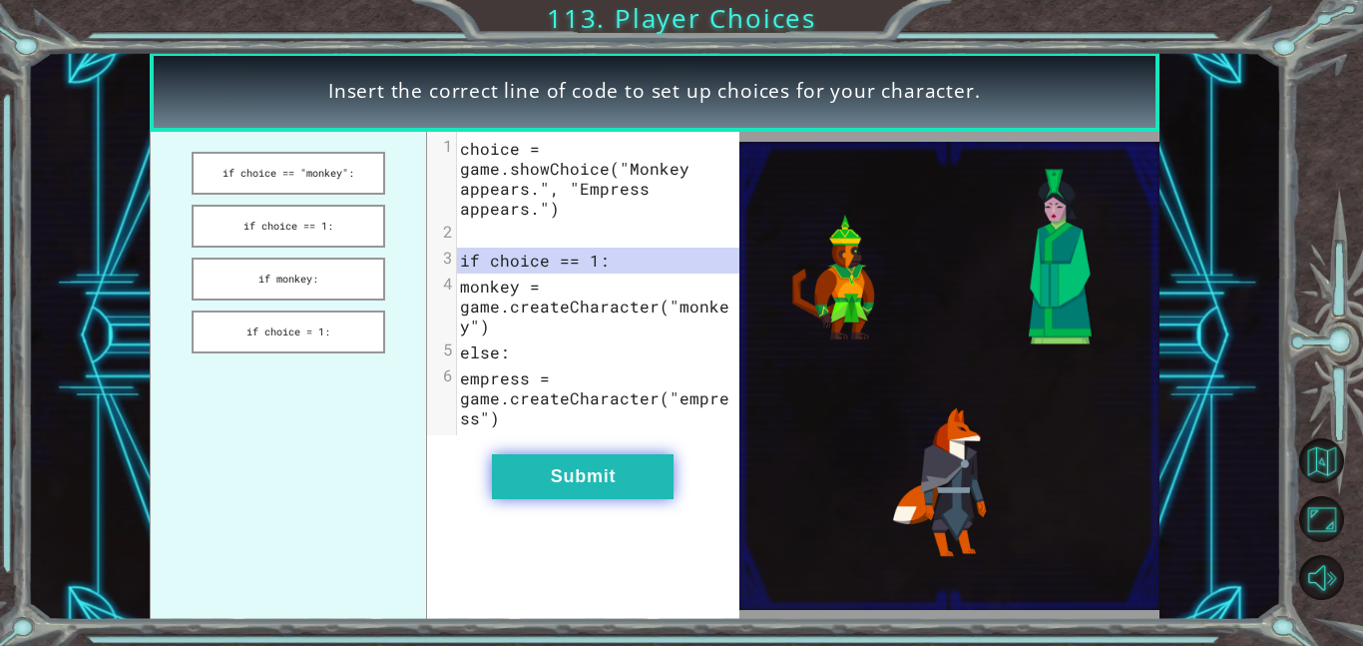
click at [561, 476] on button "Submit" at bounding box center [583, 476] width 182 height 45
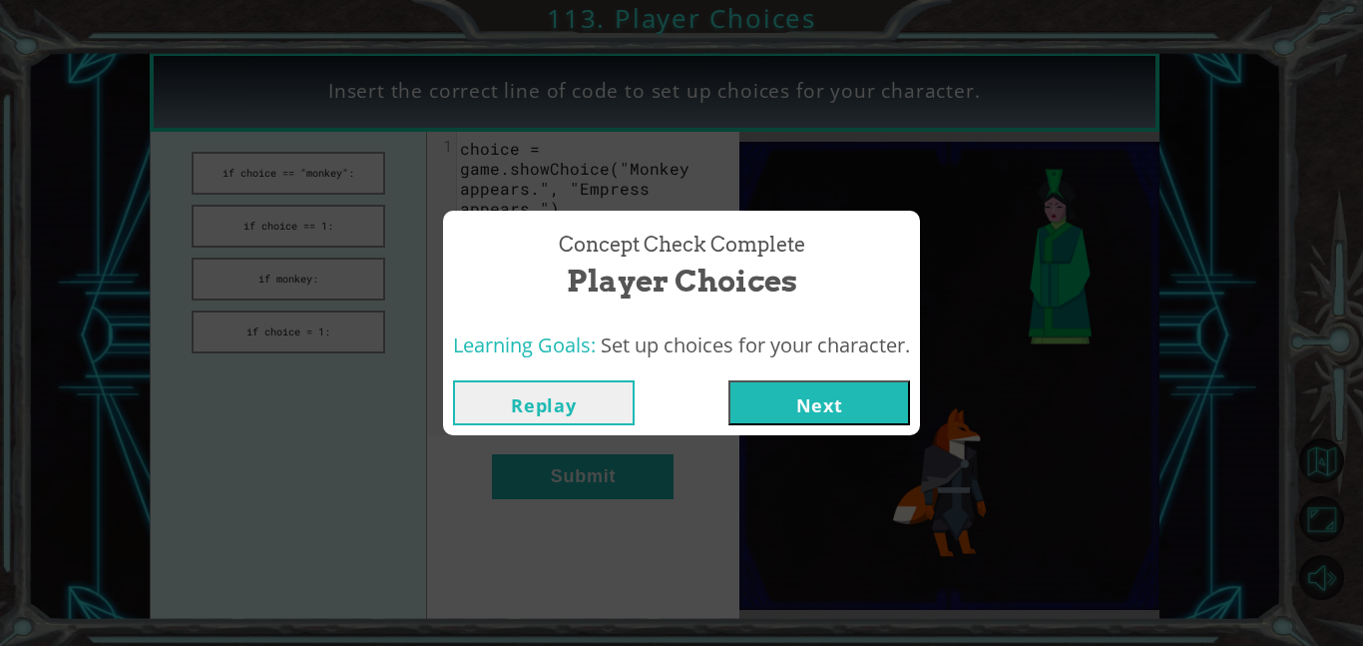
click at [805, 403] on button "Next" at bounding box center [820, 402] width 182 height 45
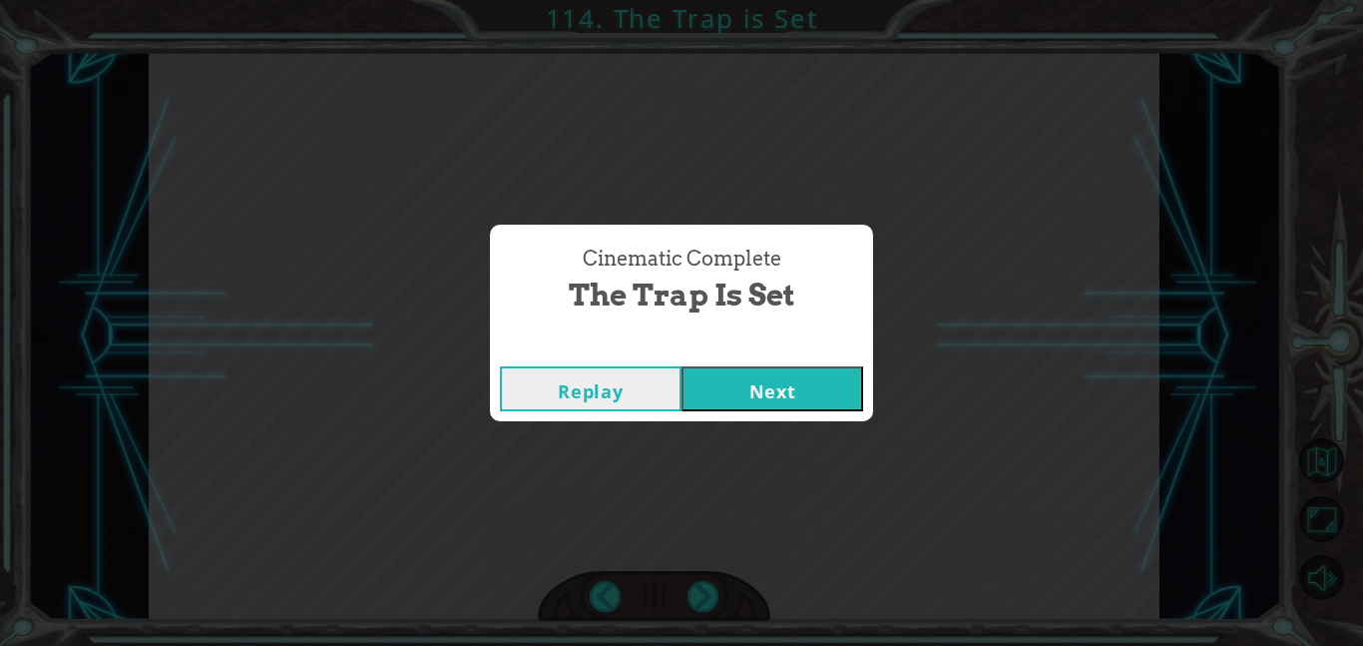
click at [795, 361] on div "Replay Next" at bounding box center [681, 388] width 383 height 65
click at [808, 382] on button "Next" at bounding box center [773, 388] width 182 height 45
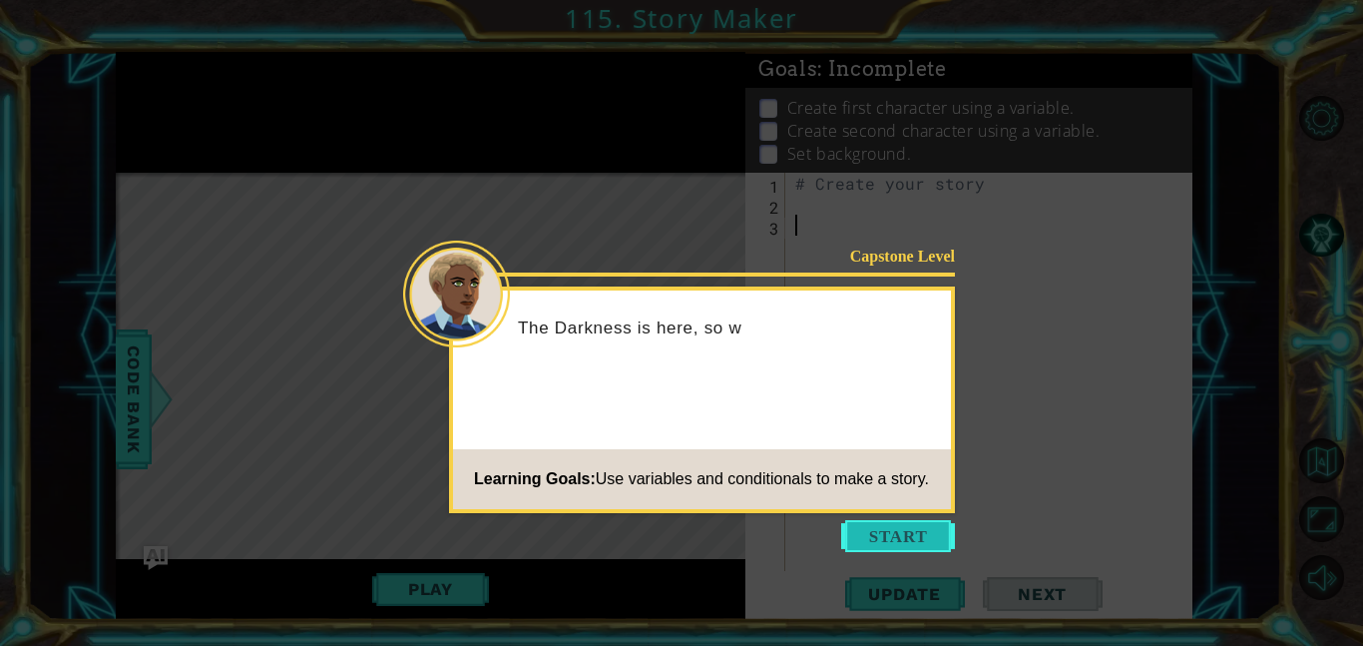
click at [911, 533] on button "Start" at bounding box center [898, 536] width 114 height 32
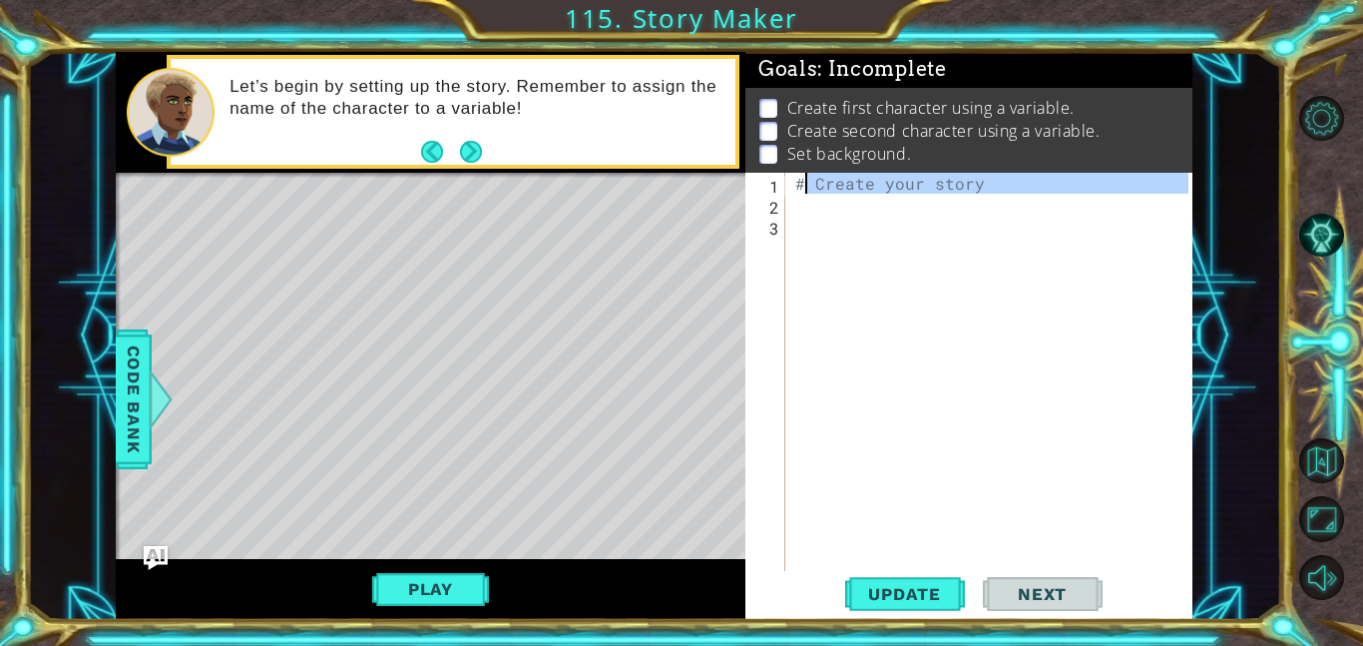
drag, startPoint x: 1020, startPoint y: 206, endPoint x: 791, endPoint y: 191, distance: 229.1
click at [791, 191] on div "# Create your story" at bounding box center [994, 393] width 407 height 440
type textarea "# Create your story"
click at [818, 246] on div "# Create your story" at bounding box center [994, 393] width 407 height 440
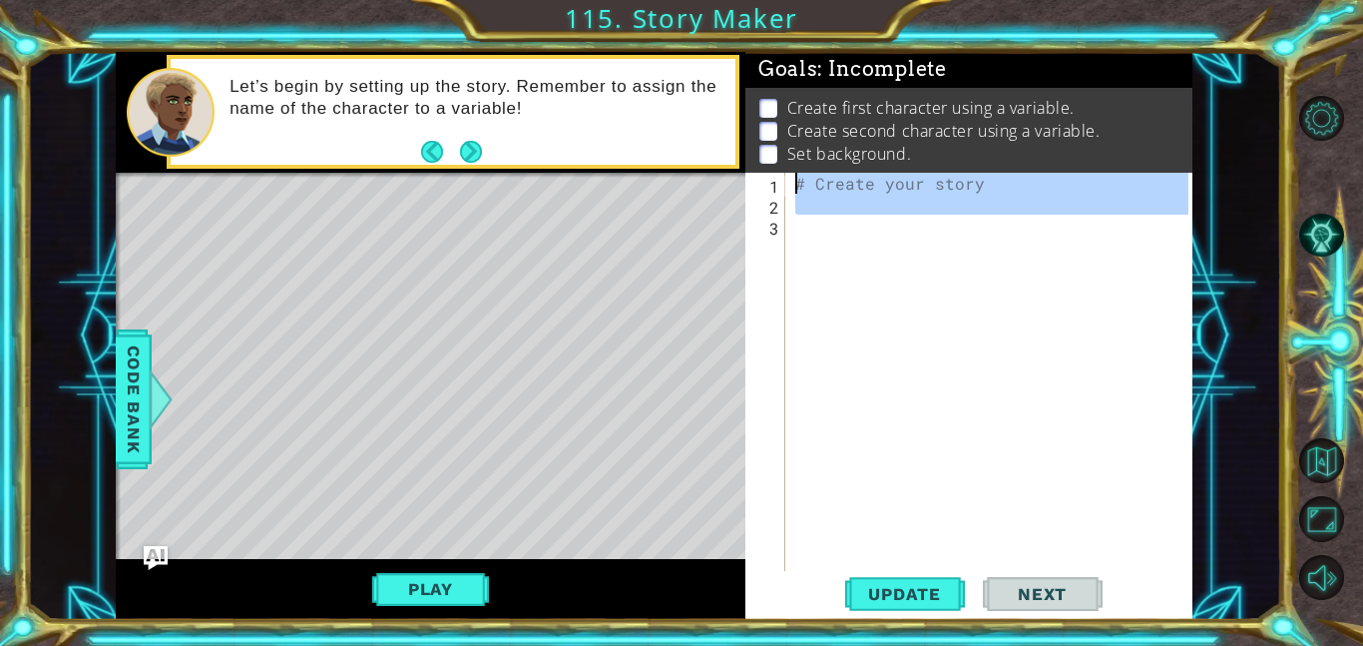
drag, startPoint x: 818, startPoint y: 246, endPoint x: 631, endPoint y: 63, distance: 261.9
click at [631, 63] on div "1 ההההההההההההההההההההההההההההההההההההההההההההההההההההההההההההההההההההההההההההה…" at bounding box center [654, 336] width 1077 height 568
type textarea "# Create your story"
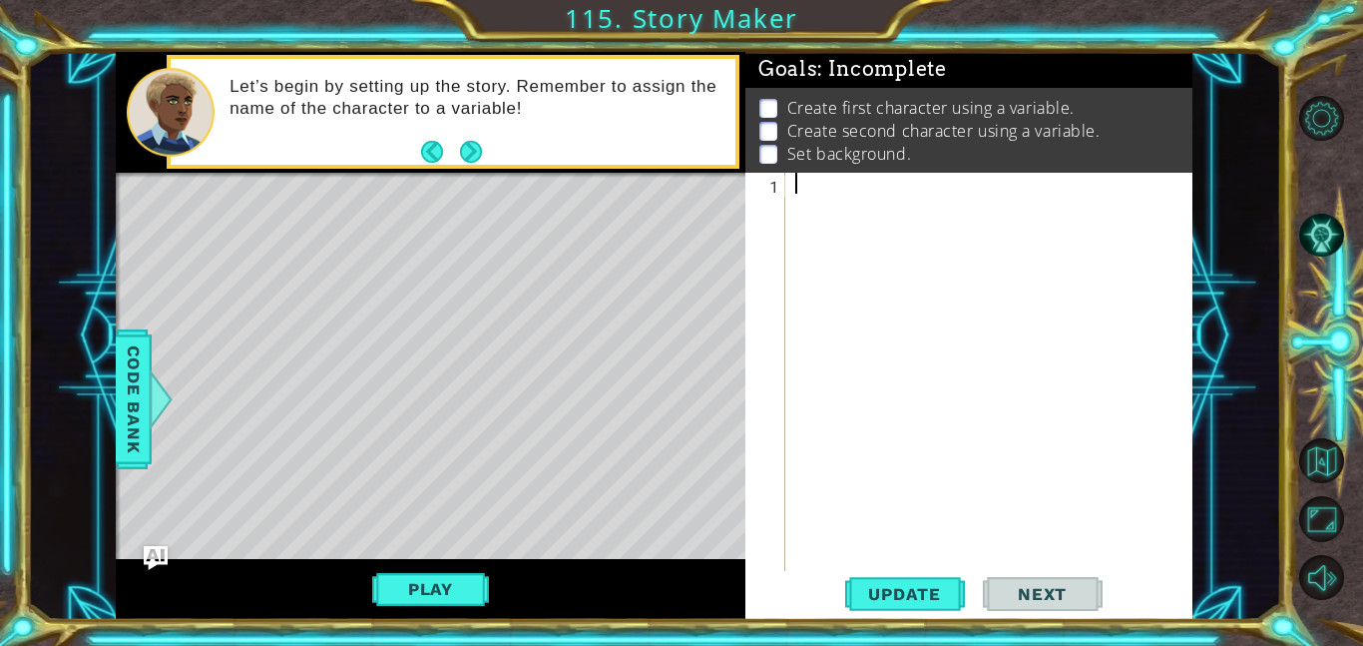
paste textarea "fox.say("Let's be careful, then.")"
type textarea "fox.say("Let's be careful, then.")"
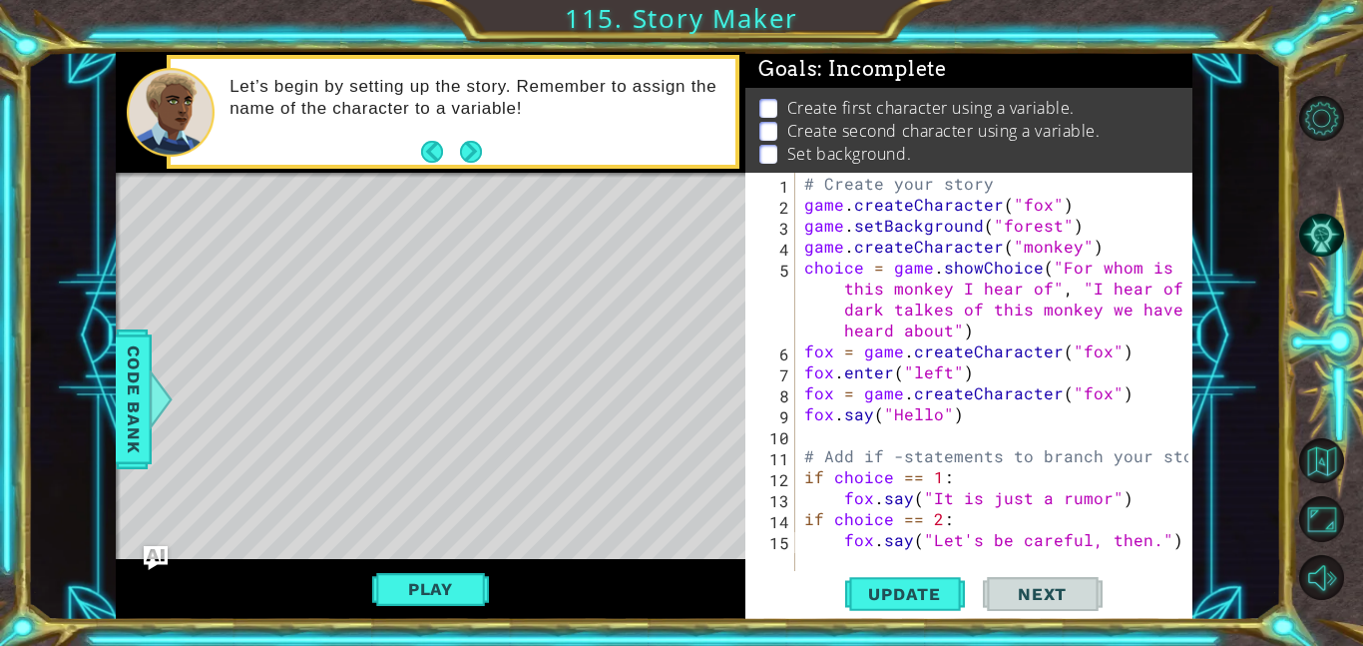
scroll to position [21, 0]
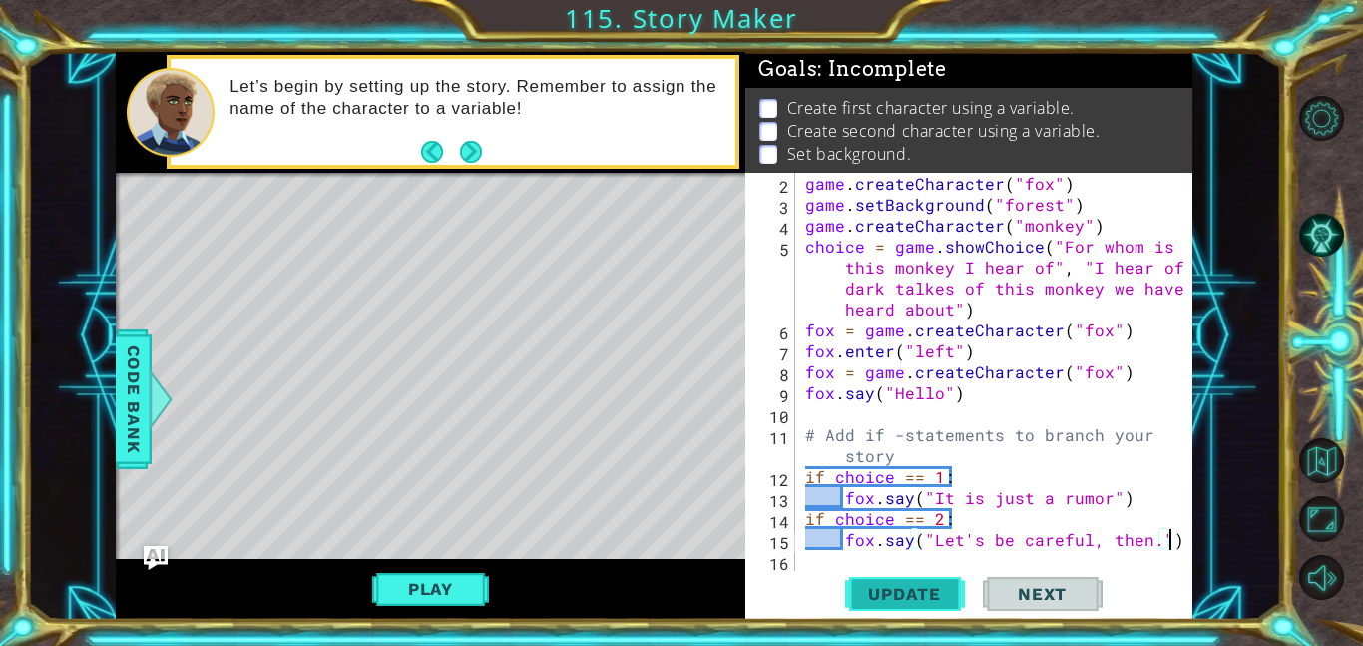
click at [890, 605] on button "Update" at bounding box center [905, 593] width 120 height 45
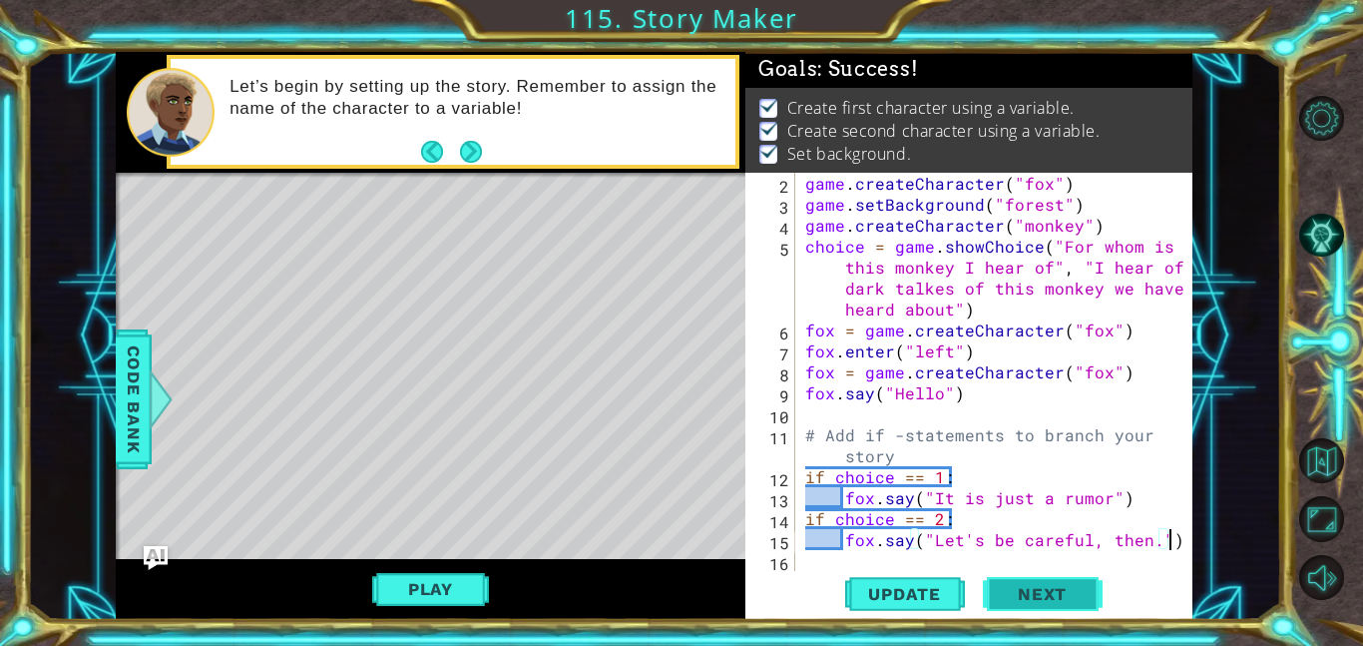
click at [1030, 597] on span "Next" at bounding box center [1042, 597] width 89 height 20
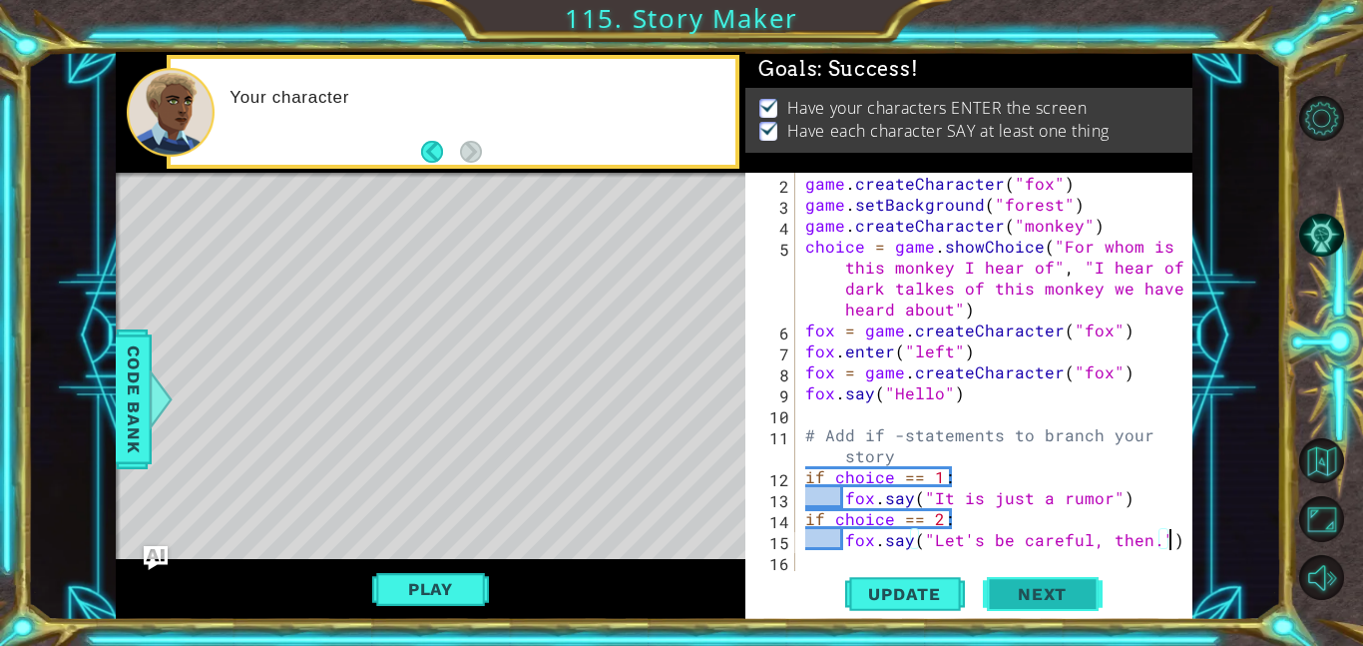
click at [1065, 599] on span "Next" at bounding box center [1042, 596] width 89 height 20
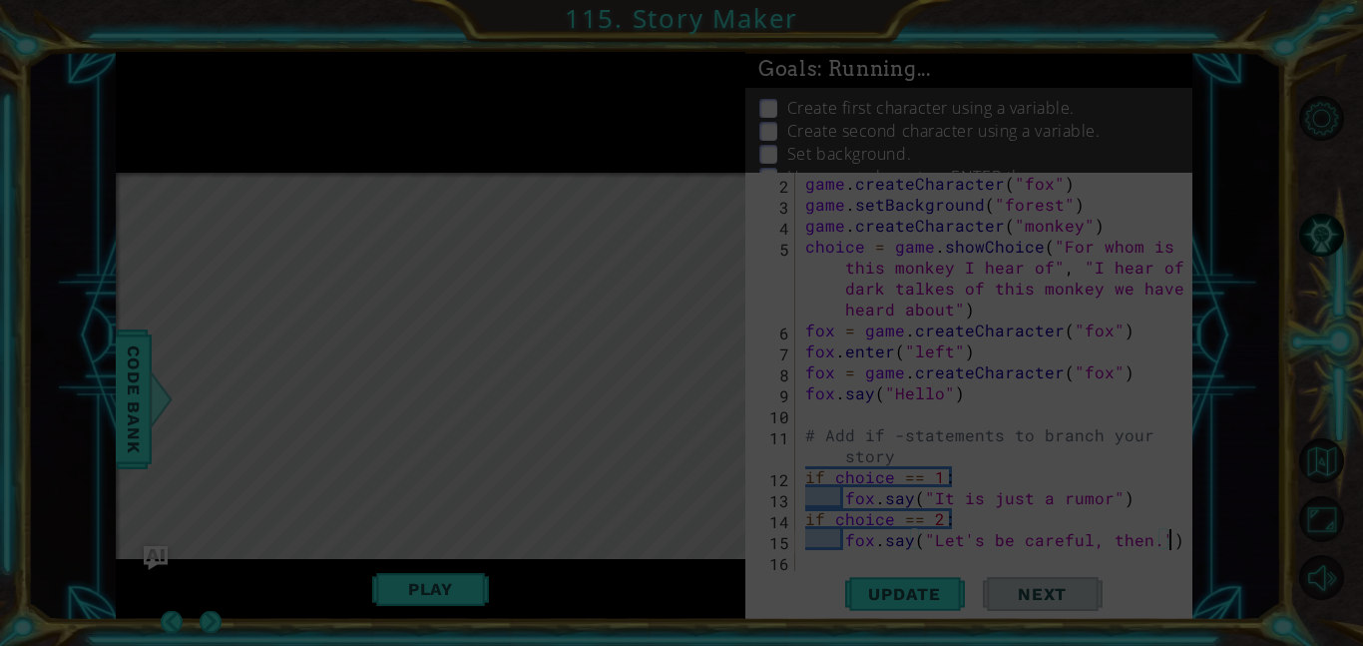
click at [1065, 599] on span "Next" at bounding box center [1042, 594] width 89 height 20
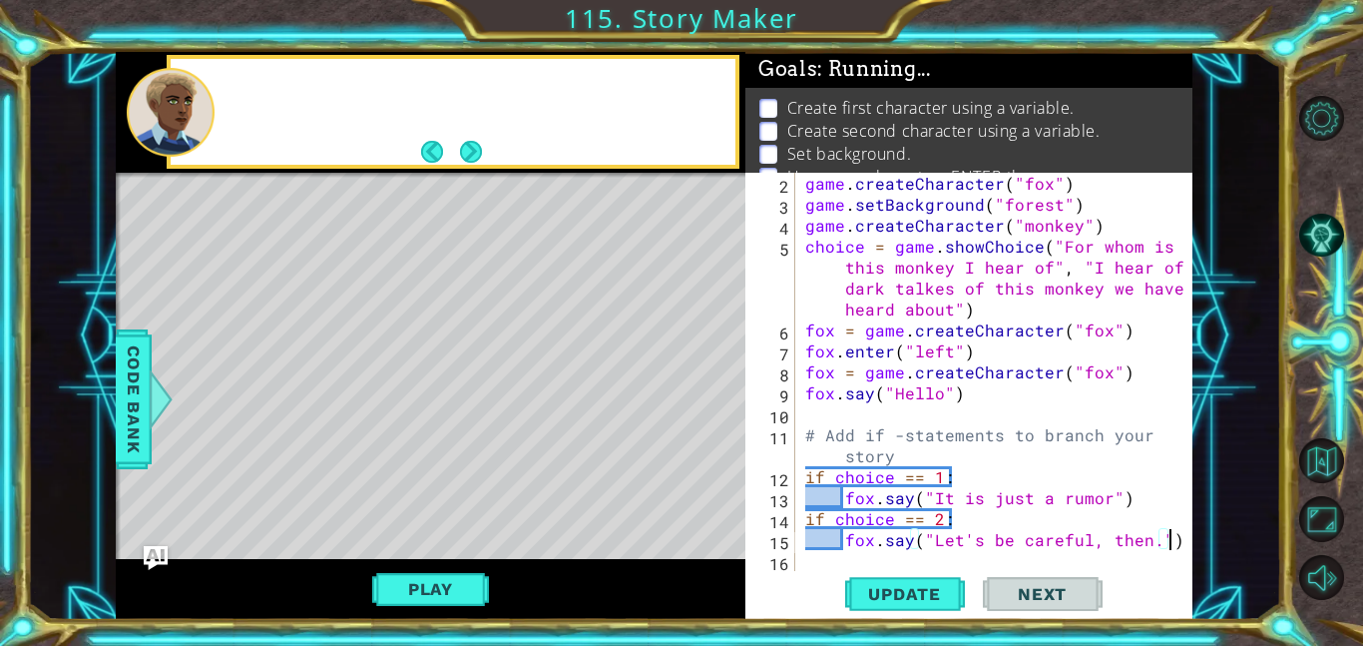
click at [1065, 599] on span "Next" at bounding box center [1042, 594] width 89 height 20
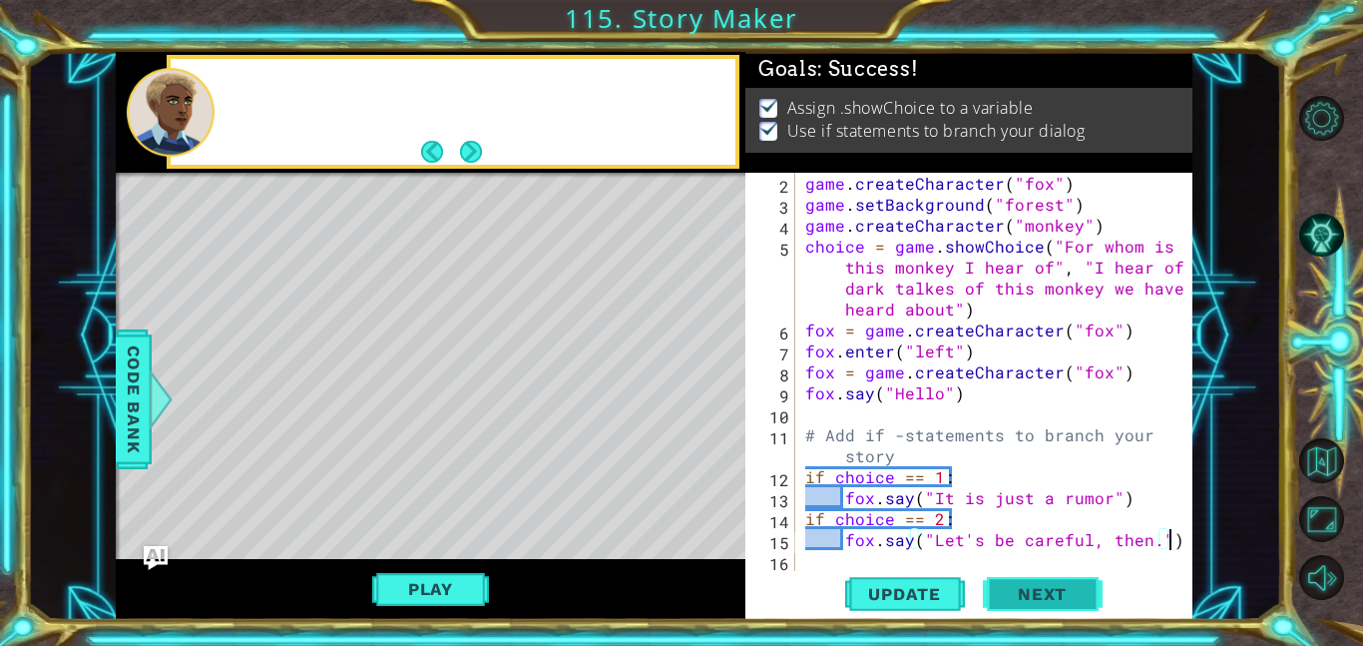
click at [1065, 599] on body "1 ההההההההההההההההההההההההההההההההההההההההההההההההההההההההההההההההההההההההההההה…" at bounding box center [681, 323] width 1363 height 646
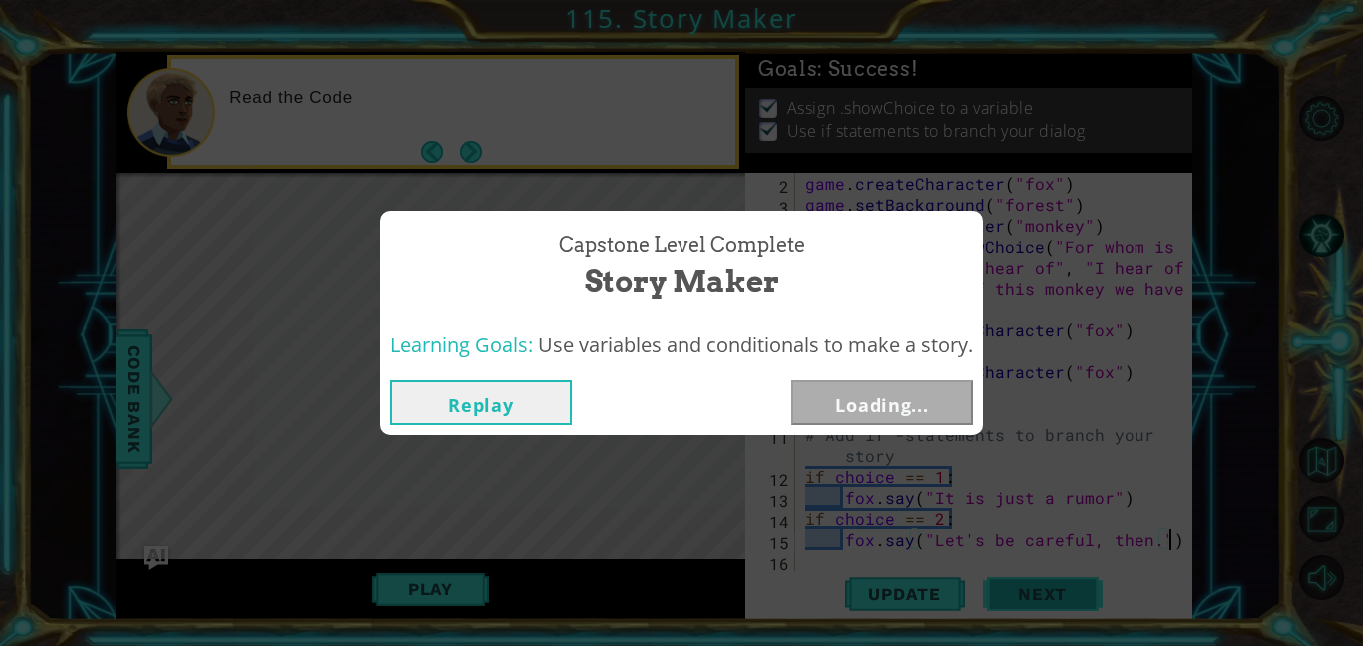
click at [1065, 599] on div "Capstone Level Complete Story Maker Learning Goals: Use variables and condition…" at bounding box center [681, 323] width 1363 height 646
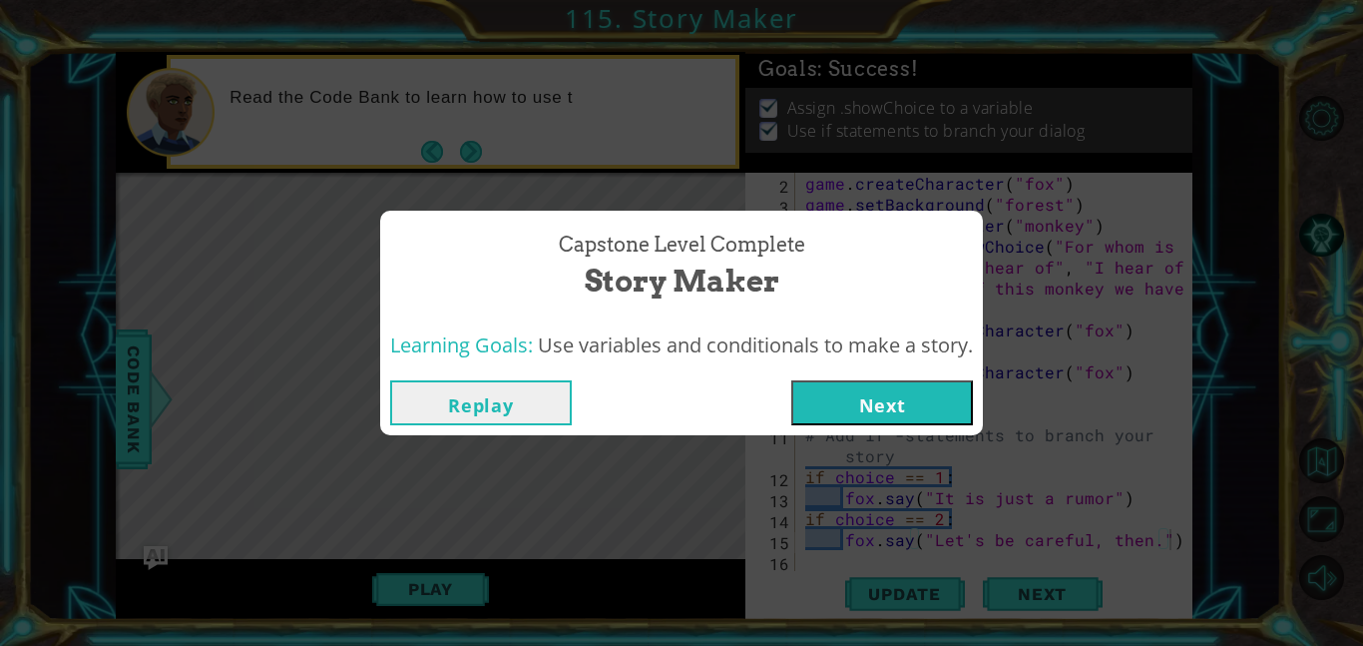
click at [915, 380] on button "Next" at bounding box center [882, 402] width 182 height 45
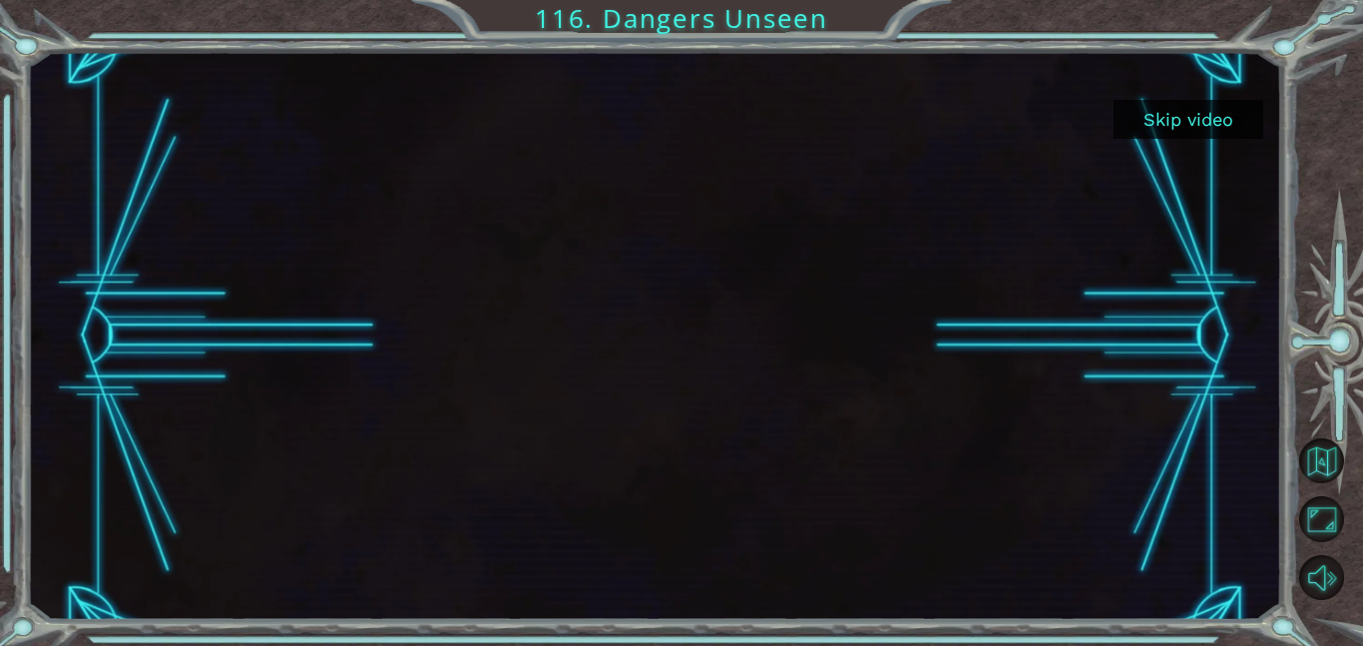
click at [1214, 118] on button "Skip video" at bounding box center [1189, 119] width 150 height 39
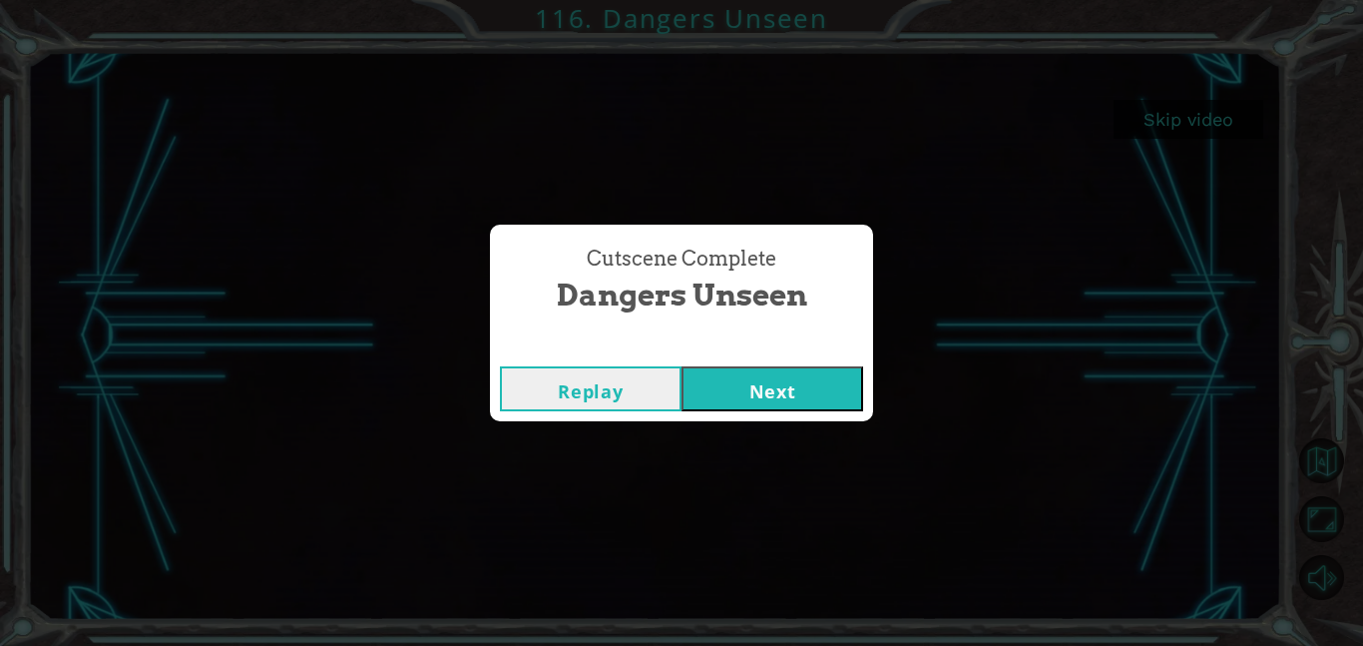
click at [748, 401] on button "Next" at bounding box center [773, 388] width 182 height 45
